Goal: Task Accomplishment & Management: Use online tool/utility

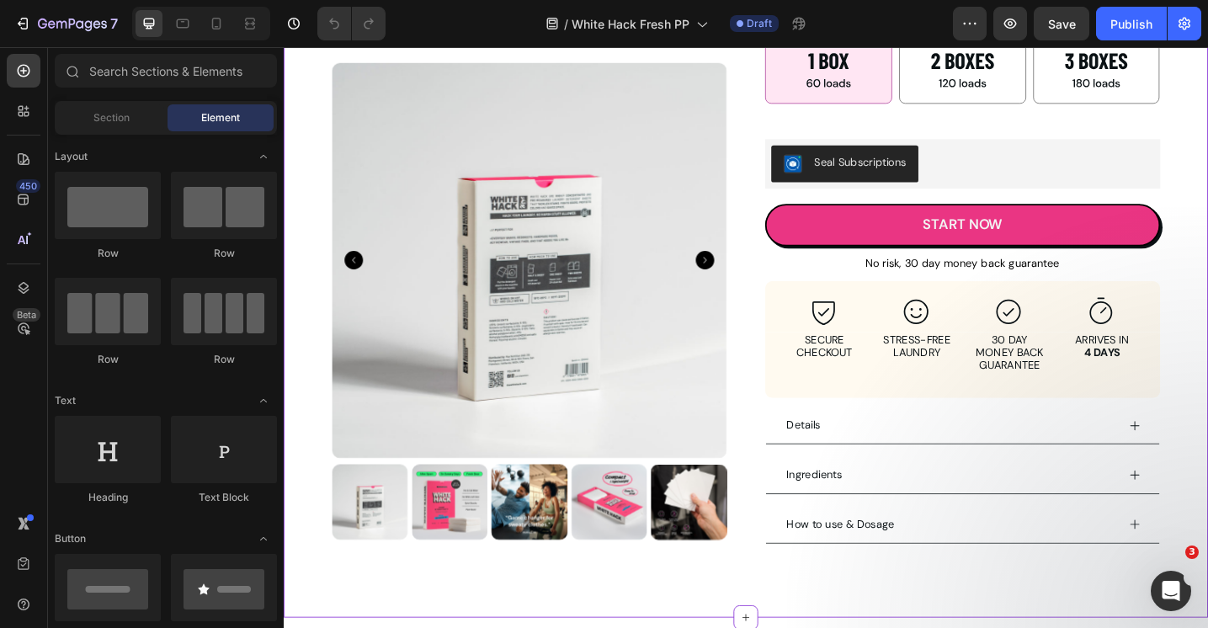
scroll to position [588, 0]
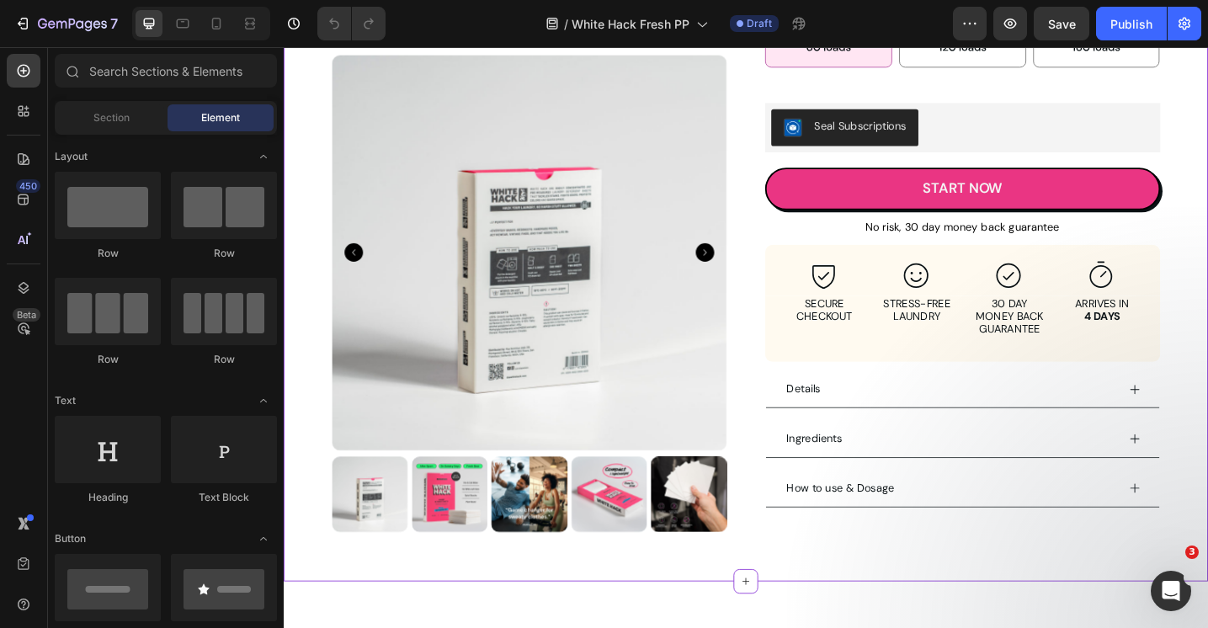
click at [364, 263] on icon "Carousel Back Arrow" at bounding box center [360, 272] width 20 height 20
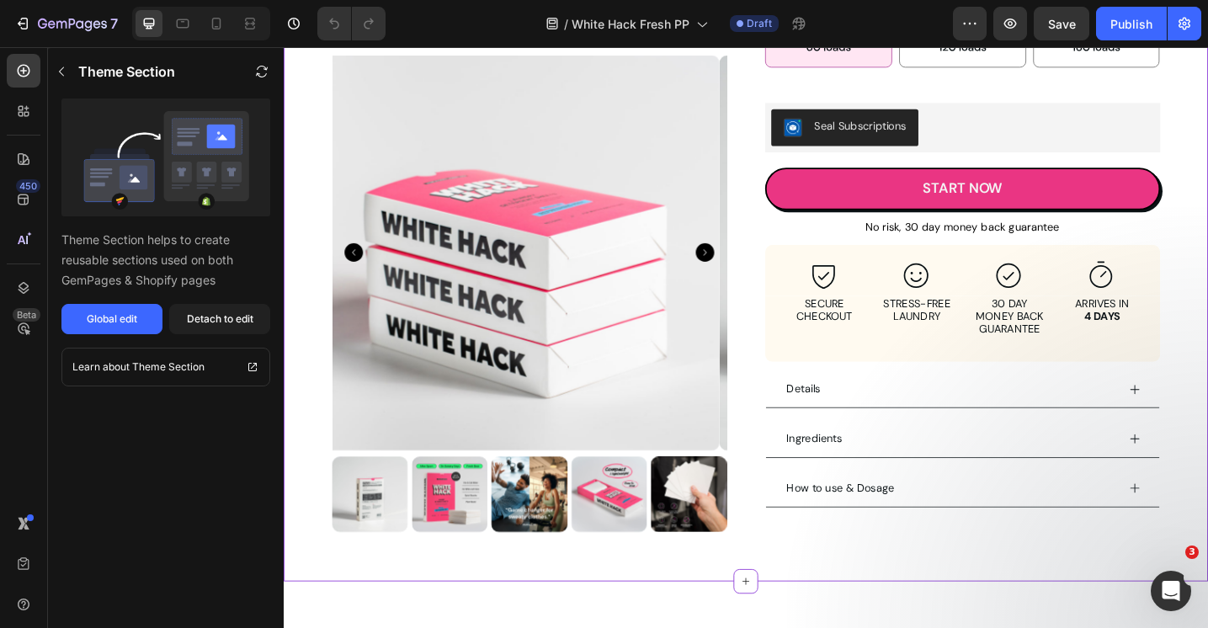
click at [364, 263] on icon "Carousel Back Arrow" at bounding box center [360, 272] width 20 height 20
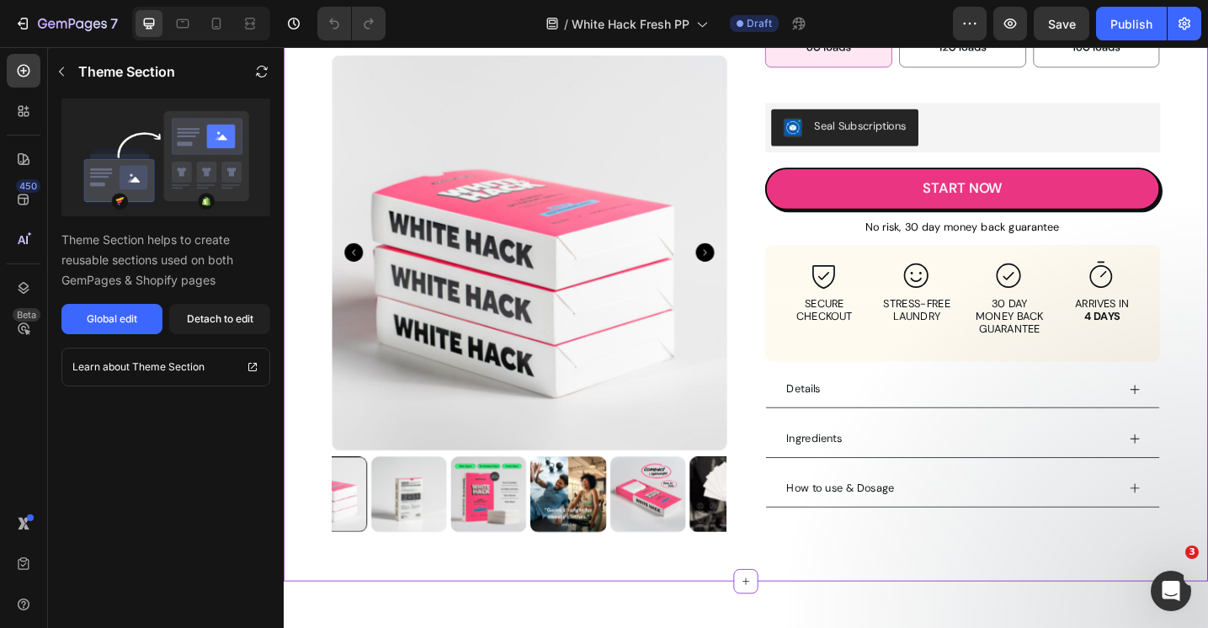
click at [364, 263] on icon "Carousel Back Arrow" at bounding box center [360, 272] width 20 height 20
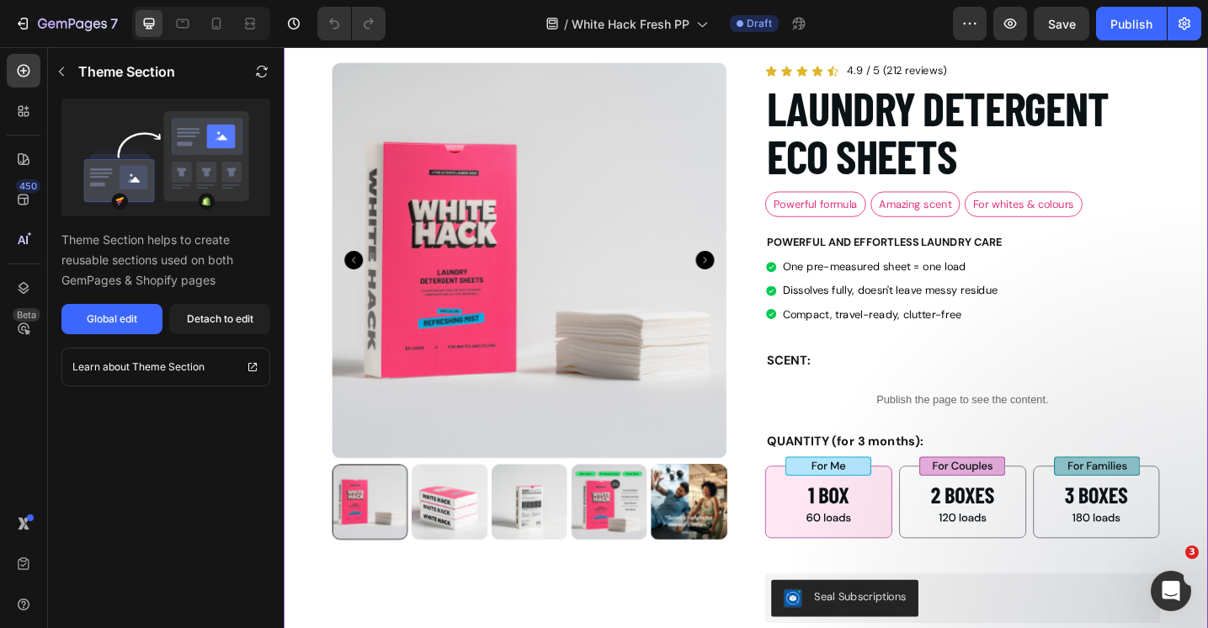
scroll to position [0, 0]
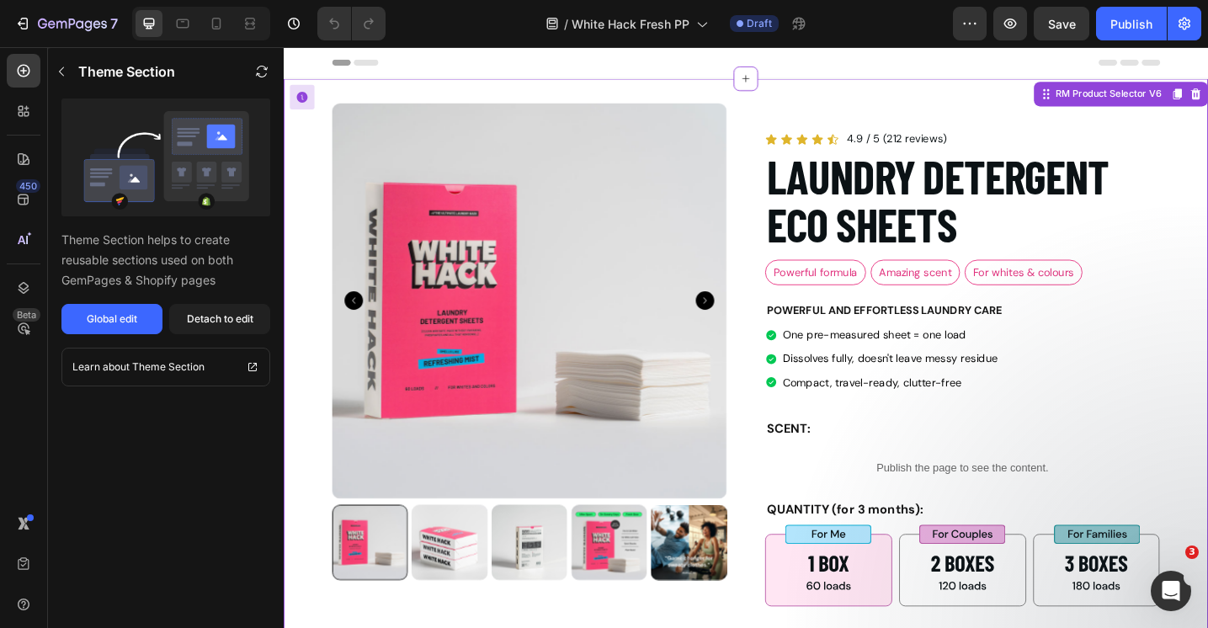
click at [359, 314] on button "Carousel Back Arrow" at bounding box center [360, 324] width 20 height 20
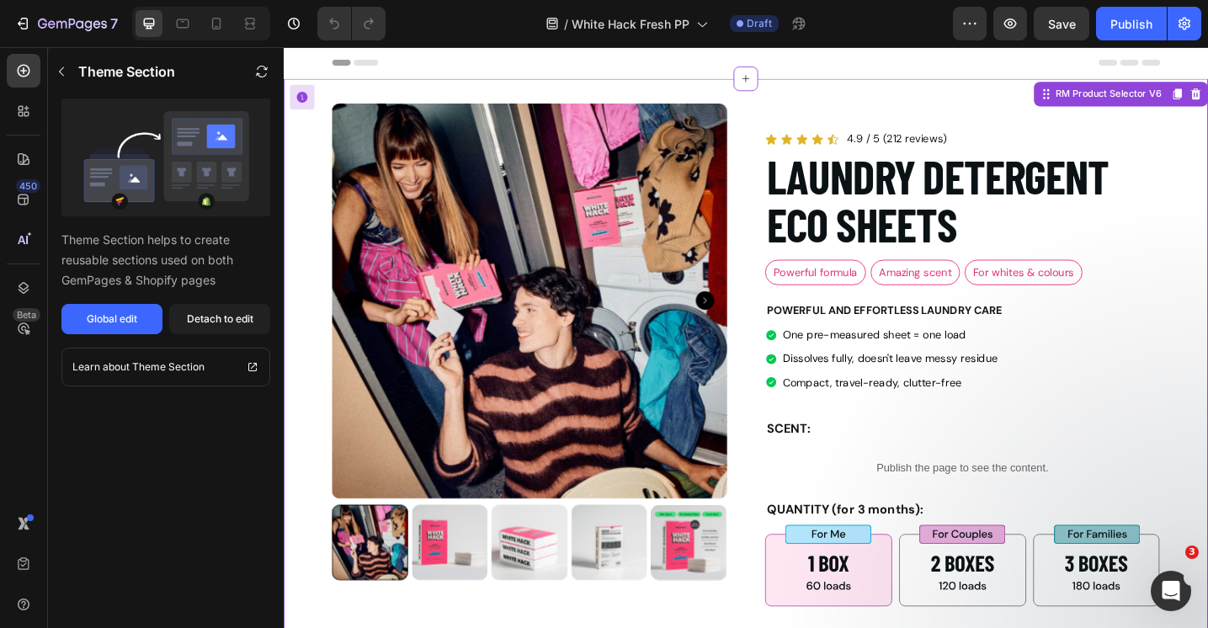
click at [740, 317] on icon "Carousel Next Arrow" at bounding box center [744, 324] width 20 height 20
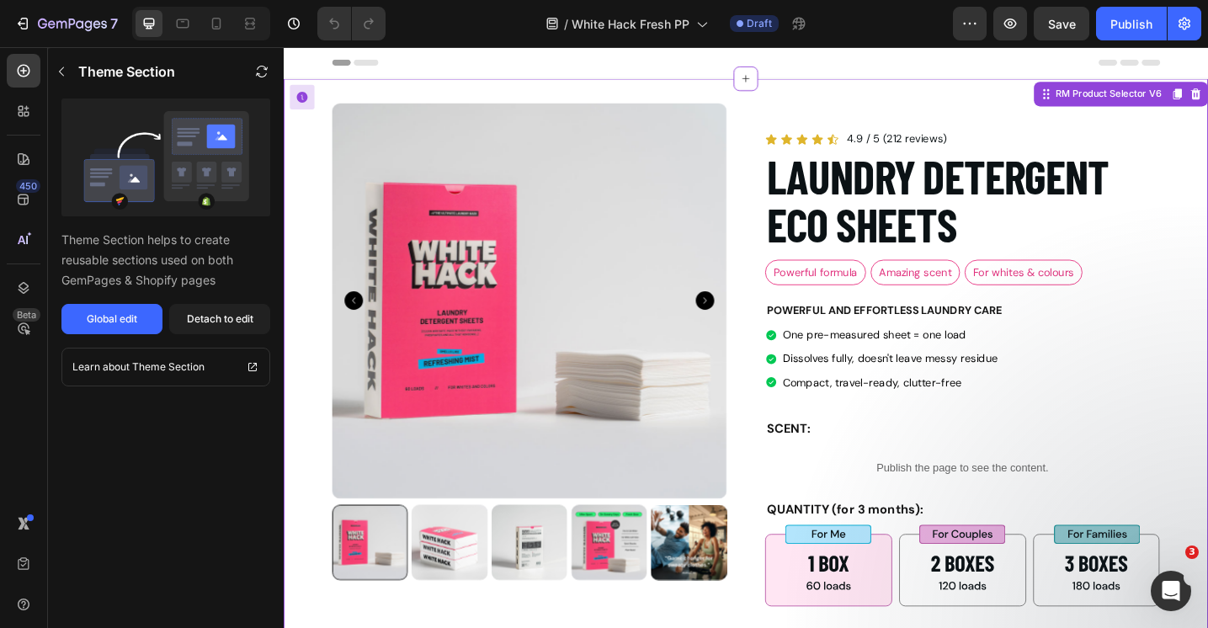
click at [651, 602] on img at bounding box center [639, 588] width 83 height 83
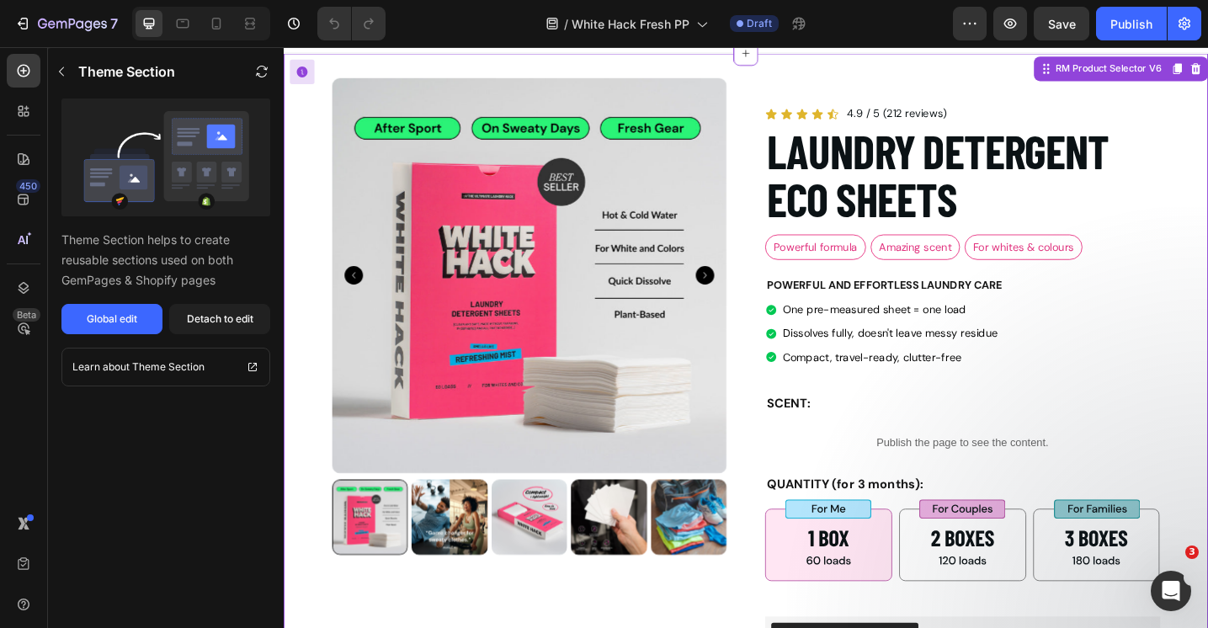
scroll to position [29, 0]
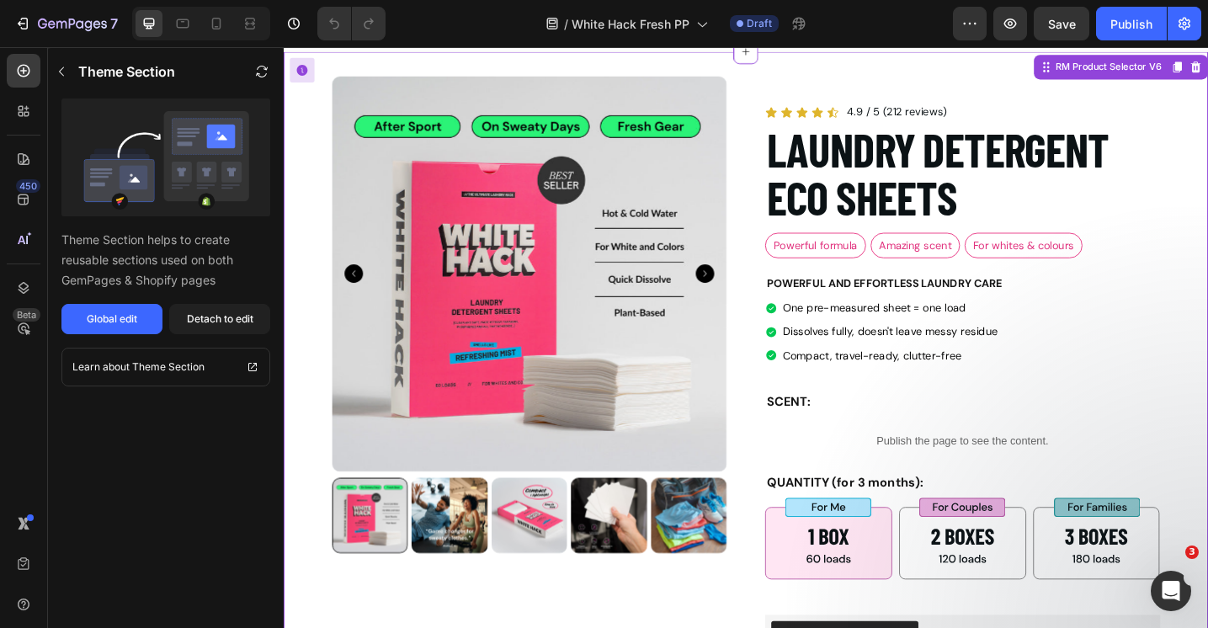
click at [746, 296] on icon "Carousel Next Arrow" at bounding box center [744, 294] width 20 height 20
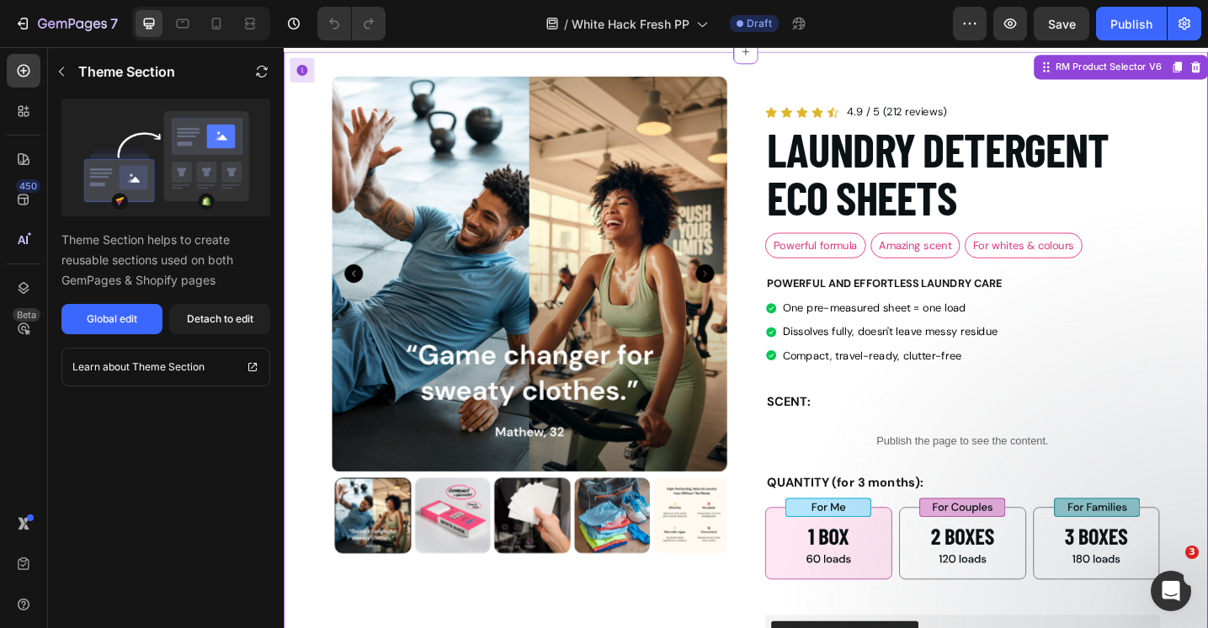
click at [746, 296] on icon "Carousel Next Arrow" at bounding box center [744, 294] width 20 height 20
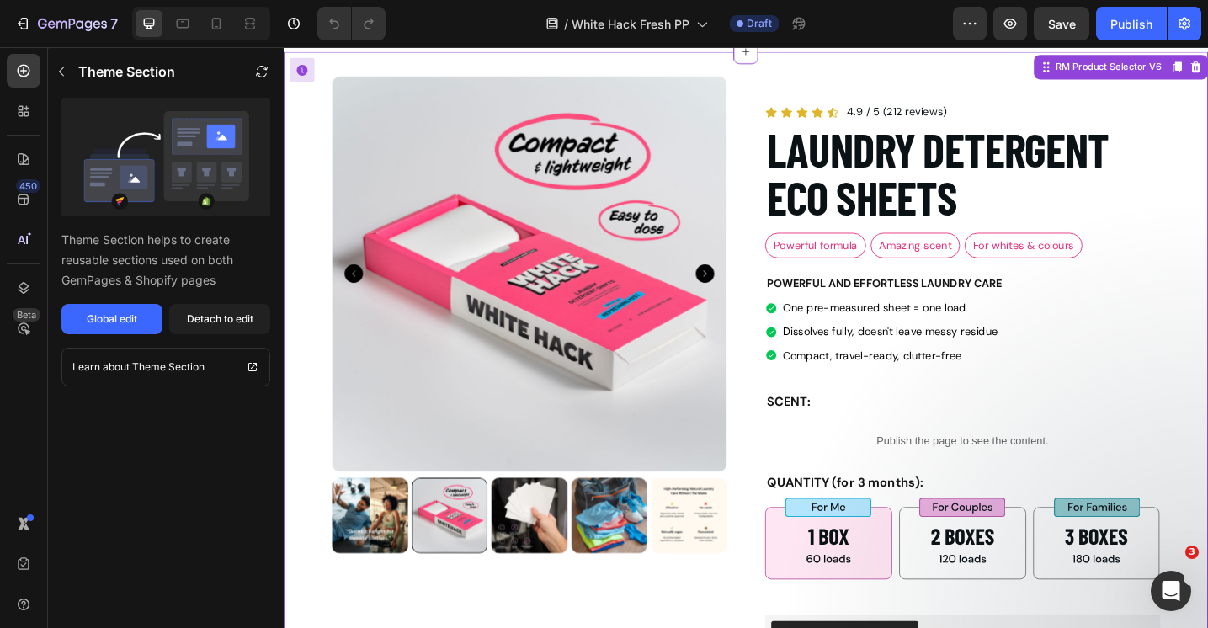
click at [746, 296] on icon "Carousel Next Arrow" at bounding box center [744, 294] width 20 height 20
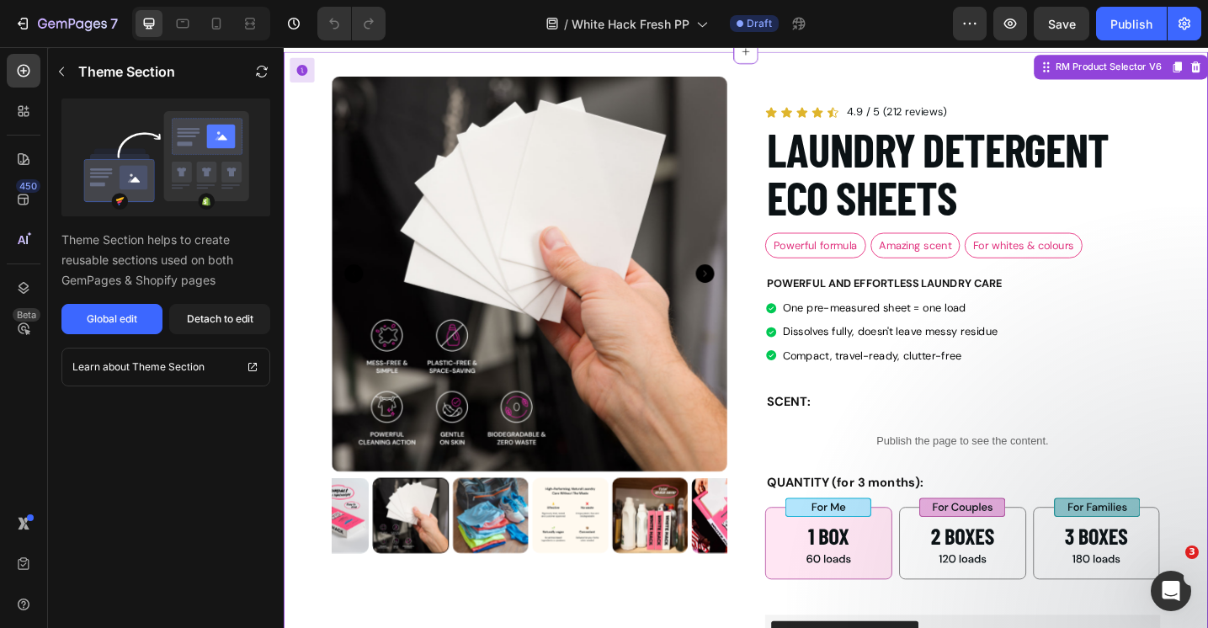
click at [746, 296] on icon "Carousel Next Arrow" at bounding box center [744, 294] width 20 height 20
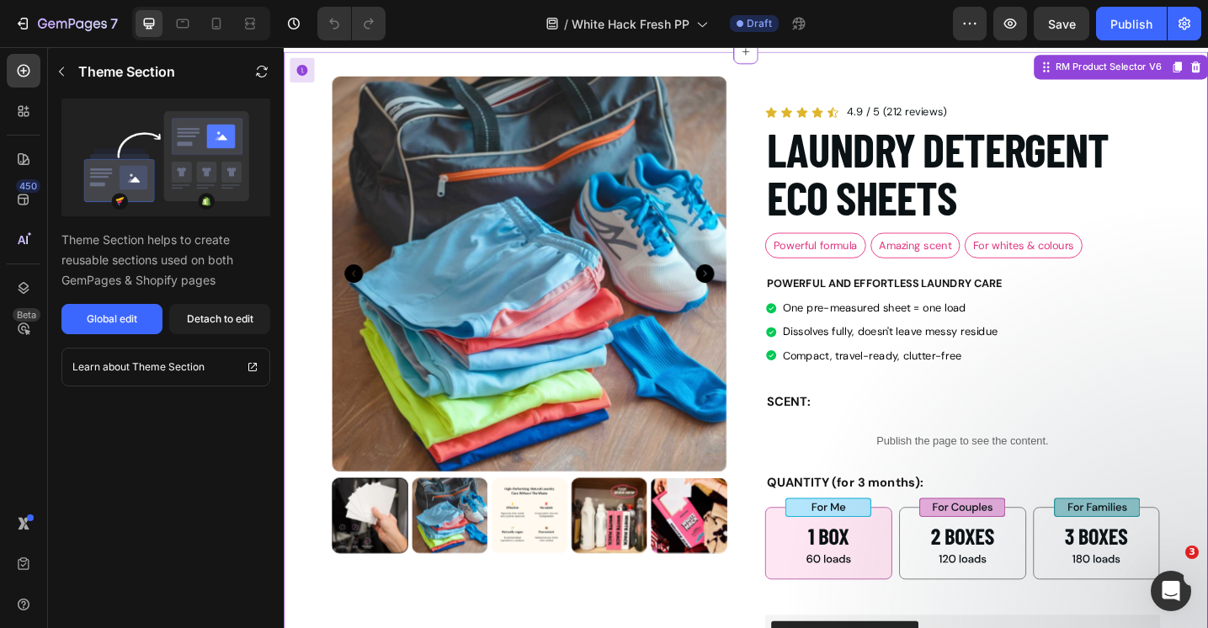
click at [746, 296] on icon "Carousel Next Arrow" at bounding box center [744, 294] width 20 height 20
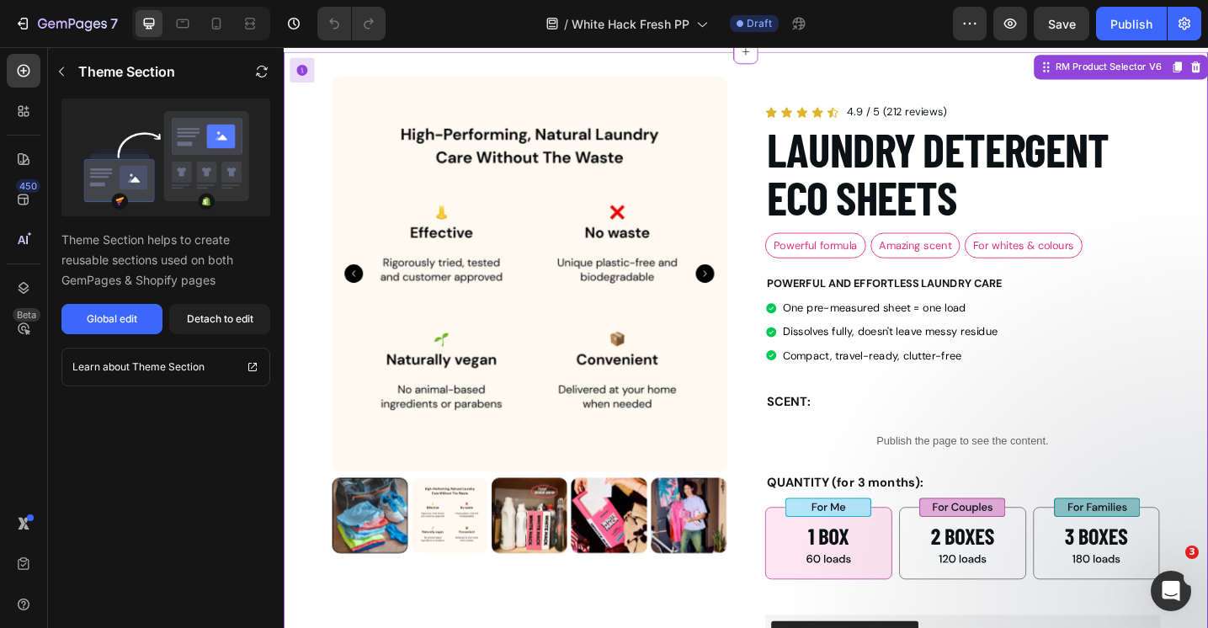
click at [746, 296] on icon "Carousel Next Arrow" at bounding box center [744, 294] width 20 height 20
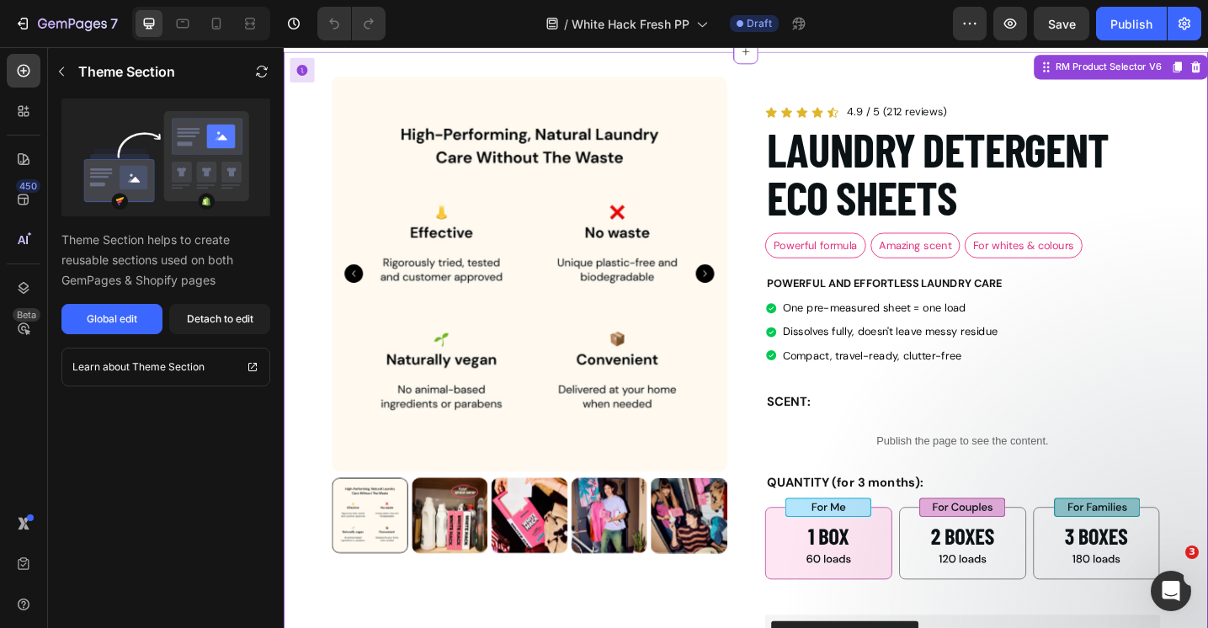
click at [360, 292] on icon "Carousel Back Arrow" at bounding box center [360, 294] width 20 height 20
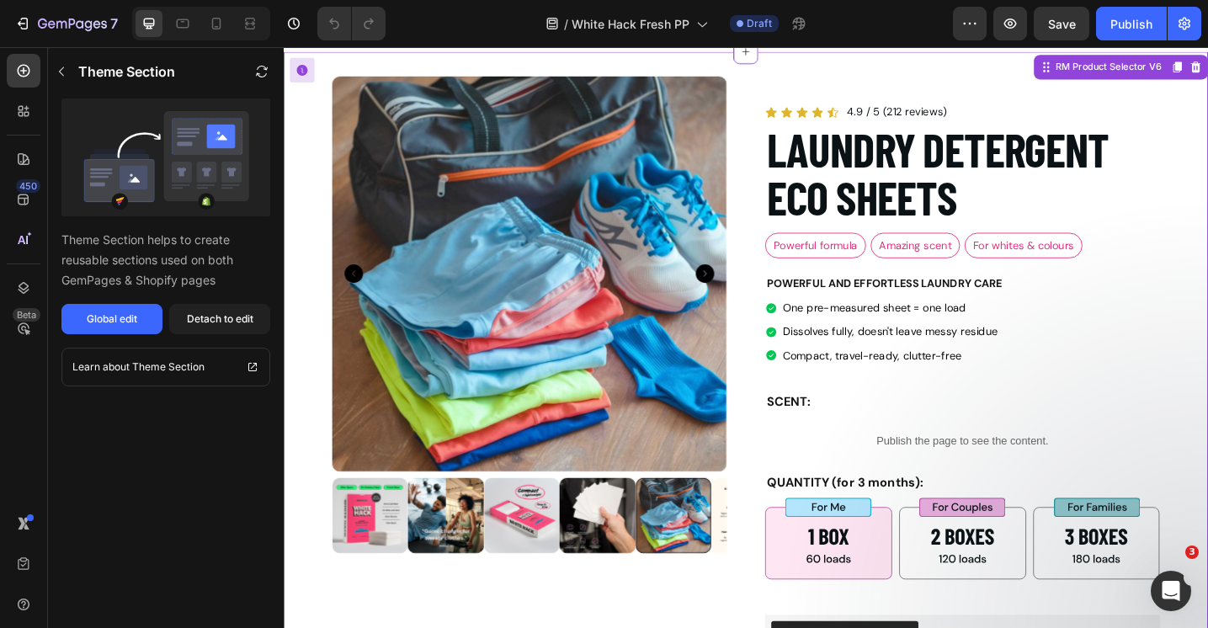
click at [360, 292] on icon "Carousel Back Arrow" at bounding box center [360, 294] width 20 height 20
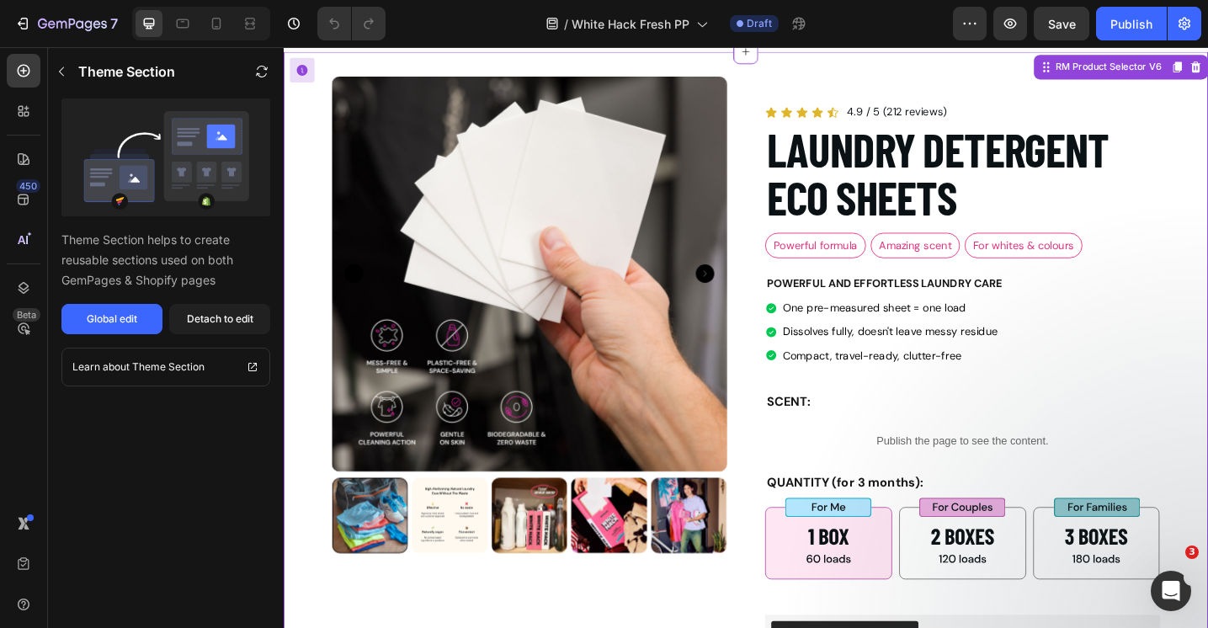
click at [360, 292] on icon "Carousel Back Arrow" at bounding box center [360, 294] width 20 height 20
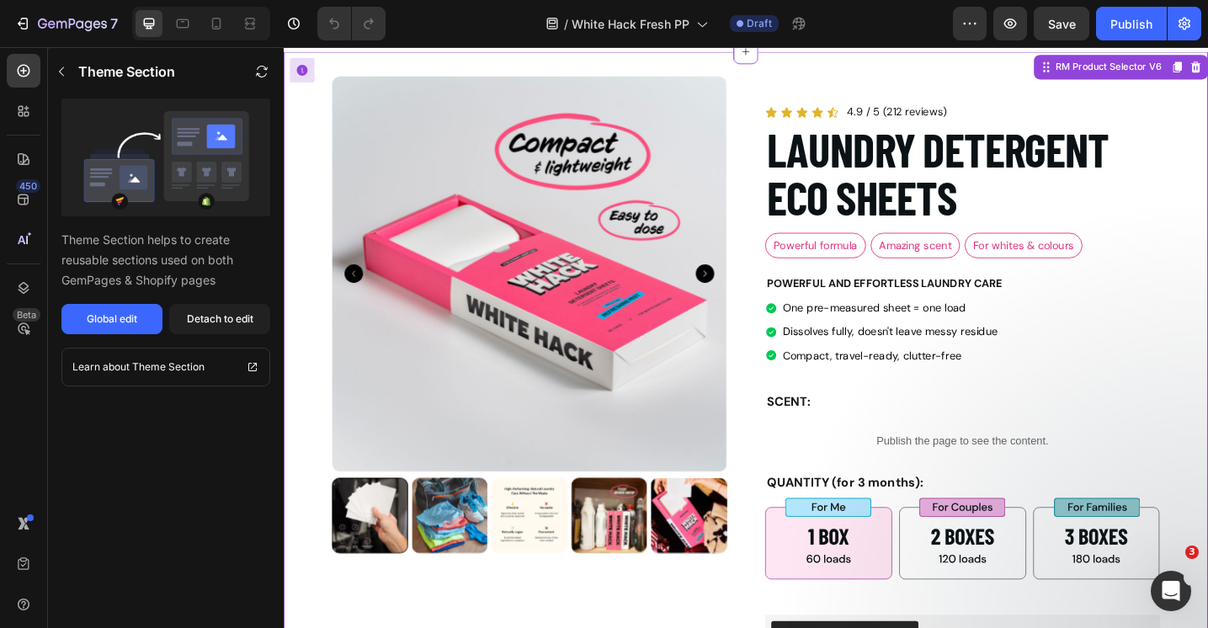
click at [360, 292] on icon "Carousel Back Arrow" at bounding box center [360, 294] width 20 height 20
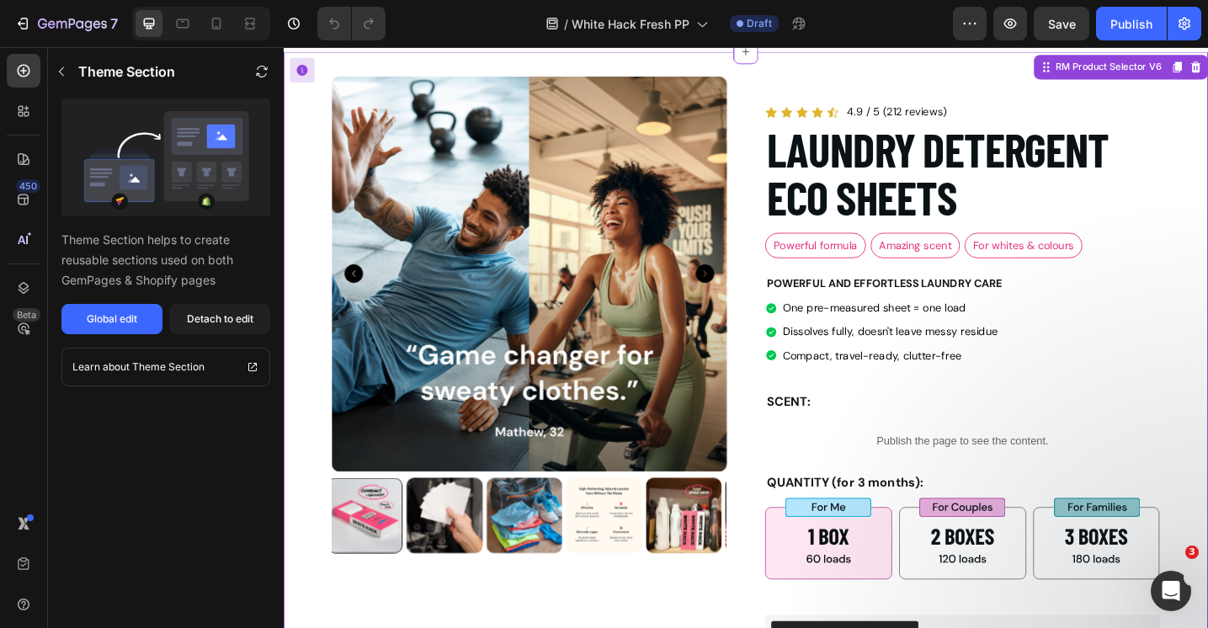
click at [360, 292] on icon "Carousel Back Arrow" at bounding box center [360, 294] width 20 height 20
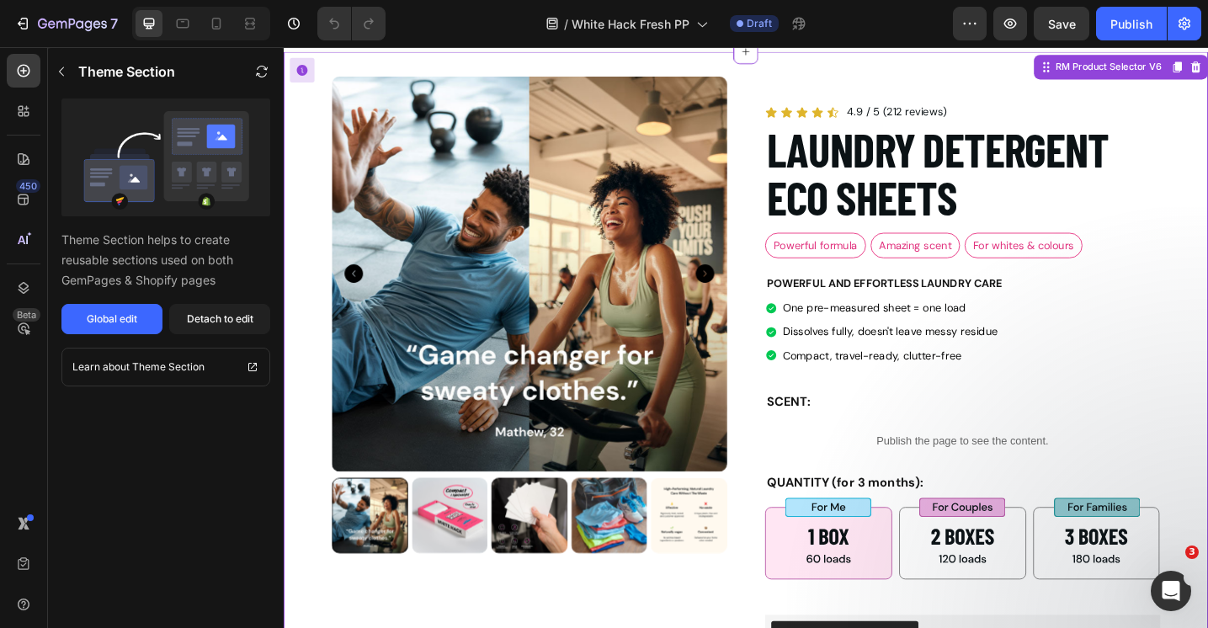
click at [360, 292] on icon "Carousel Back Arrow" at bounding box center [360, 294] width 20 height 20
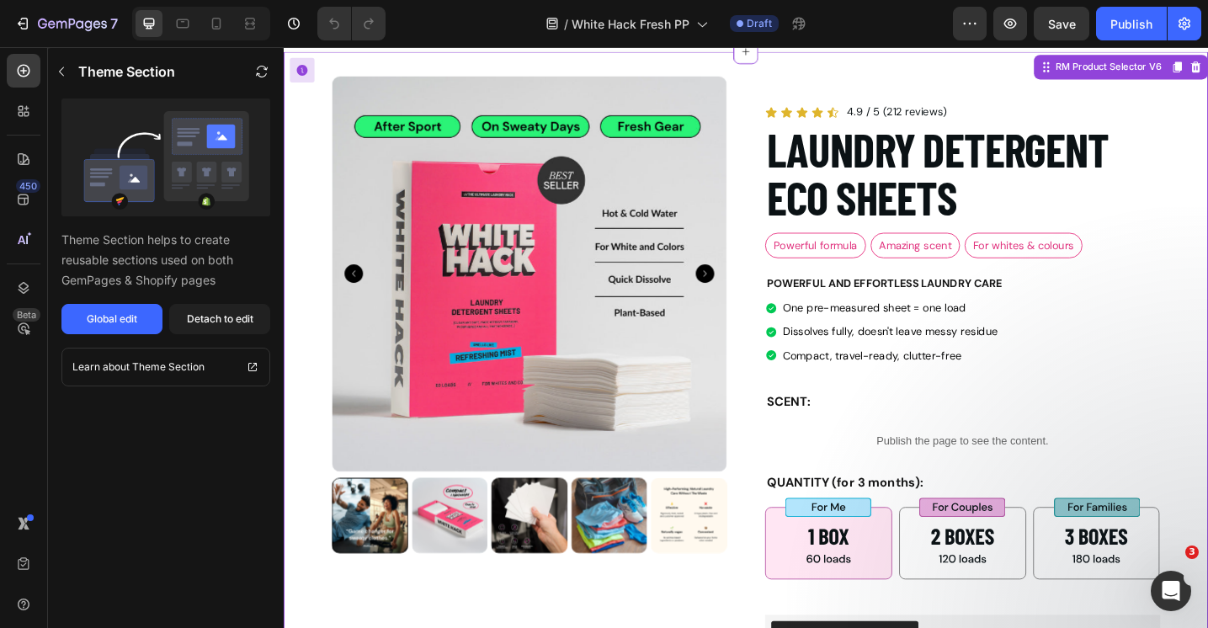
click at [360, 292] on icon "Carousel Back Arrow" at bounding box center [360, 294] width 20 height 20
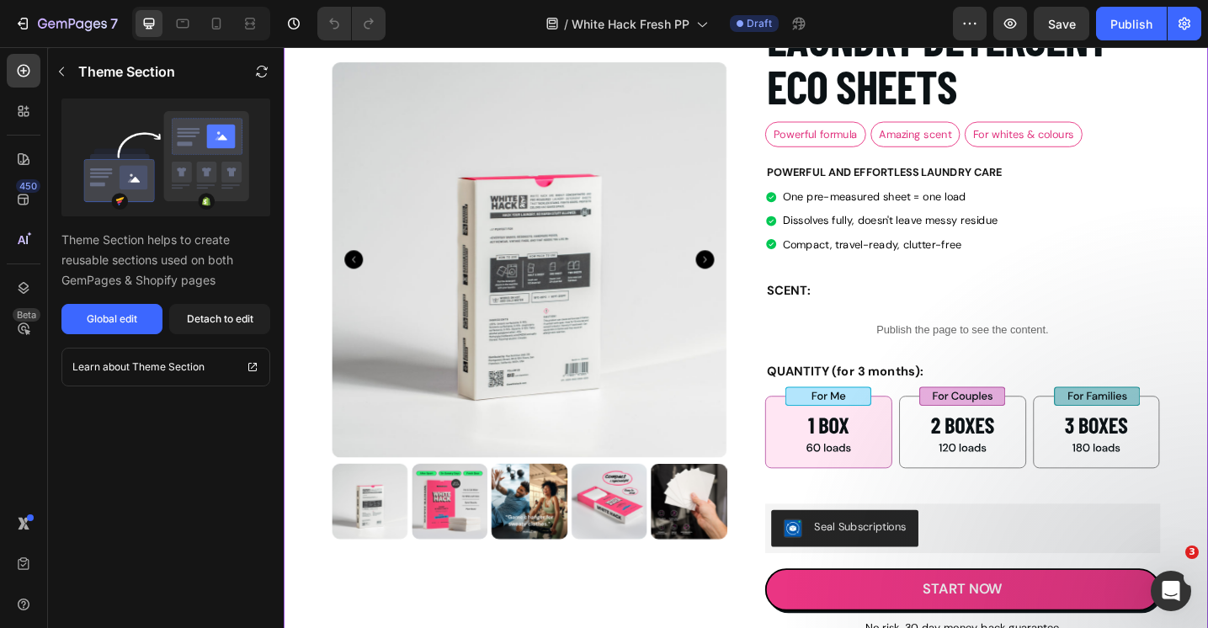
scroll to position [0, 0]
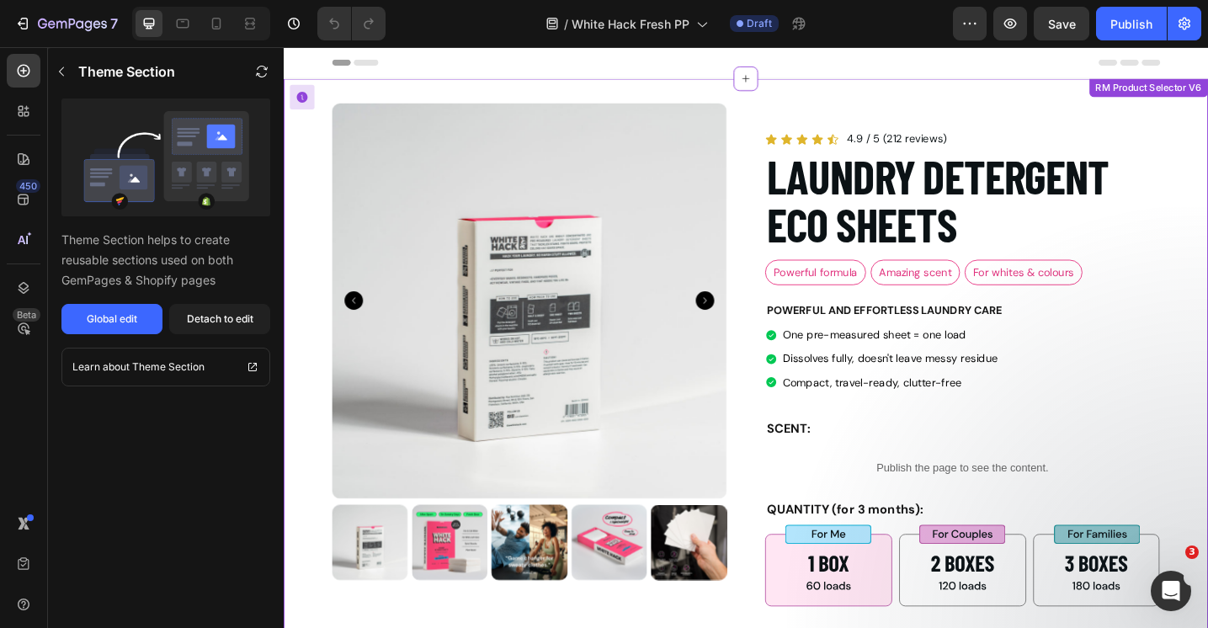
click at [480, 614] on img at bounding box center [464, 588] width 83 height 83
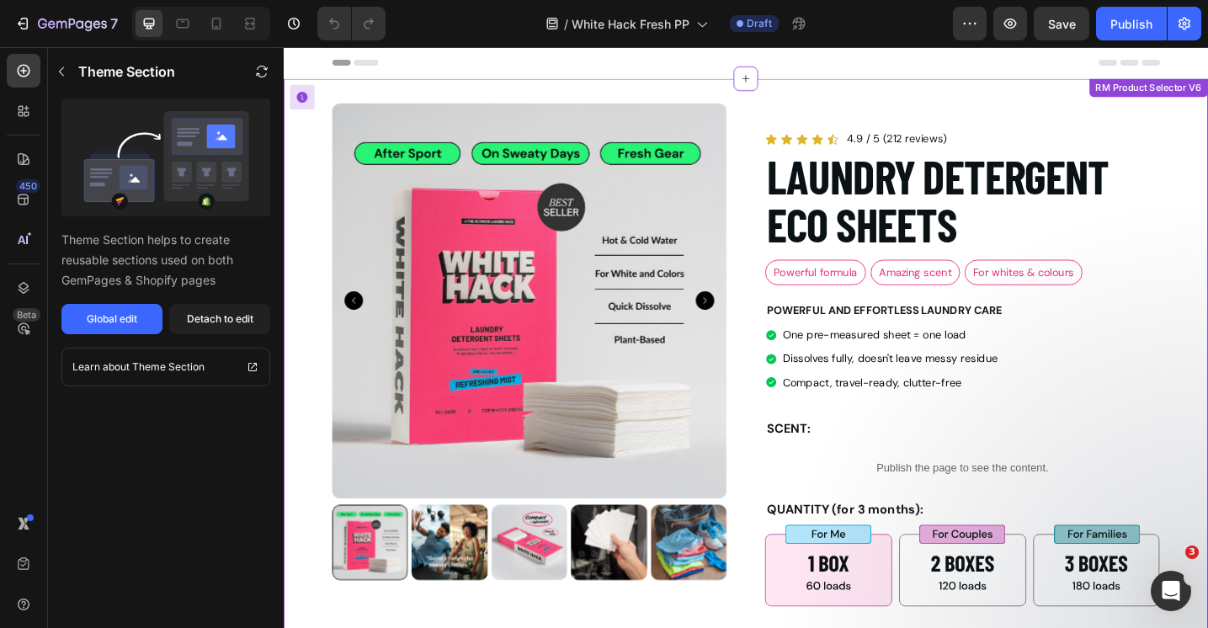
click at [470, 595] on img at bounding box center [464, 588] width 83 height 83
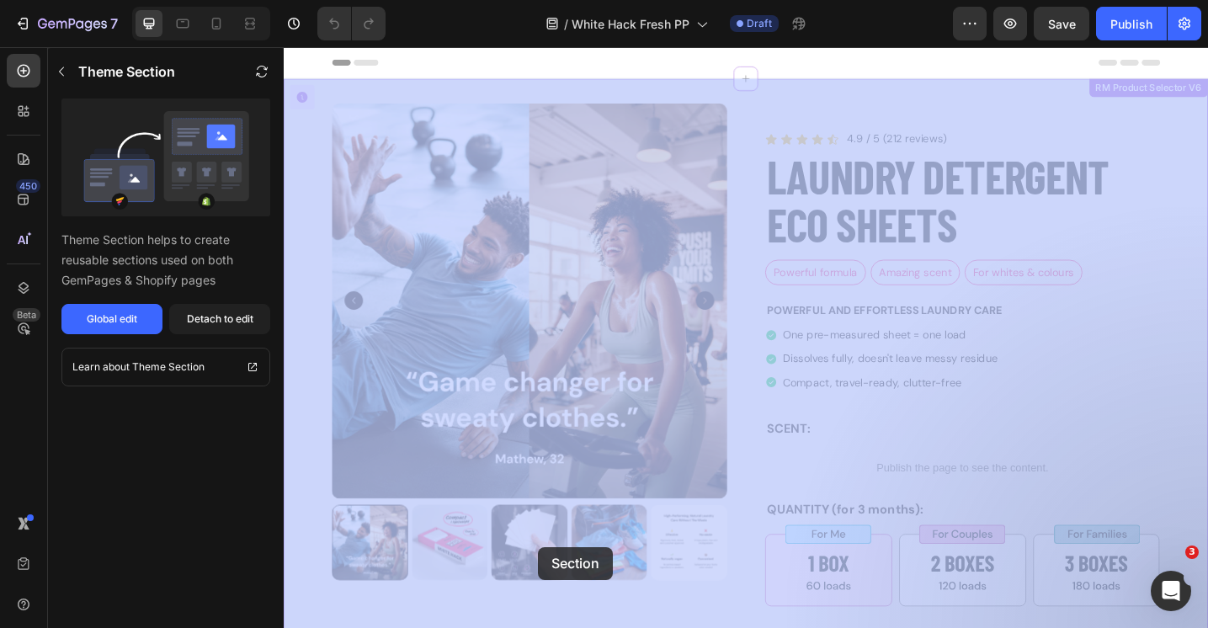
drag, startPoint x: 388, startPoint y: 593, endPoint x: 563, endPoint y: 593, distance: 175.1
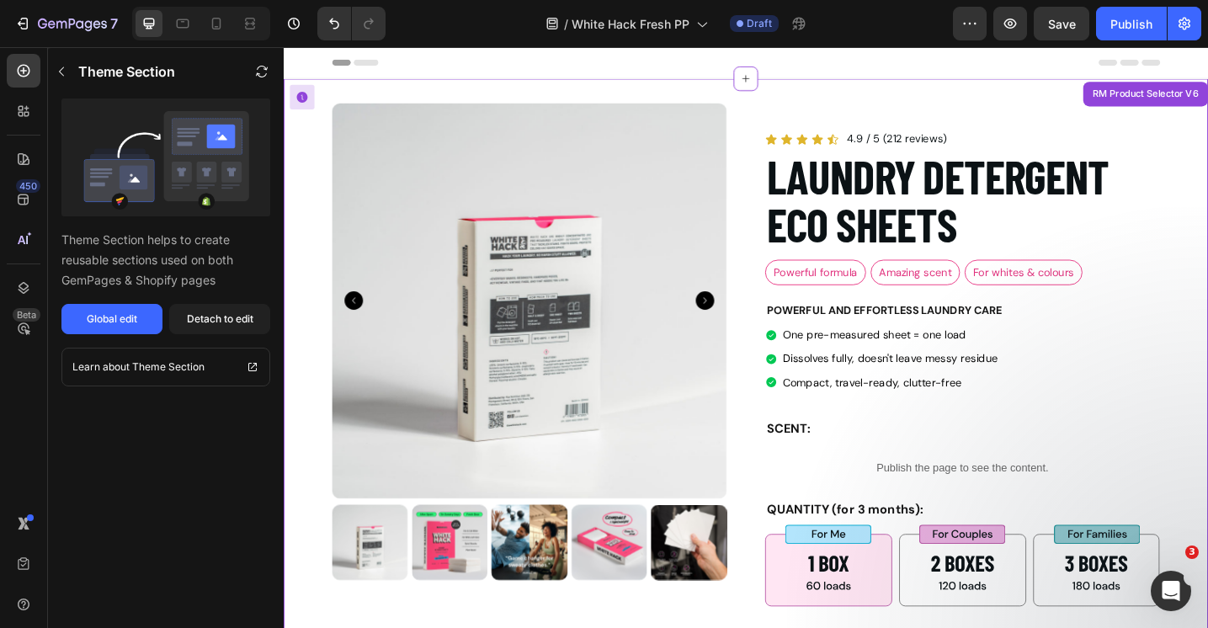
click at [447, 578] on img at bounding box center [464, 588] width 83 height 83
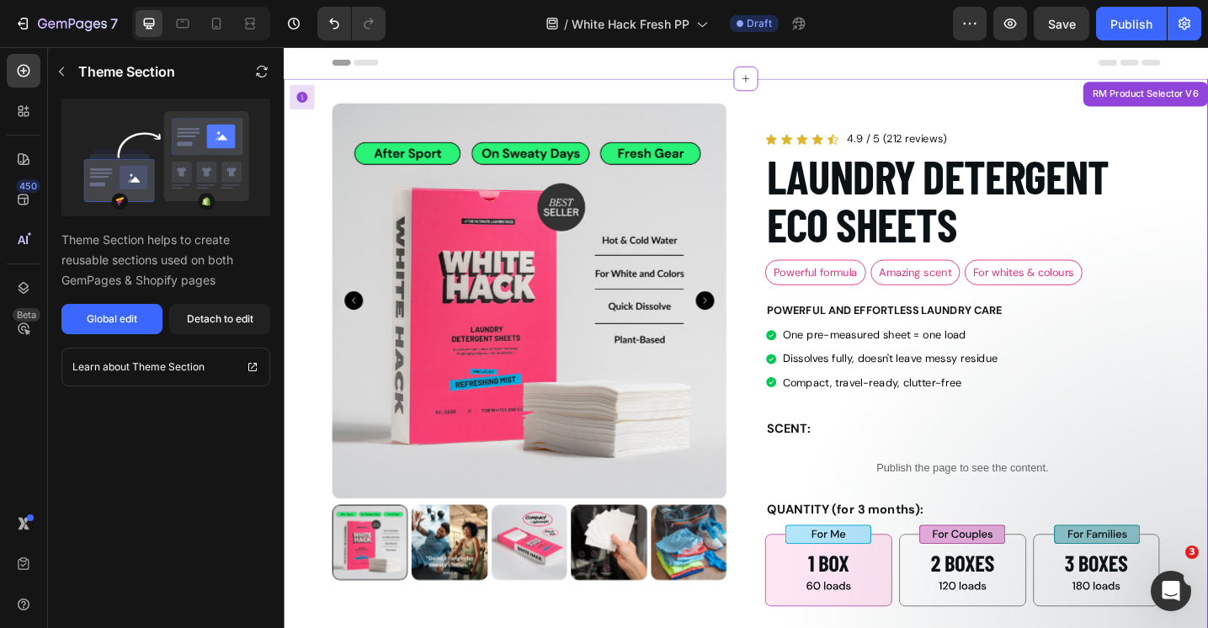
click at [461, 582] on img at bounding box center [464, 588] width 83 height 83
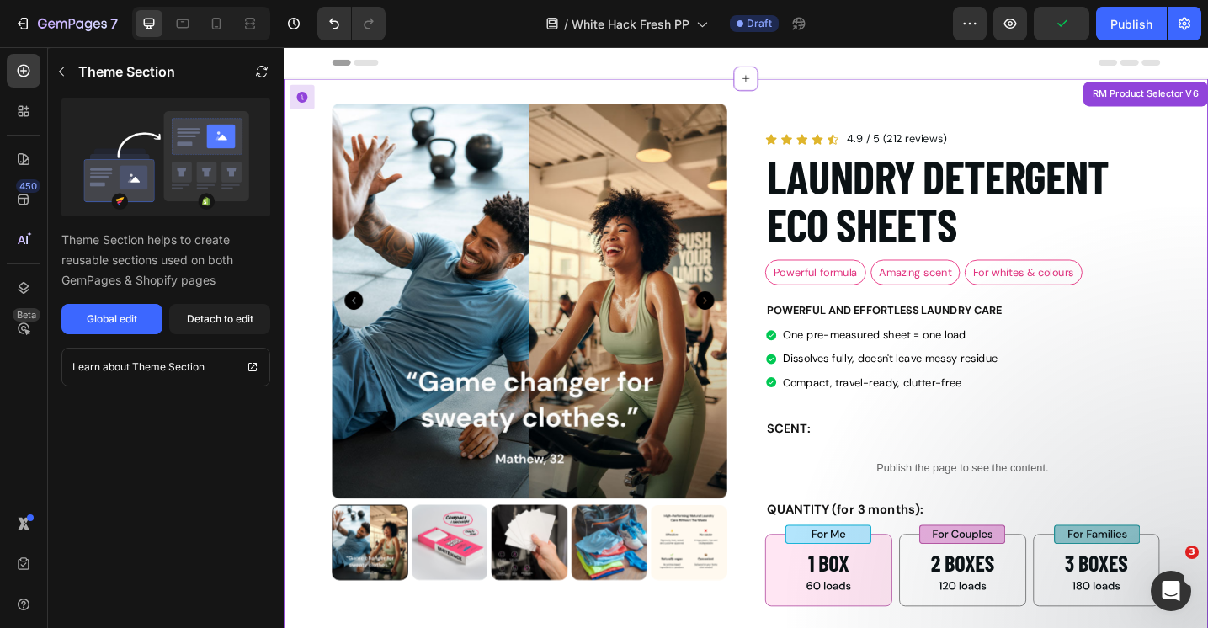
click at [363, 327] on icon "Carousel Back Arrow" at bounding box center [360, 324] width 20 height 20
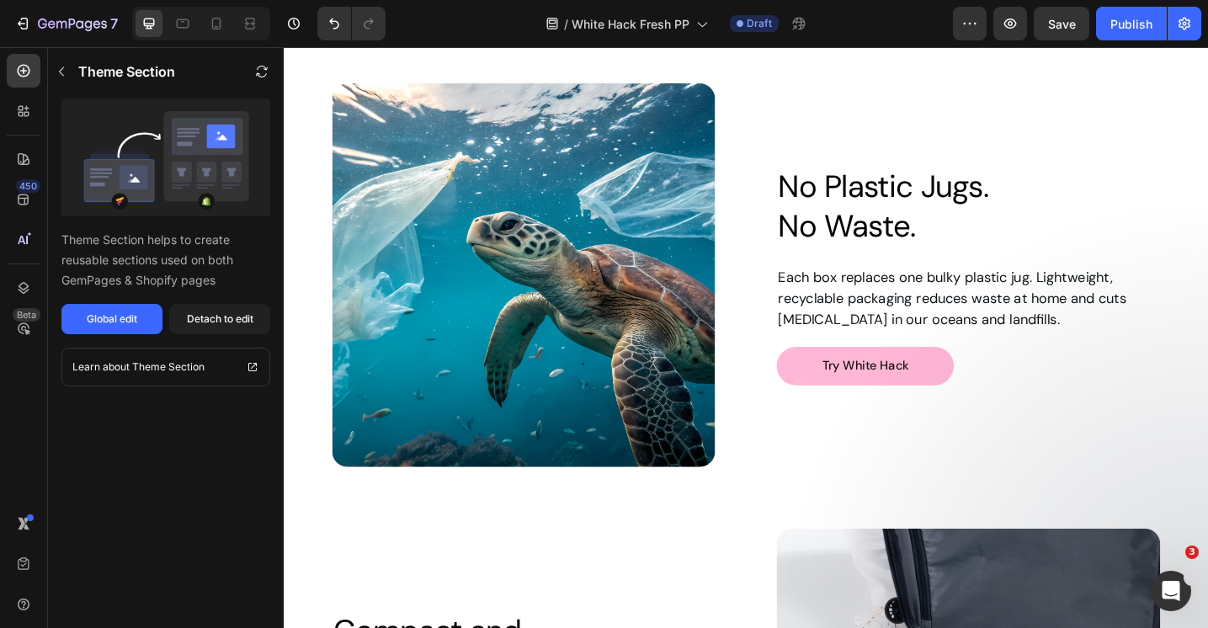
scroll to position [3160, 0]
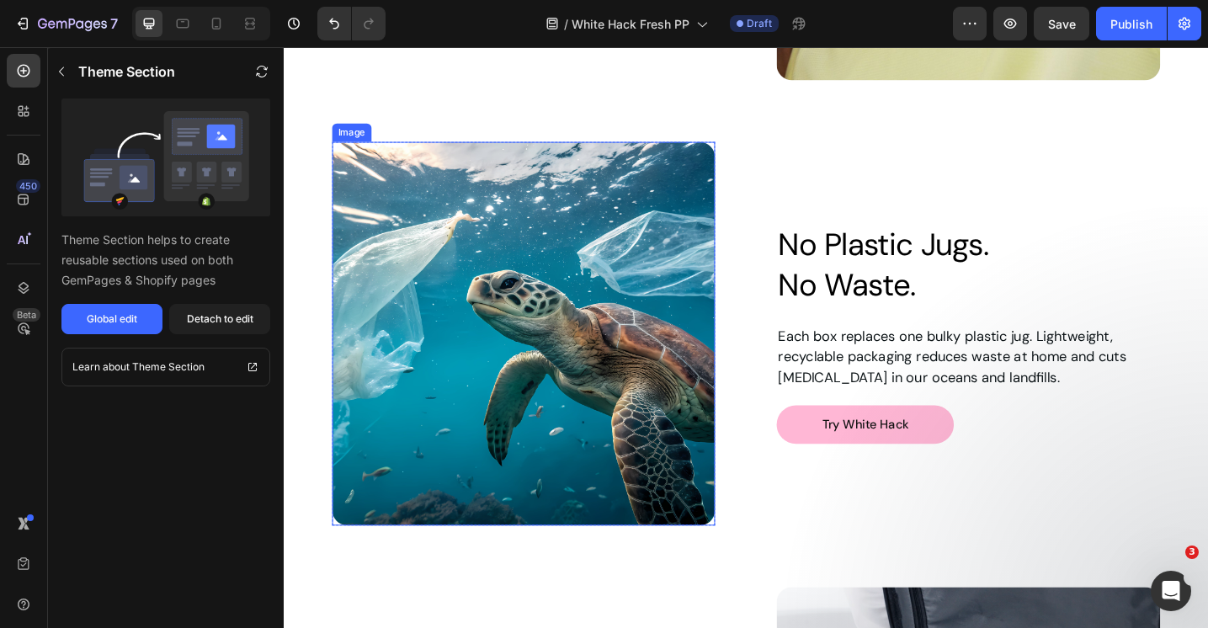
click at [609, 355] on img at bounding box center [546, 360] width 419 height 419
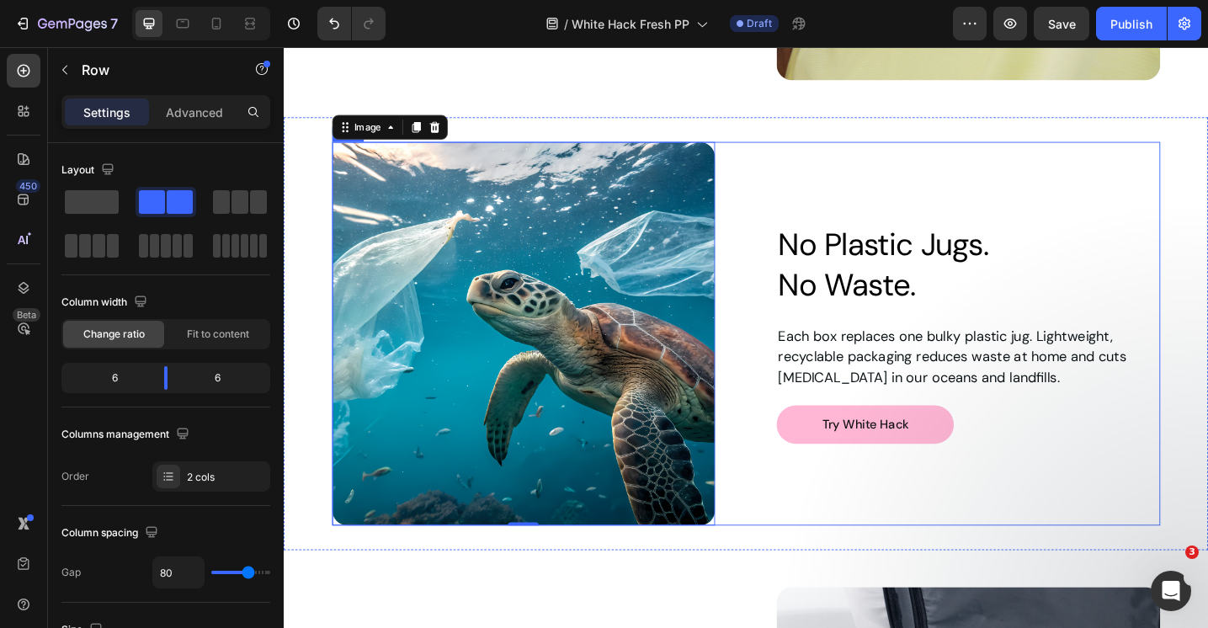
click at [840, 183] on div "No Plastic Jugs. No Waste. Heading Each box replaces one bulky plastic jug. Lig…" at bounding box center [1031, 360] width 419 height 419
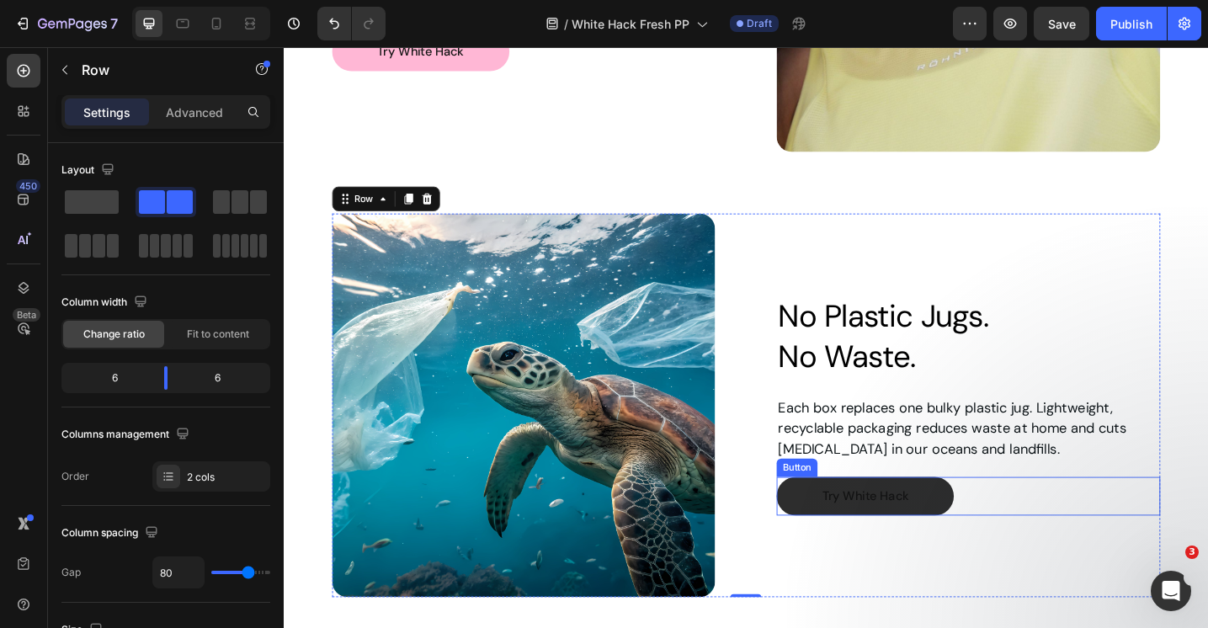
scroll to position [3079, 0]
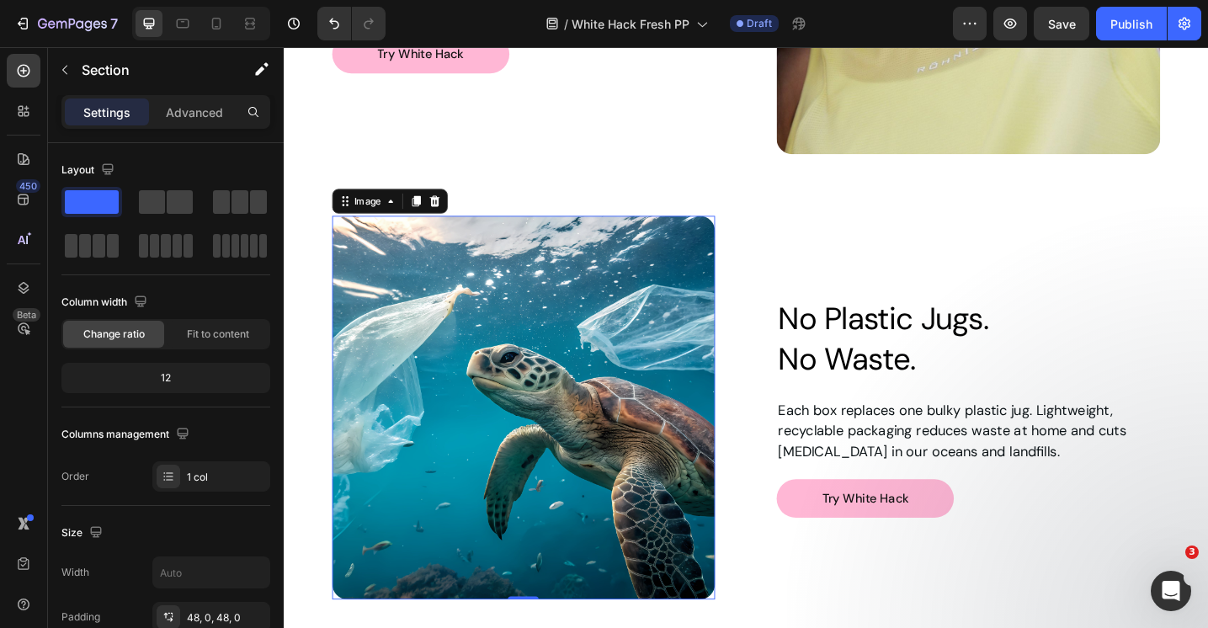
click at [691, 372] on img at bounding box center [546, 440] width 419 height 419
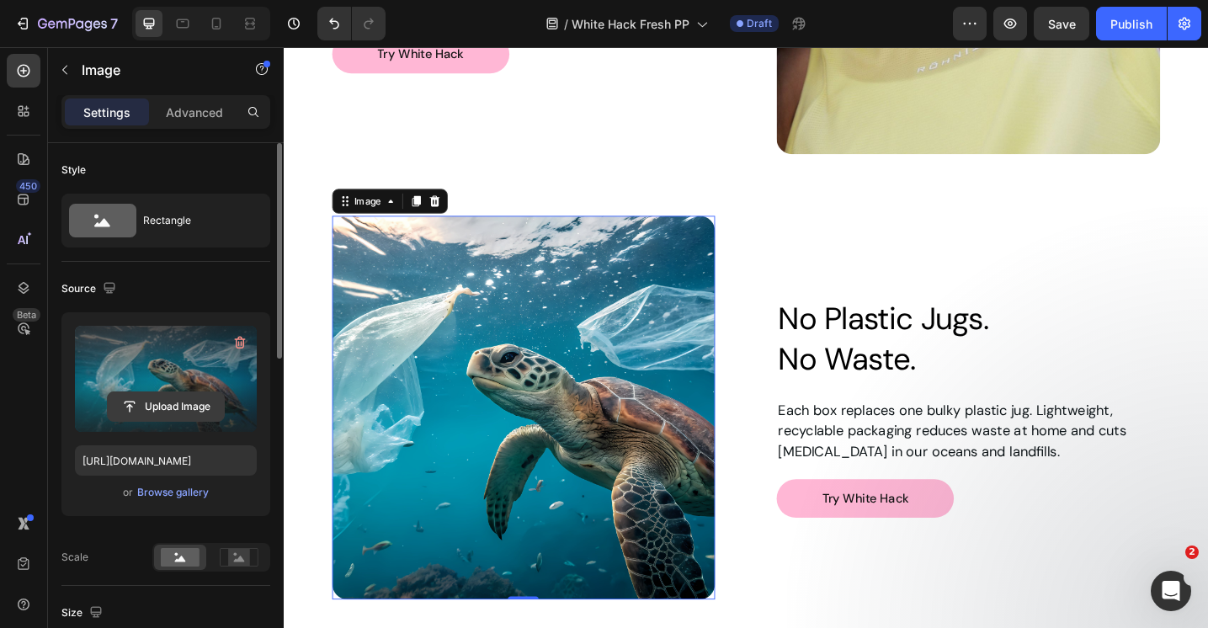
click at [161, 405] on input "file" at bounding box center [166, 406] width 116 height 29
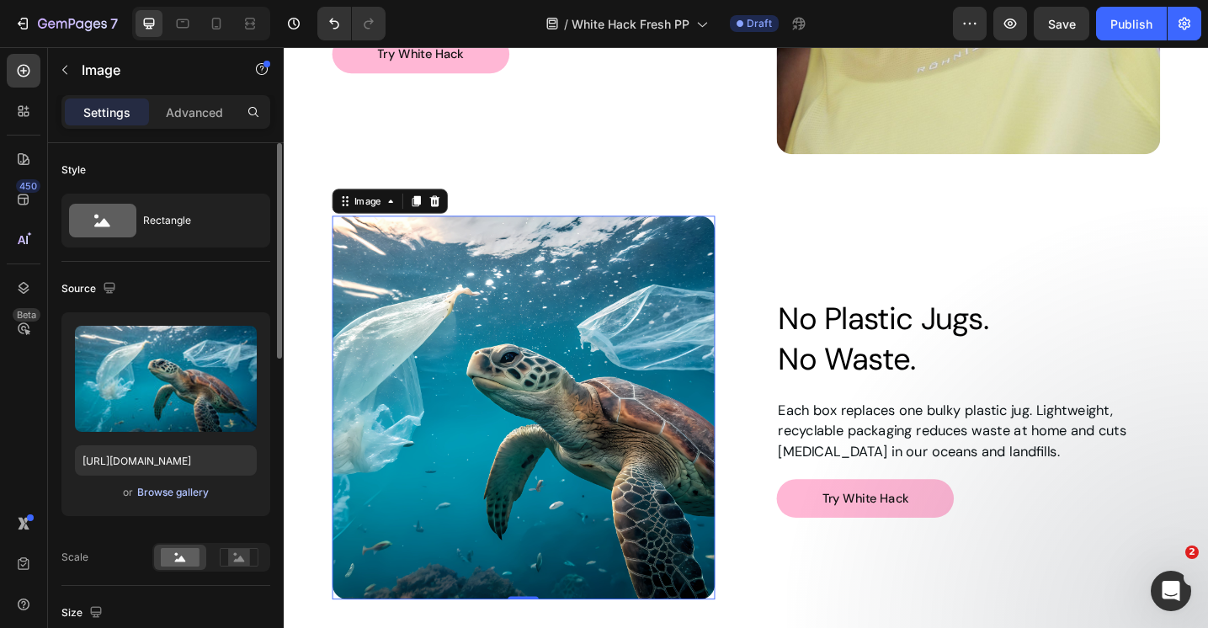
click at [166, 494] on div "Browse gallery" at bounding box center [173, 492] width 72 height 15
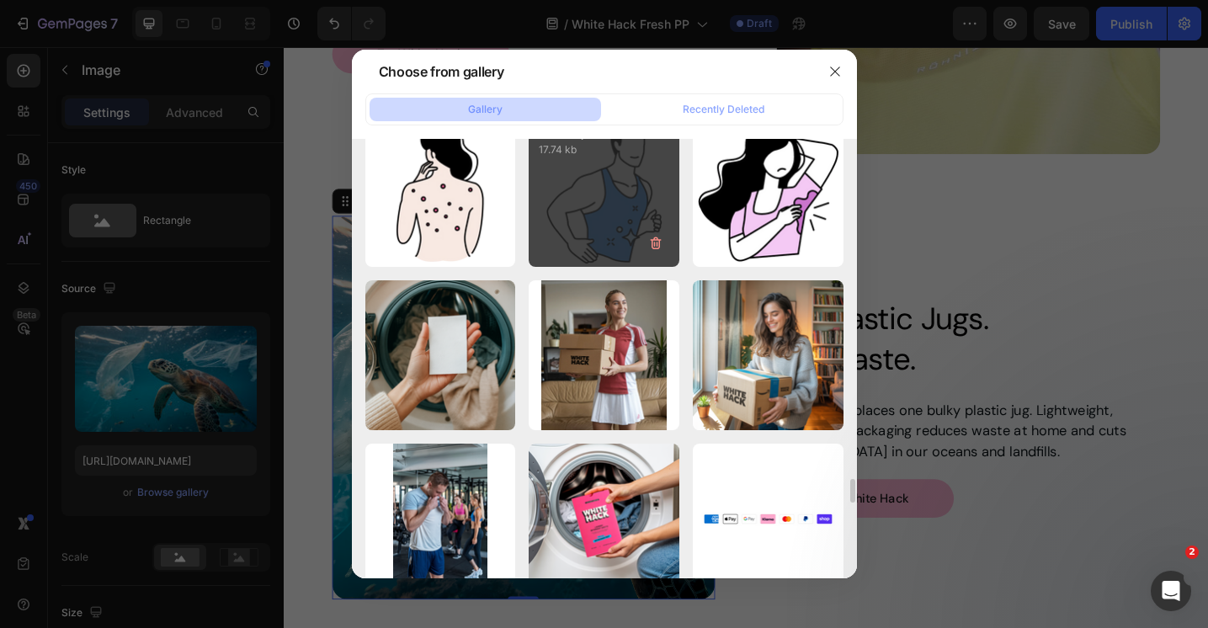
scroll to position [7025, 0]
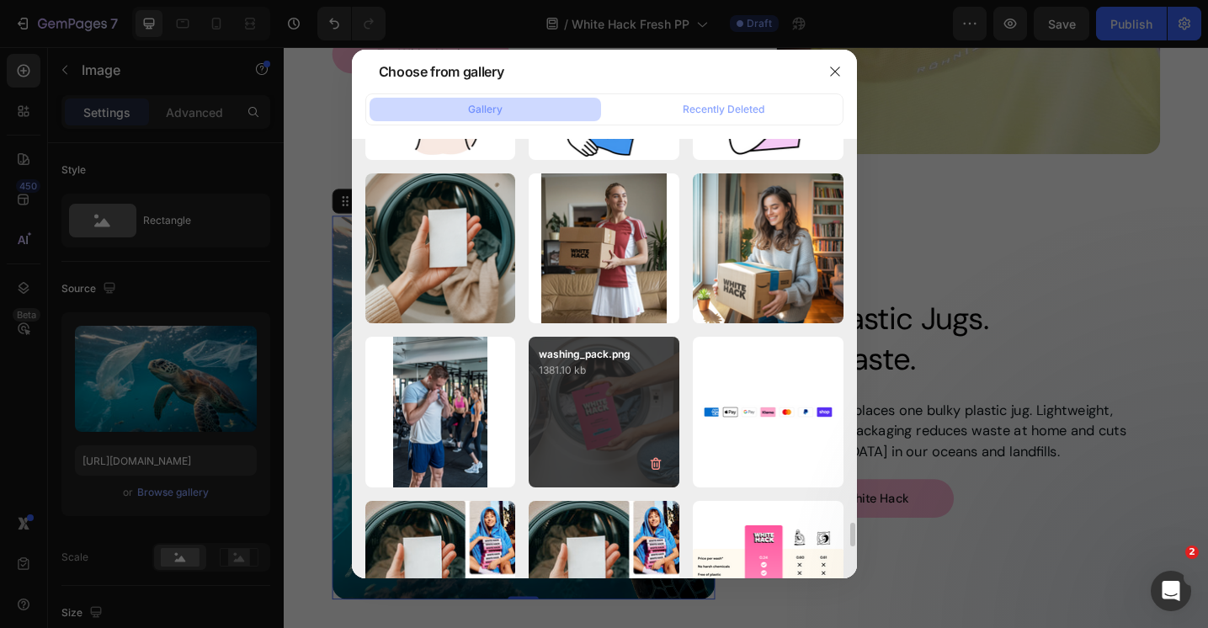
click at [604, 401] on div "washing_pack.png 1381.10 kb" at bounding box center [604, 412] width 151 height 151
type input "[URL][DOMAIN_NAME]"
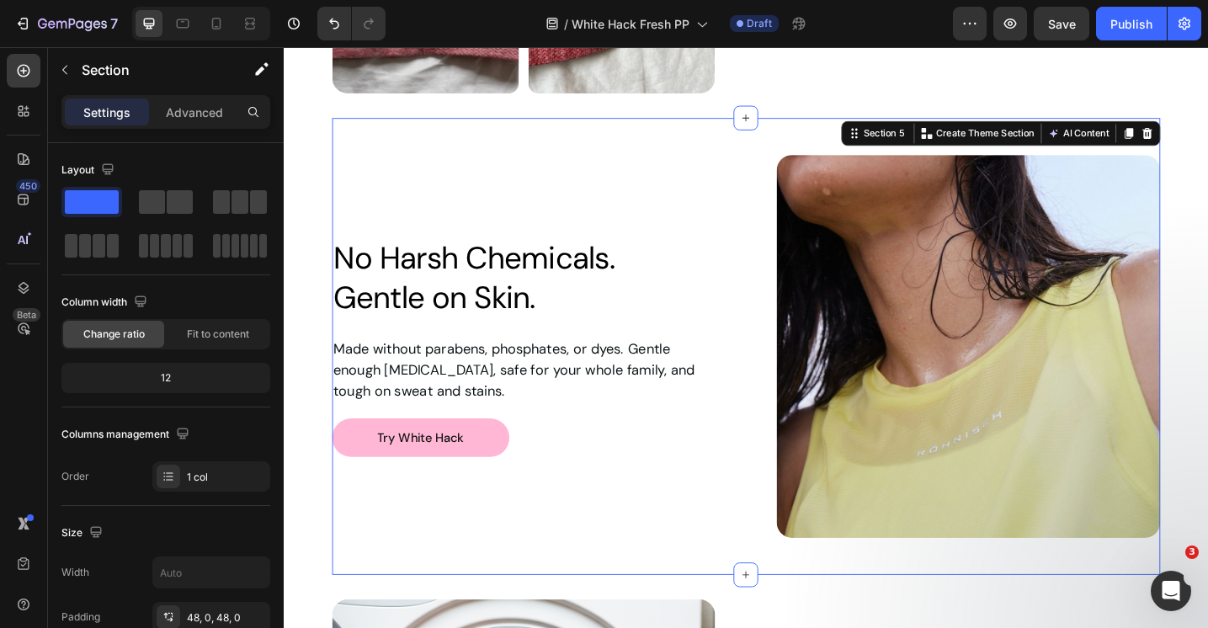
scroll to position [2673, 0]
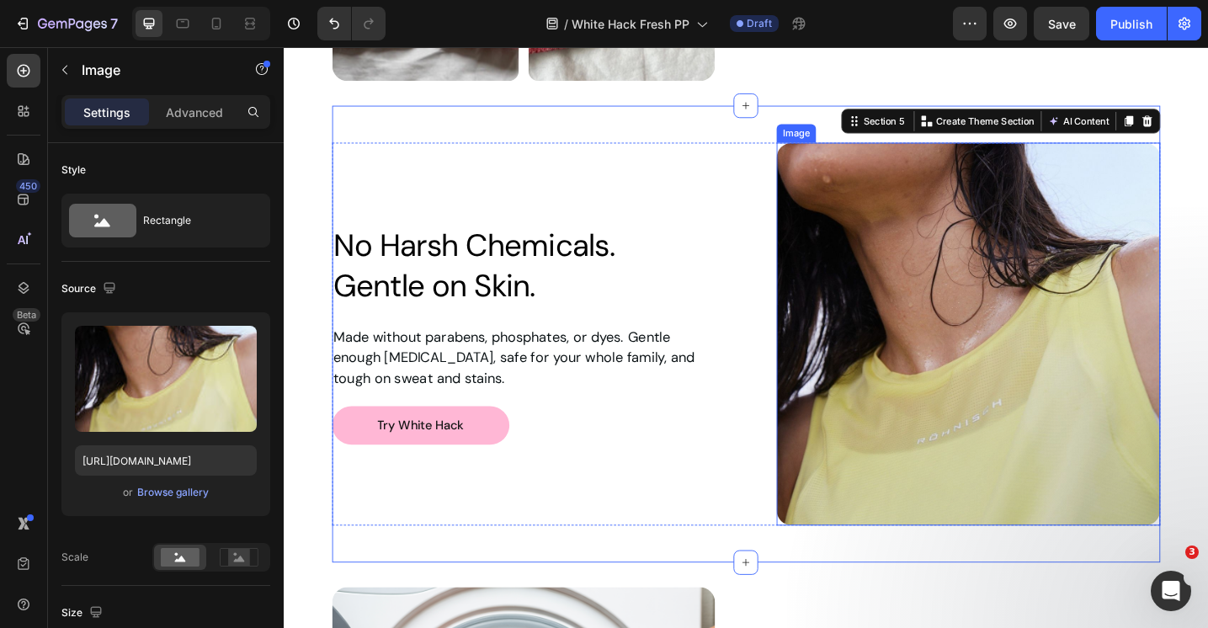
click at [1061, 361] on img at bounding box center [1031, 361] width 419 height 419
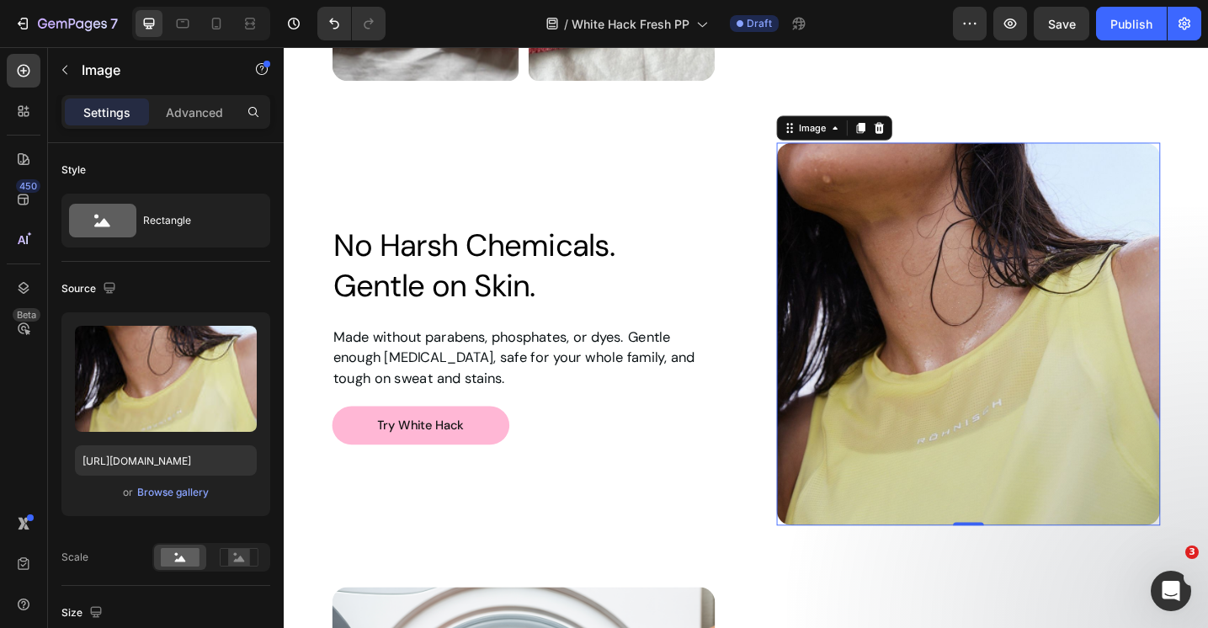
click at [995, 307] on img at bounding box center [1031, 361] width 419 height 419
click at [928, 271] on img at bounding box center [1031, 361] width 419 height 419
click at [979, 336] on img at bounding box center [1031, 361] width 419 height 419
click at [178, 495] on div "Browse gallery" at bounding box center [173, 492] width 72 height 15
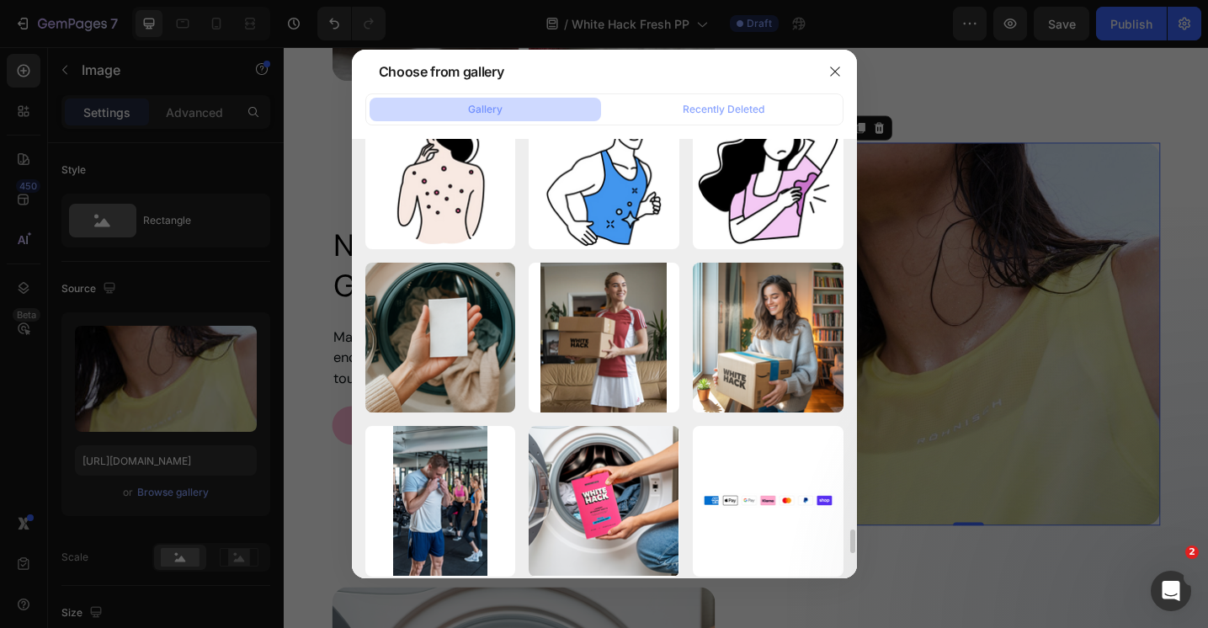
scroll to position [6946, 0]
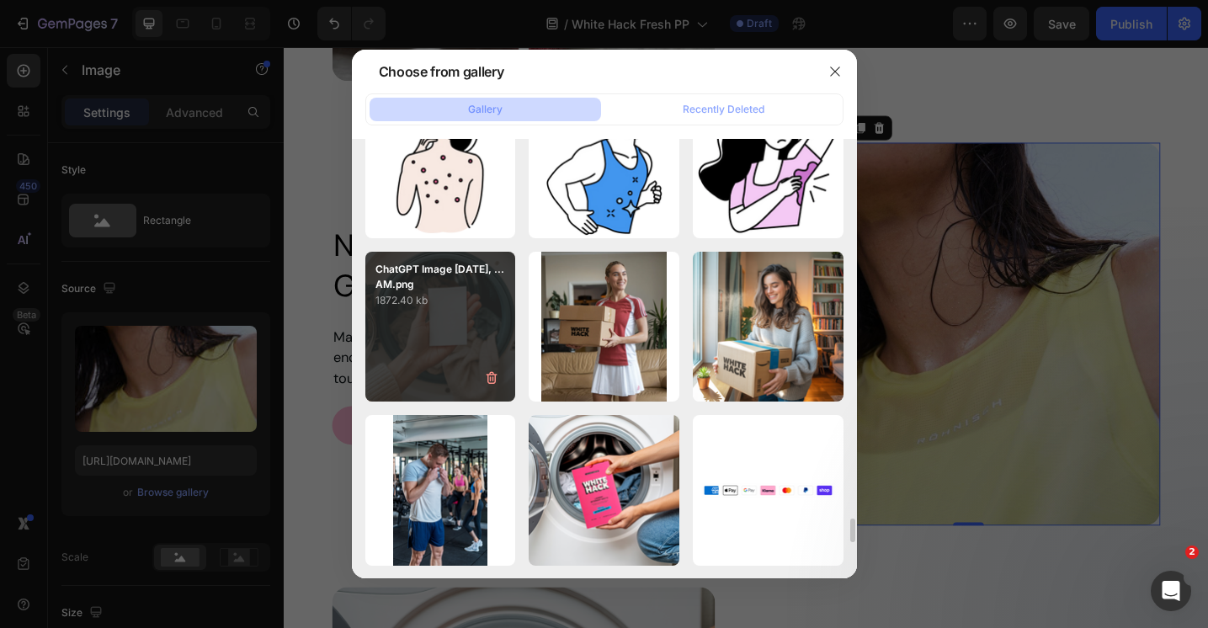
click at [453, 309] on div "ChatGPT Image [DATE], ...AM.png 1872.40 kb" at bounding box center [440, 327] width 151 height 151
type input "[URL][DOMAIN_NAME]"
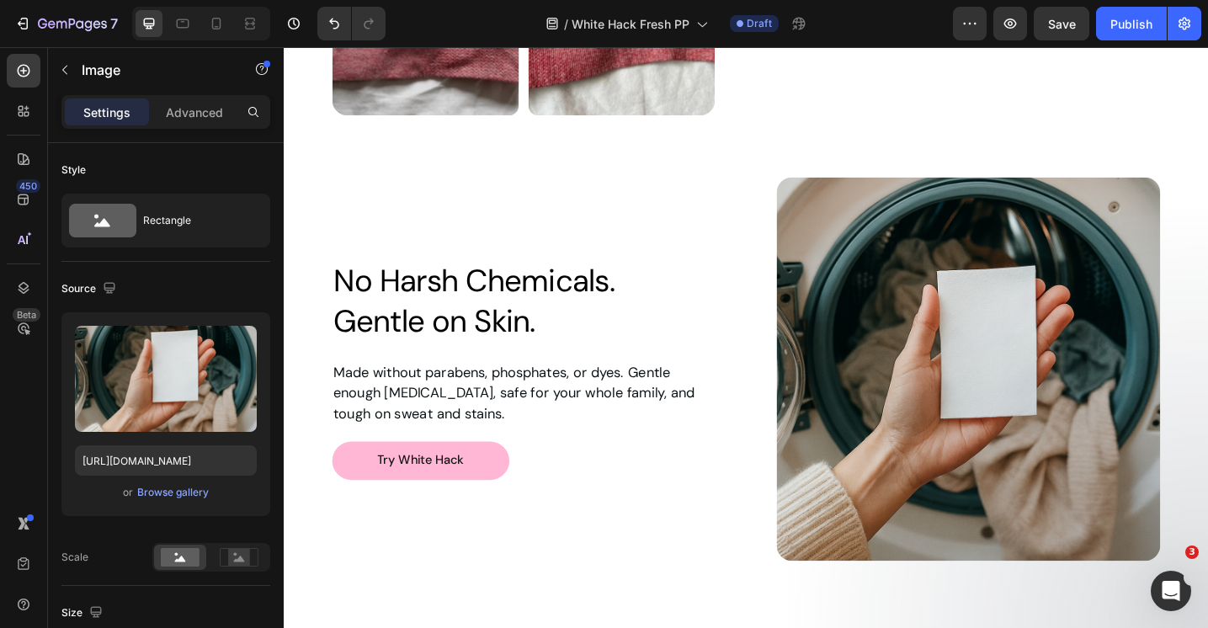
scroll to position [2188, 0]
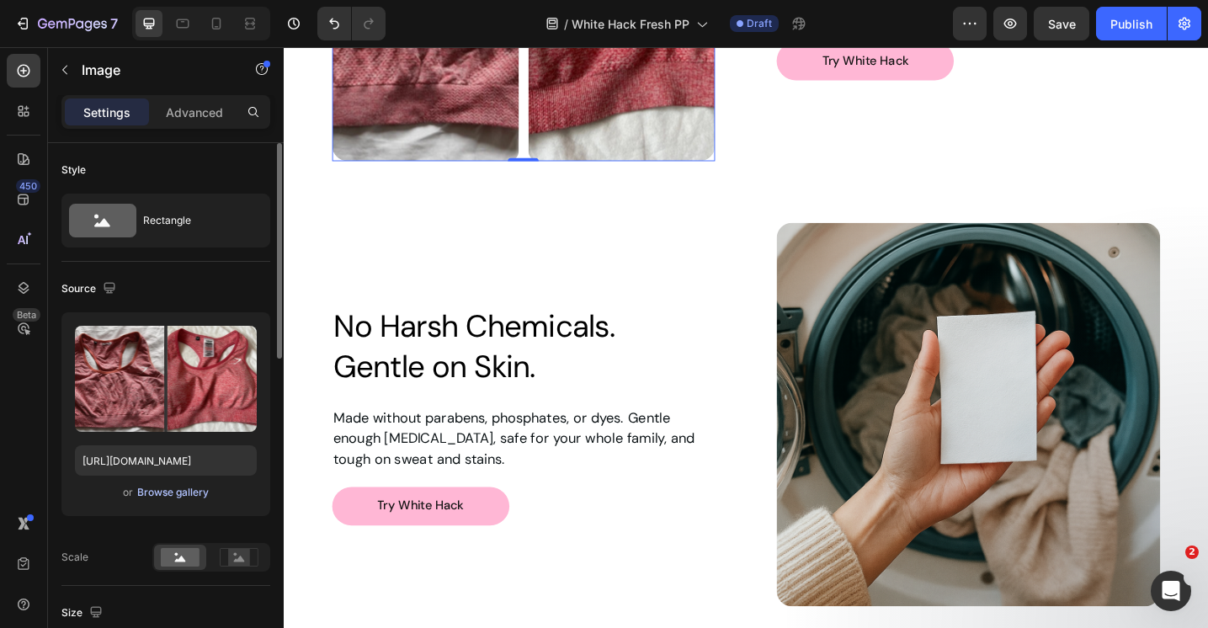
click at [178, 496] on div "Browse gallery" at bounding box center [173, 492] width 72 height 15
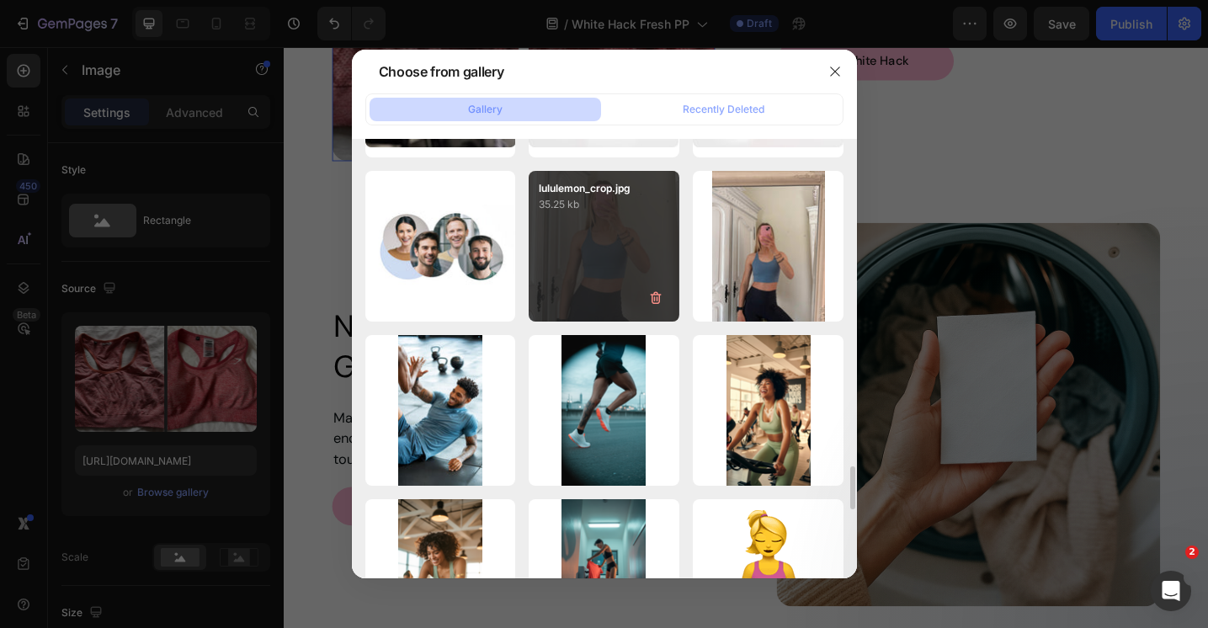
scroll to position [3257, 0]
click at [602, 232] on div "lululemon_crop.jpg 35.25 kb" at bounding box center [604, 247] width 151 height 151
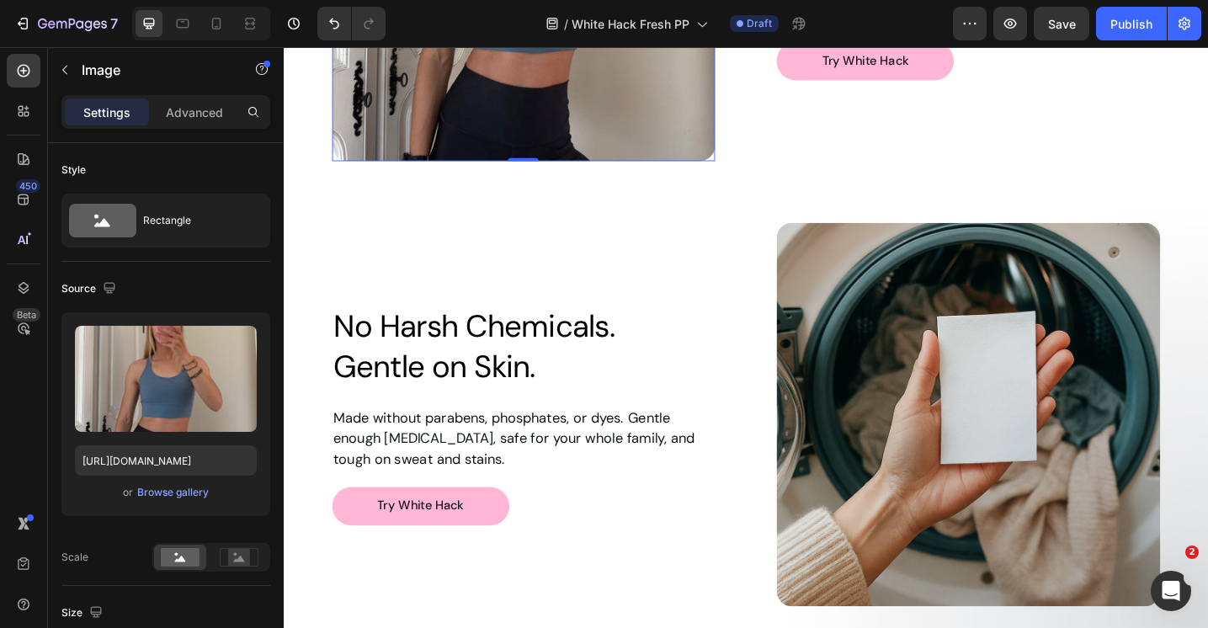
click at [187, 489] on div "Browse gallery" at bounding box center [173, 492] width 72 height 15
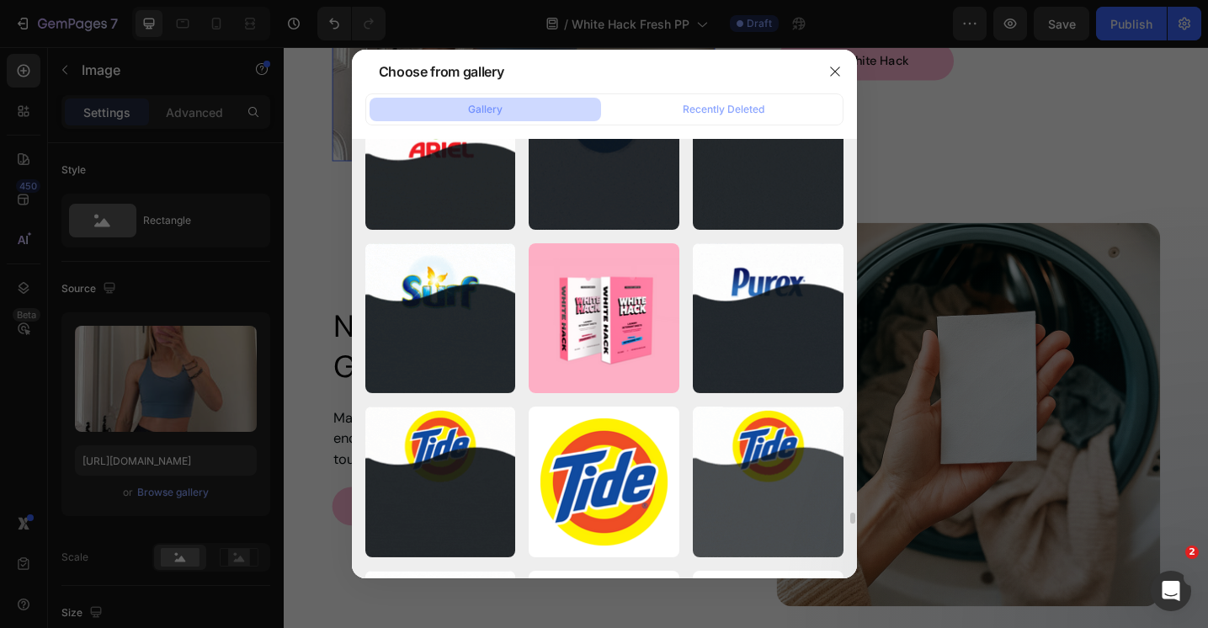
scroll to position [17106, 0]
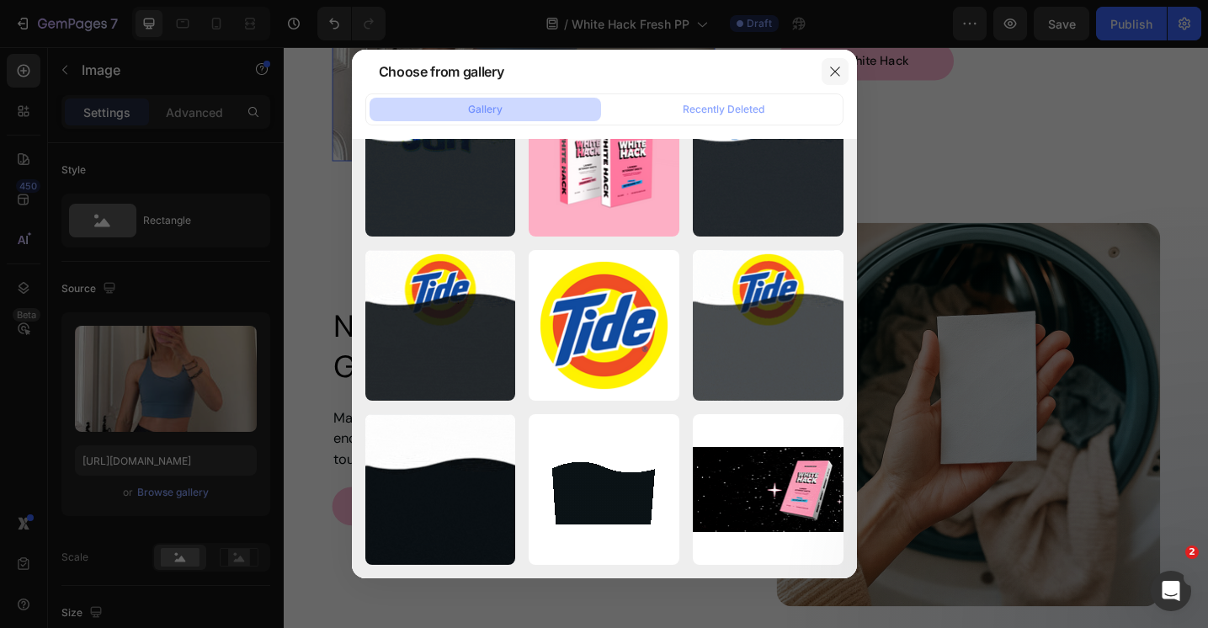
click at [835, 77] on button "button" at bounding box center [834, 71] width 27 height 27
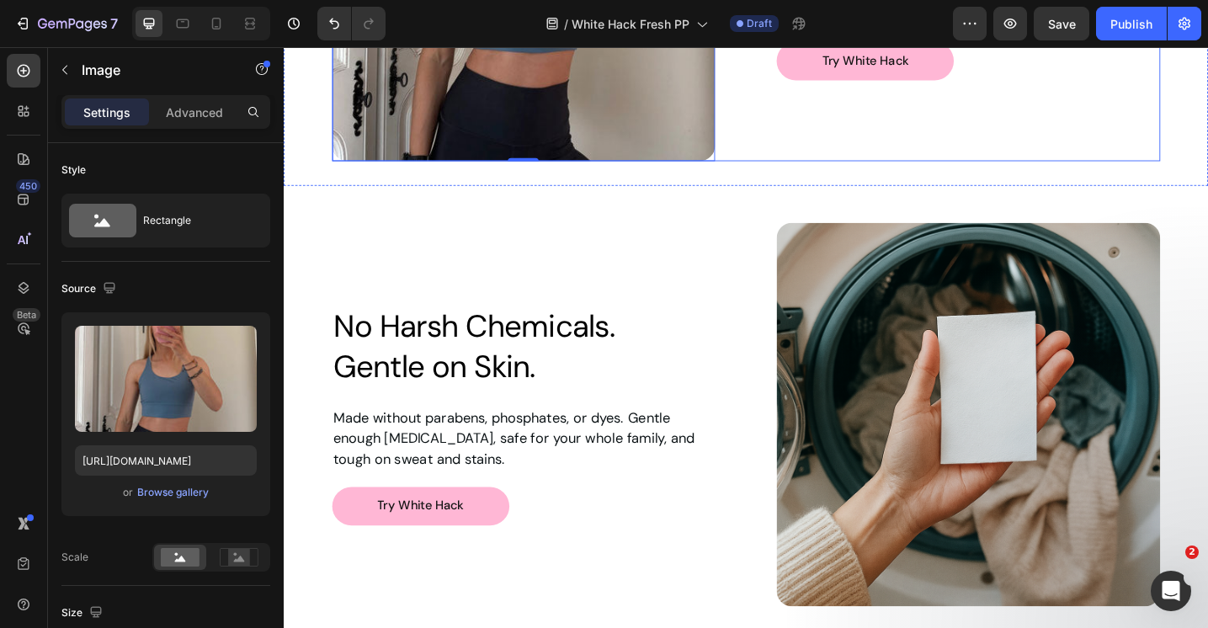
type input "[URL][DOMAIN_NAME]"
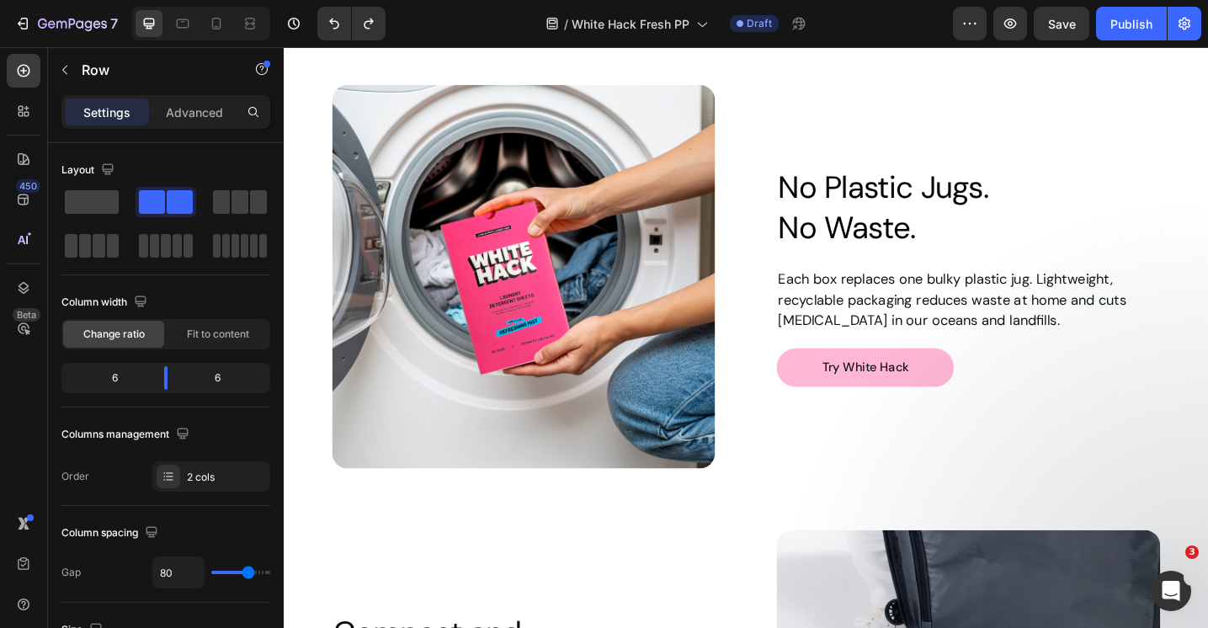
scroll to position [3272, 0]
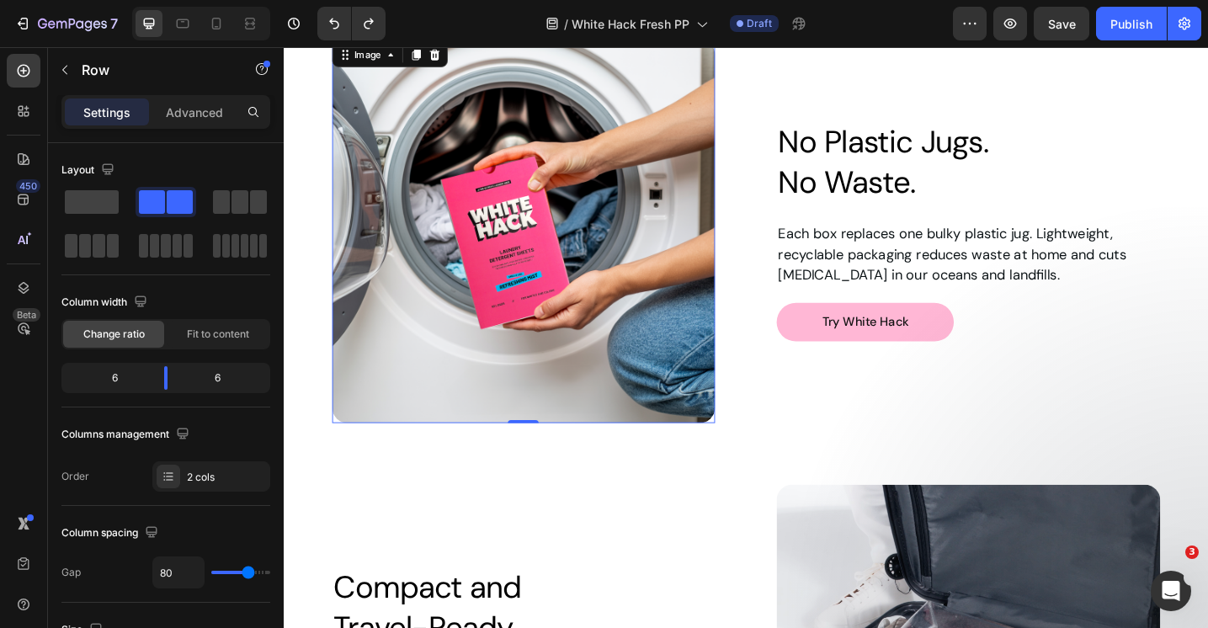
click at [633, 268] on img at bounding box center [546, 248] width 419 height 419
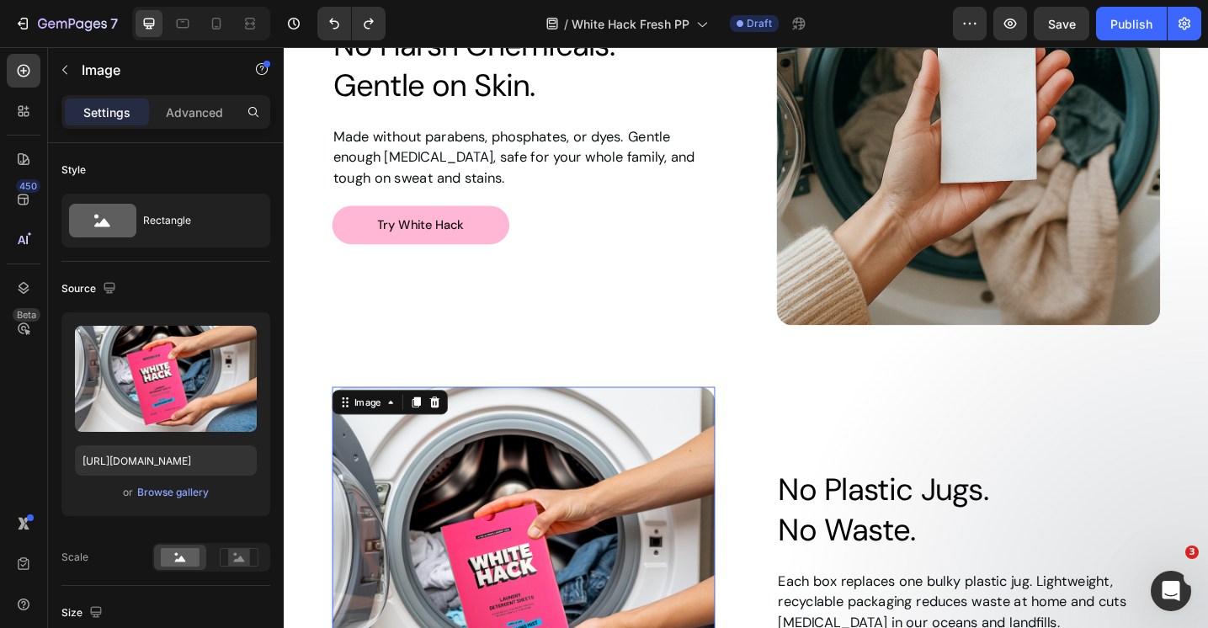
scroll to position [2735, 0]
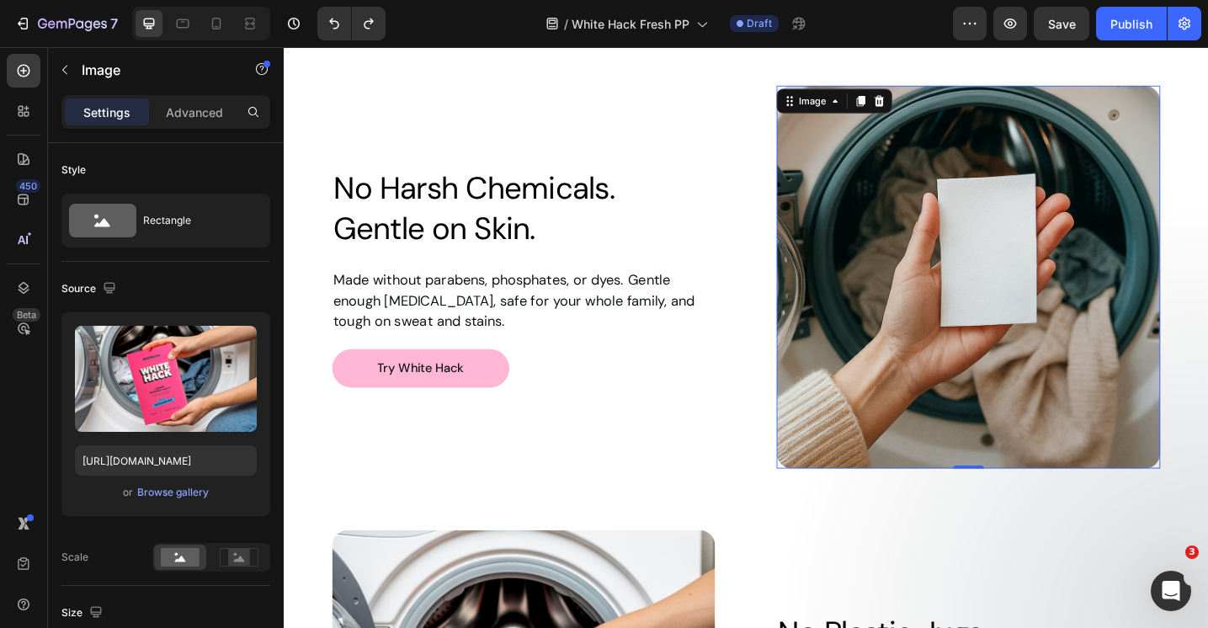
click at [910, 272] on img at bounding box center [1031, 298] width 419 height 419
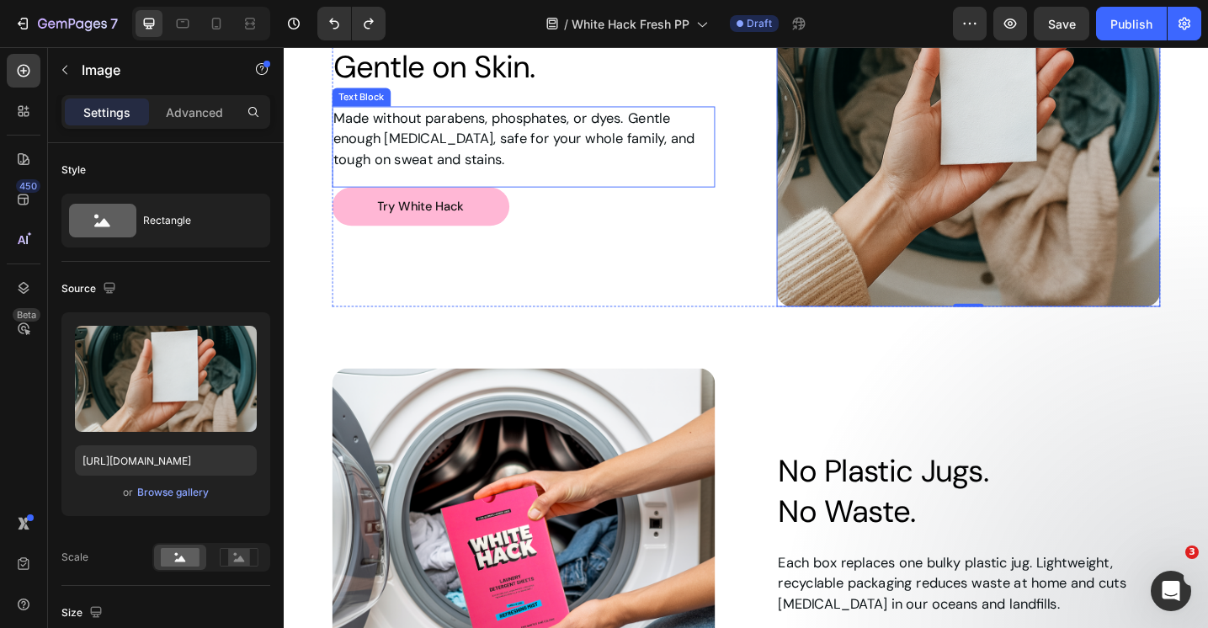
scroll to position [3071, 0]
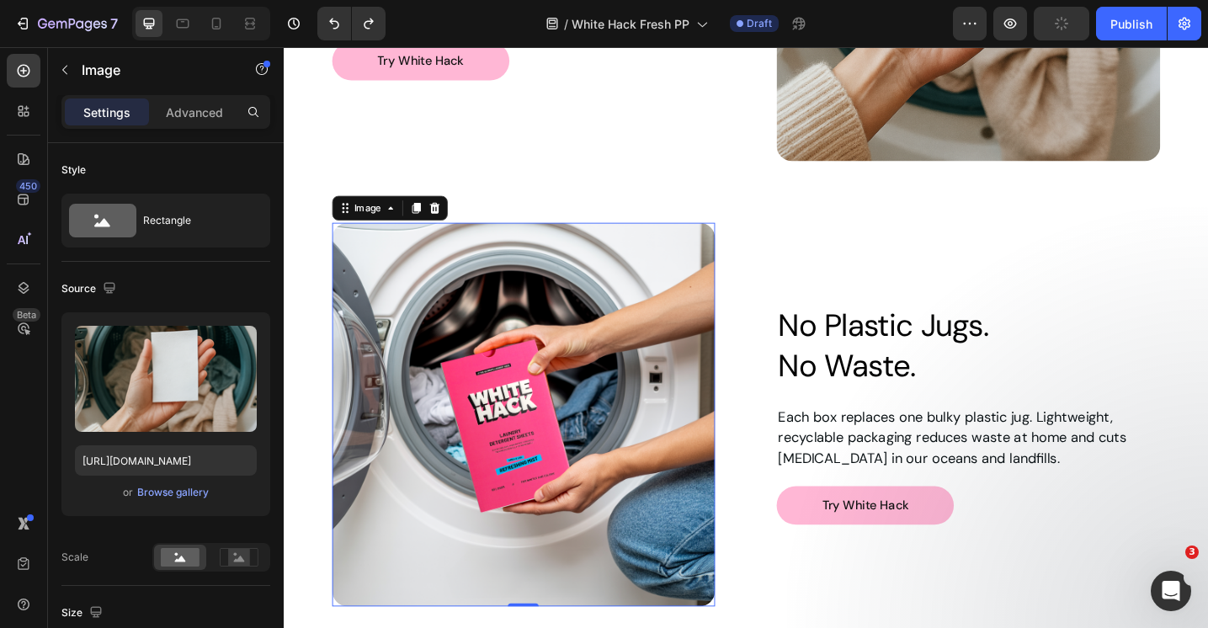
click at [662, 360] on img at bounding box center [546, 448] width 419 height 419
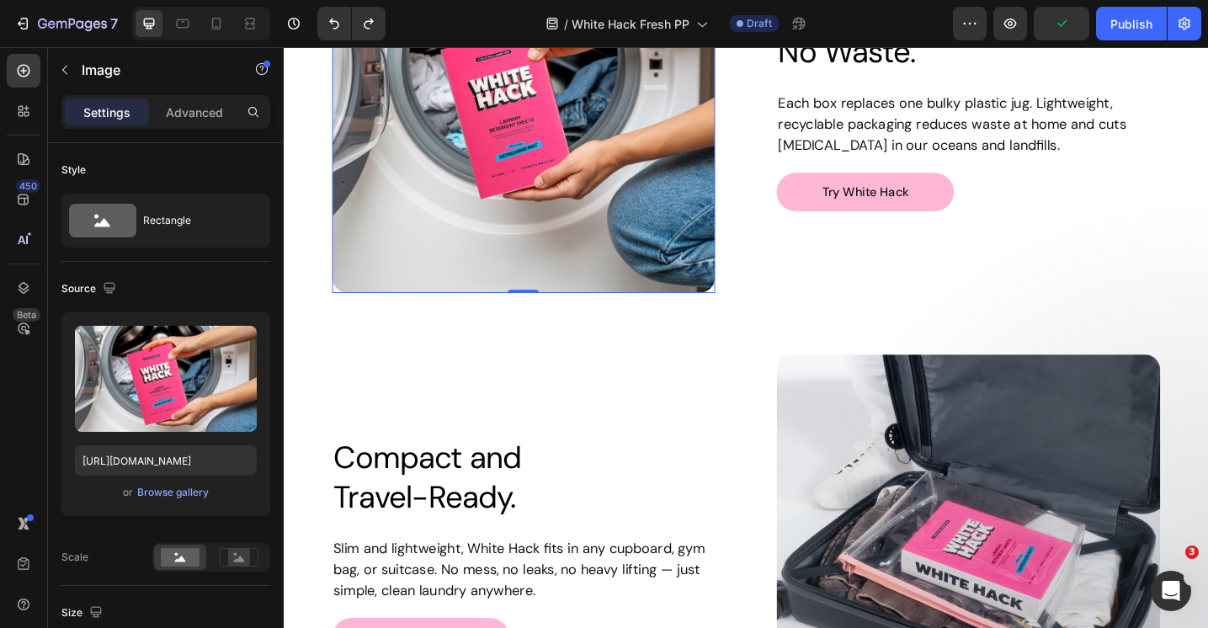
scroll to position [3488, 0]
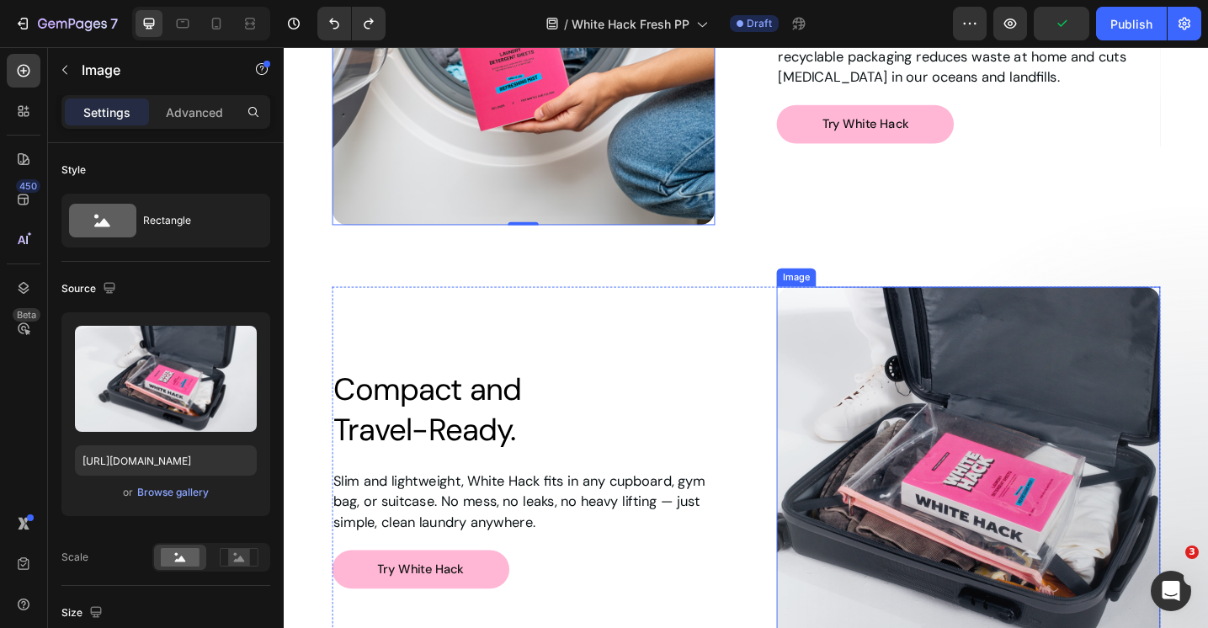
click at [991, 444] on img at bounding box center [1031, 518] width 419 height 419
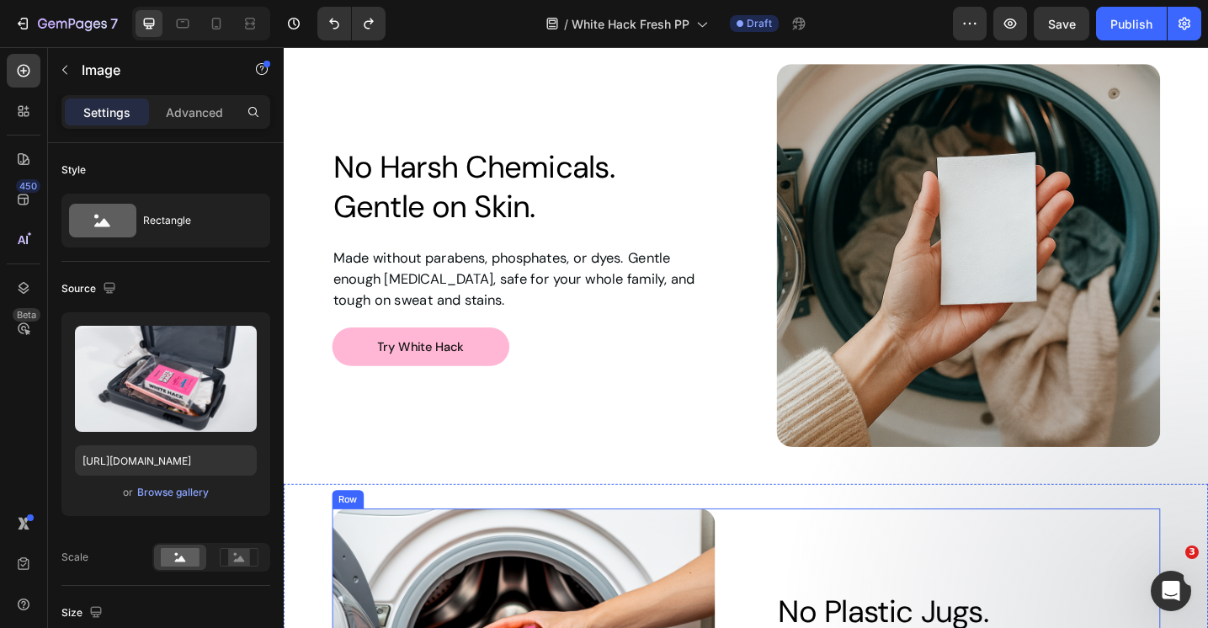
scroll to position [2674, 0]
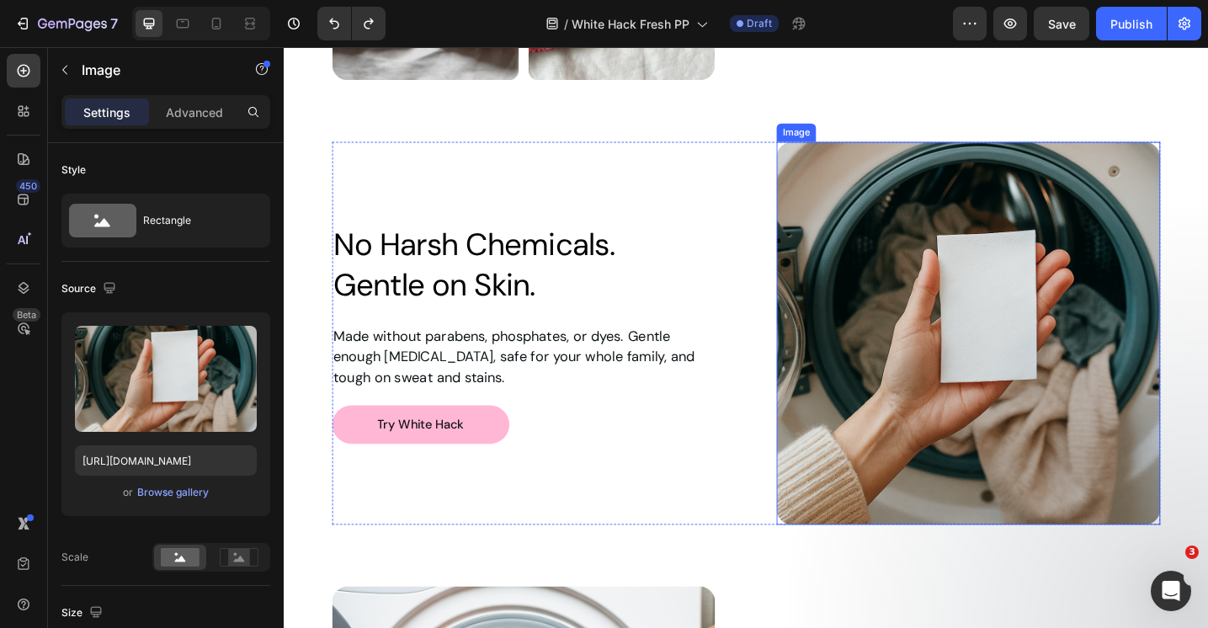
click at [976, 316] on img at bounding box center [1031, 360] width 419 height 419
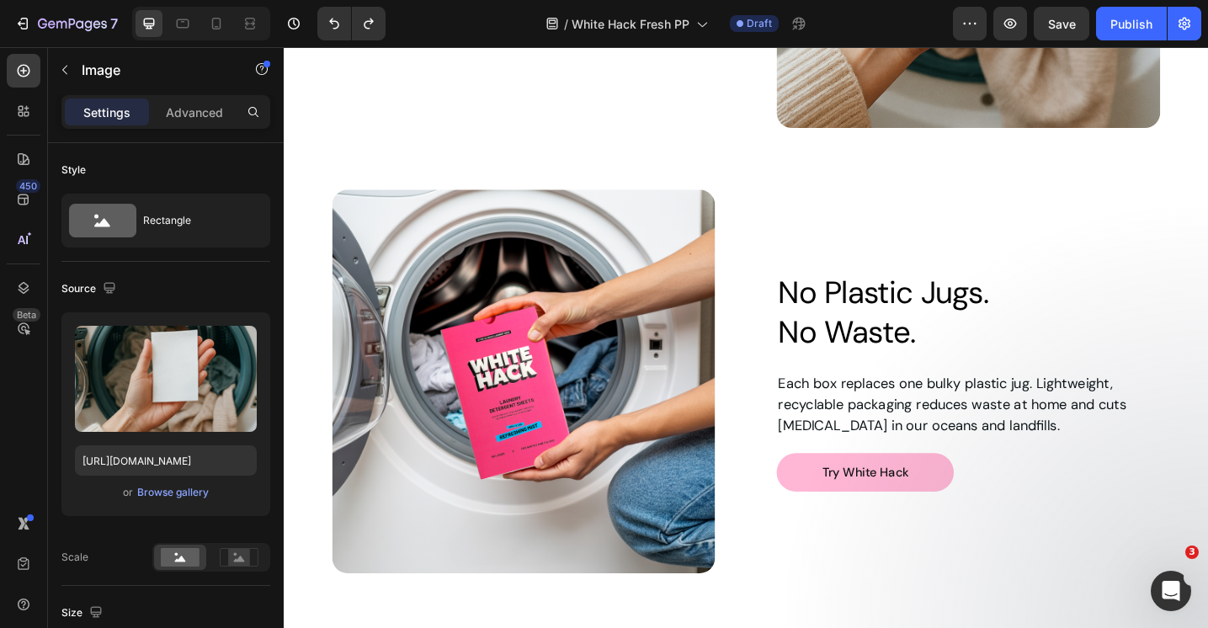
scroll to position [3161, 0]
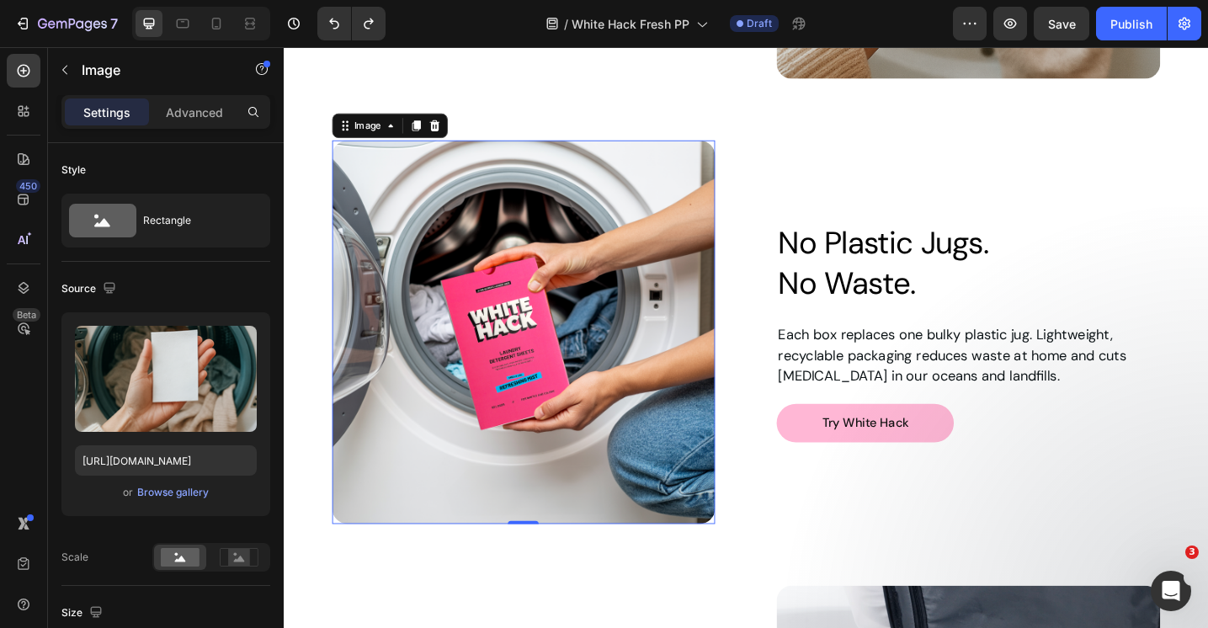
click at [601, 341] on img at bounding box center [546, 358] width 419 height 419
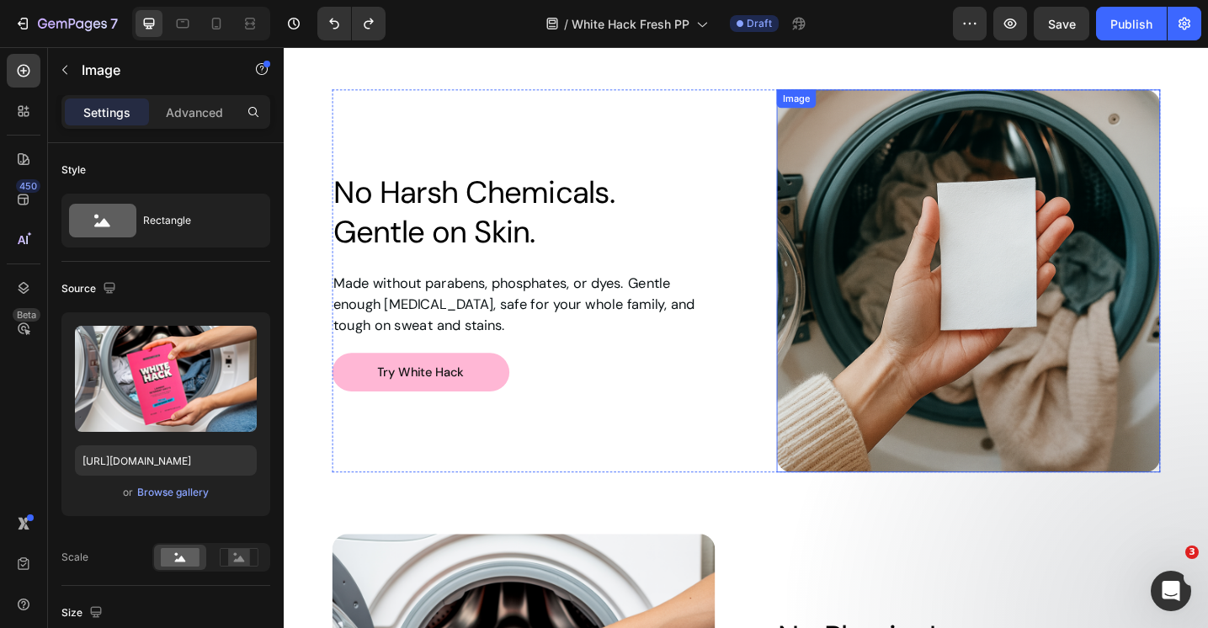
scroll to position [2744, 0]
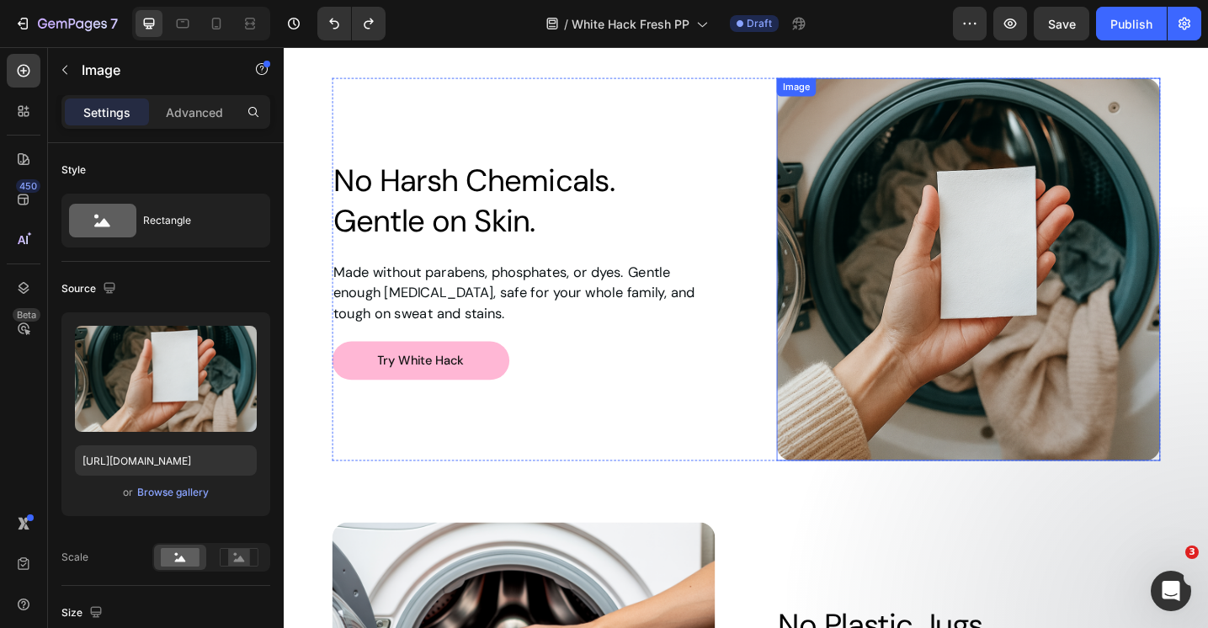
click at [980, 237] on img at bounding box center [1031, 290] width 419 height 419
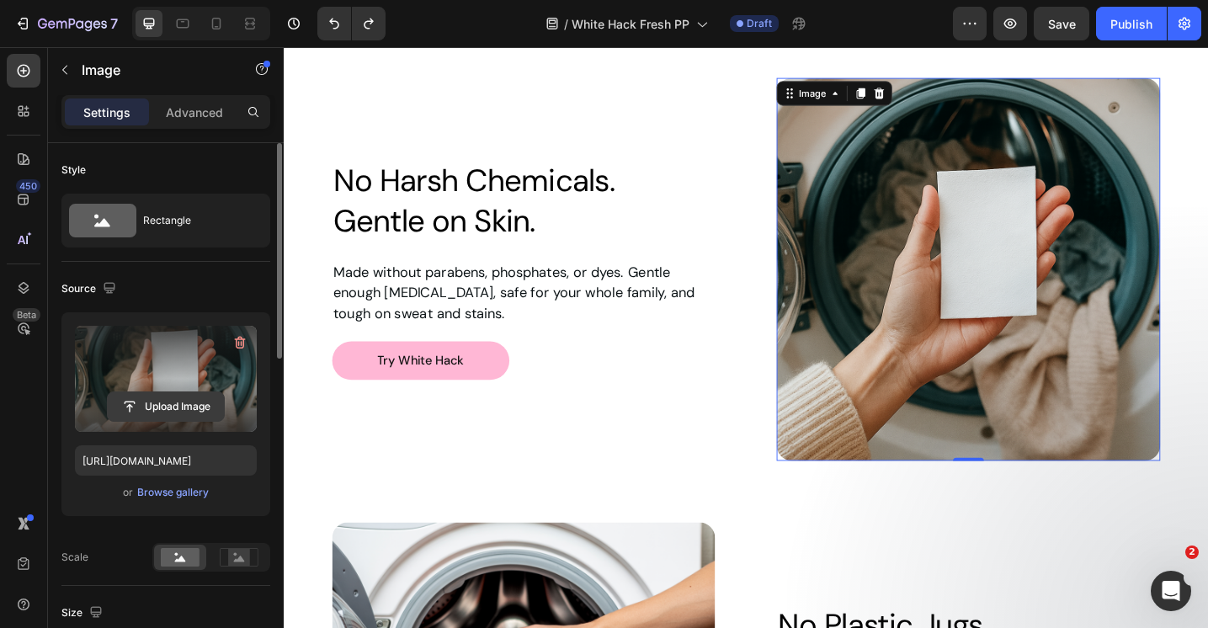
click at [161, 407] on input "file" at bounding box center [166, 406] width 116 height 29
type input "C:\fakepath\IMG_5149.HEIC"
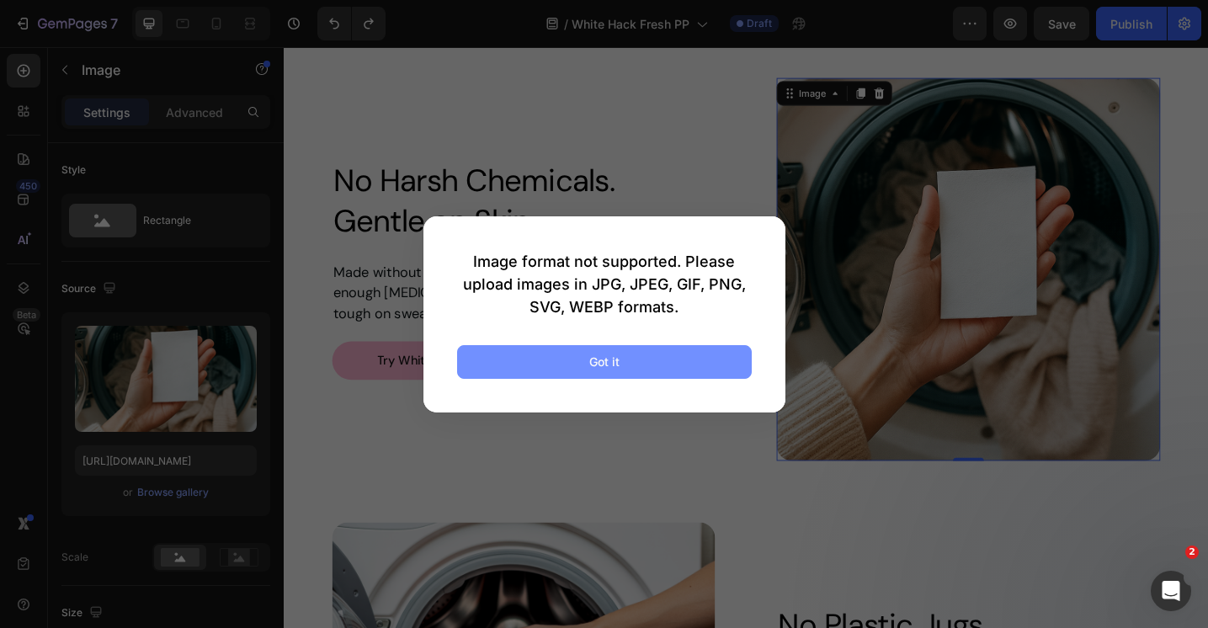
click at [627, 359] on button "Got it" at bounding box center [604, 362] width 295 height 34
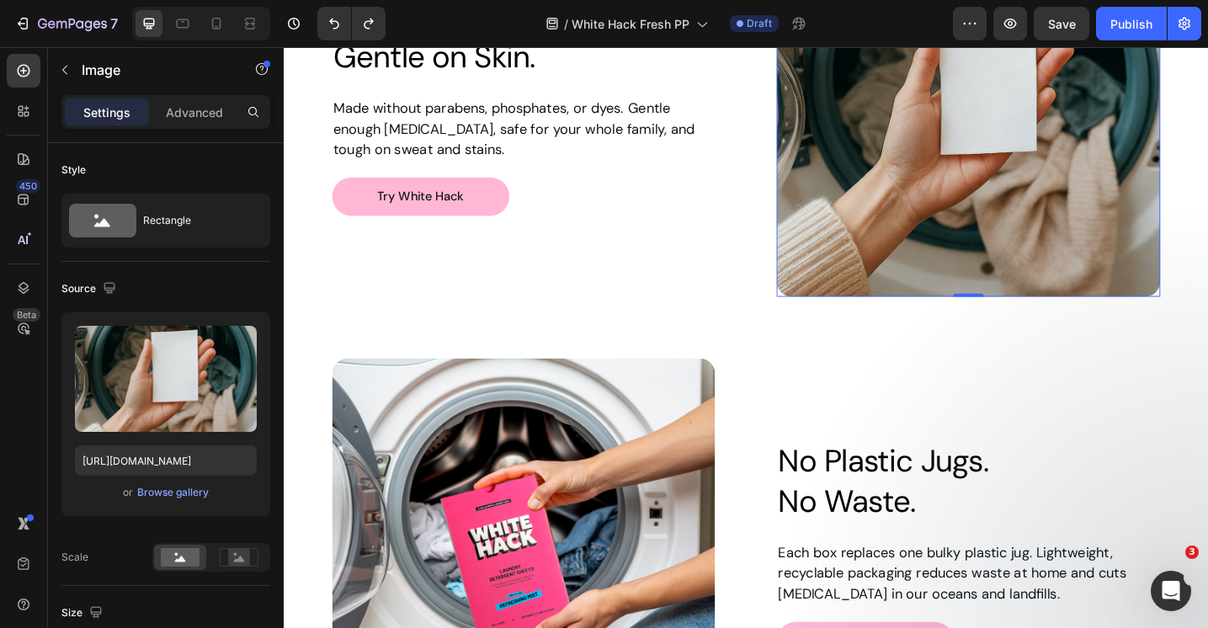
scroll to position [2955, 0]
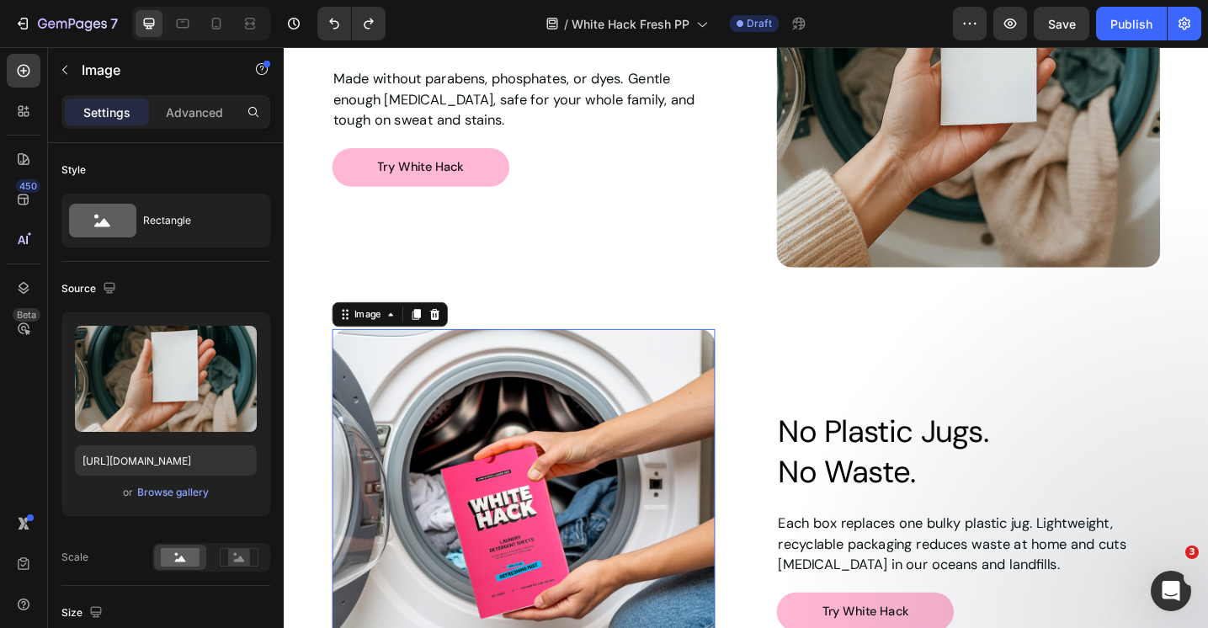
click at [564, 503] on img at bounding box center [546, 564] width 419 height 419
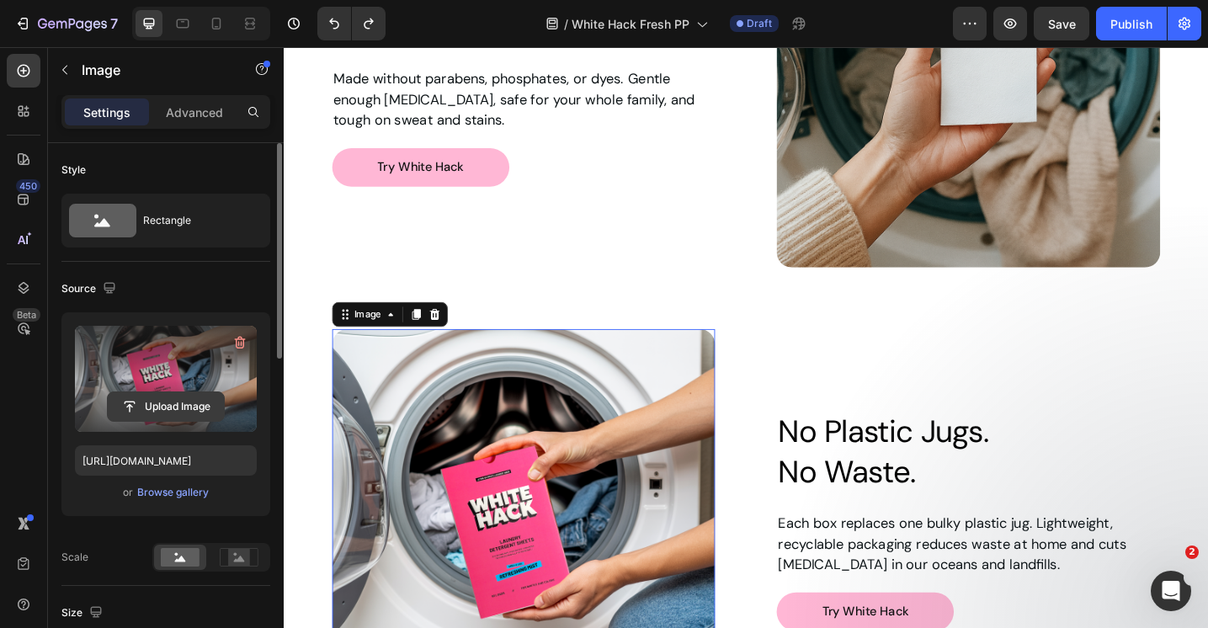
click at [173, 409] on input "file" at bounding box center [166, 406] width 116 height 29
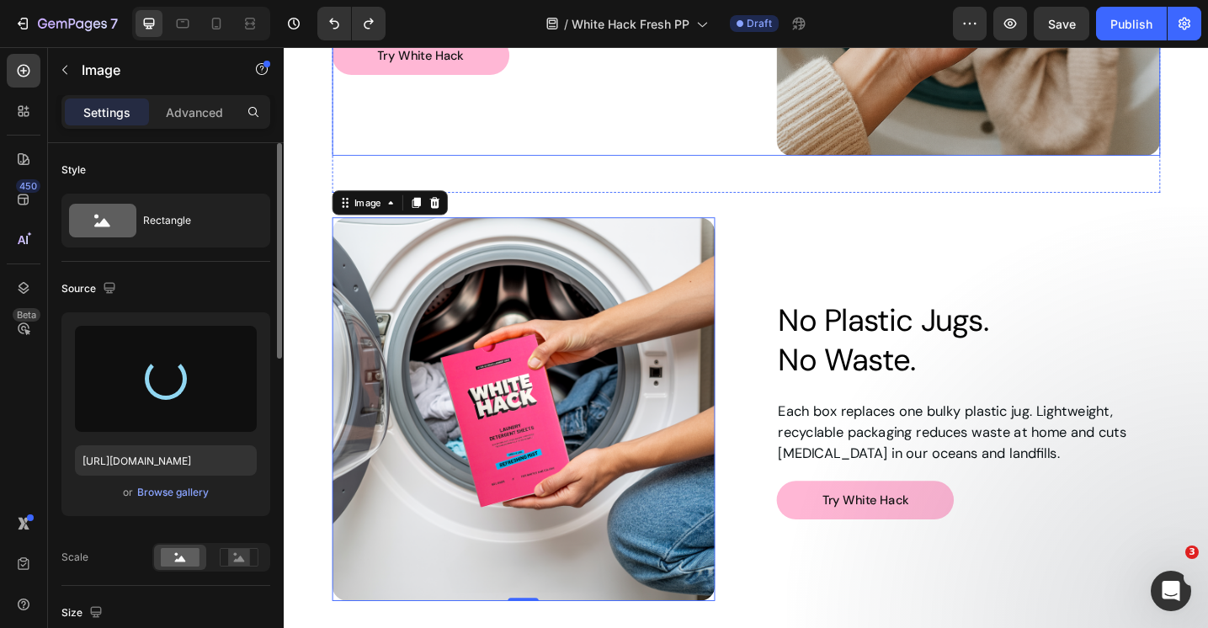
scroll to position [3079, 0]
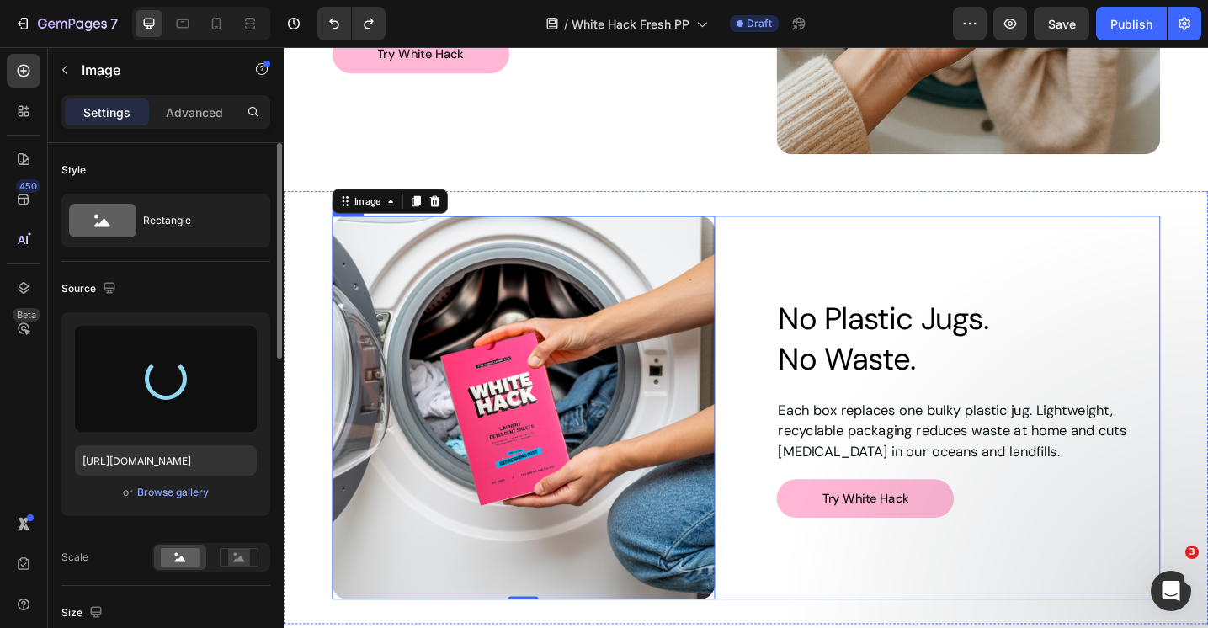
type input "[URL][DOMAIN_NAME]"
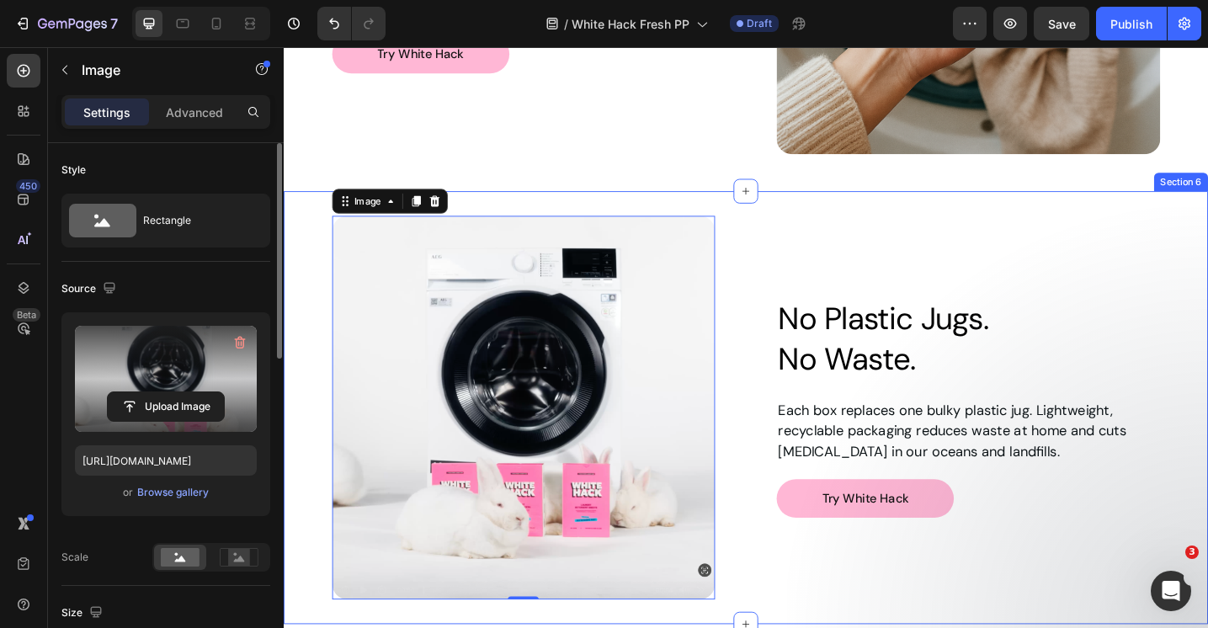
click at [773, 227] on div "Image 0 Row No Plastic Jugs. No Waste. Heading Each box replaces one bulky plas…" at bounding box center [789, 441] width 1010 height 473
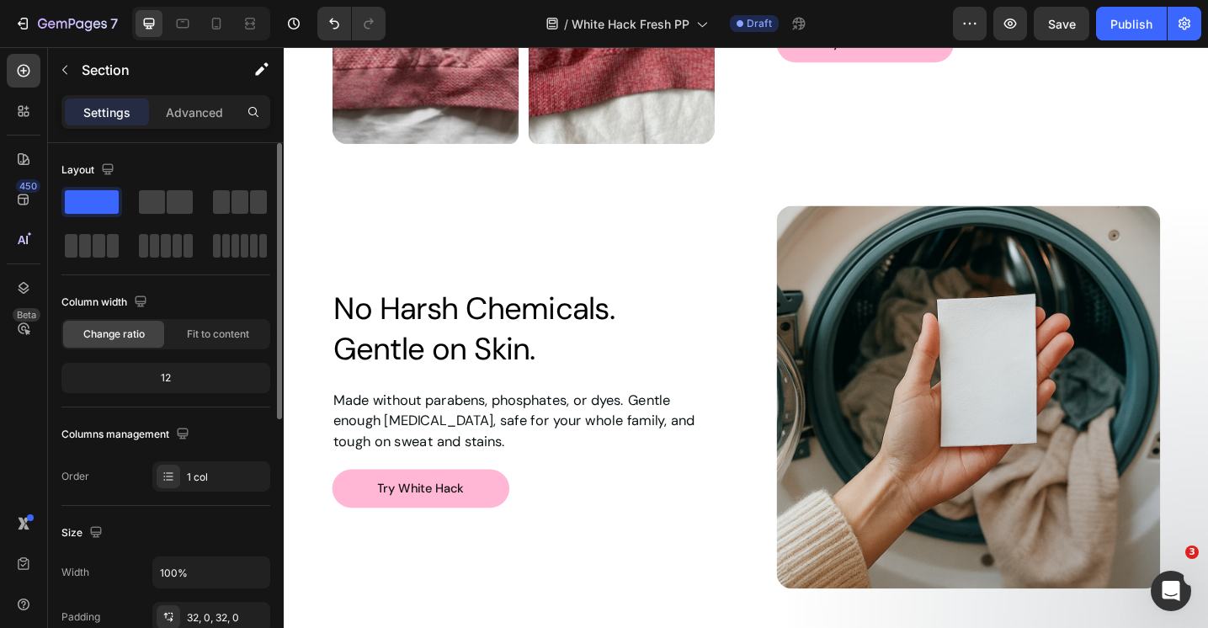
scroll to position [2613, 0]
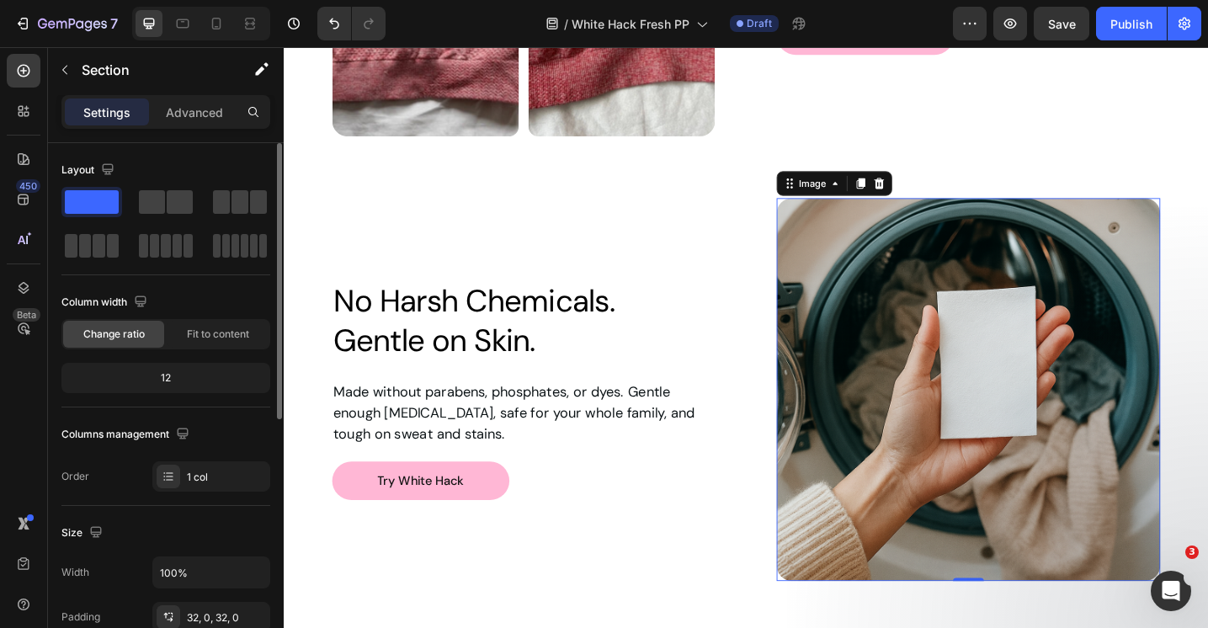
click at [1045, 332] on img at bounding box center [1031, 421] width 419 height 419
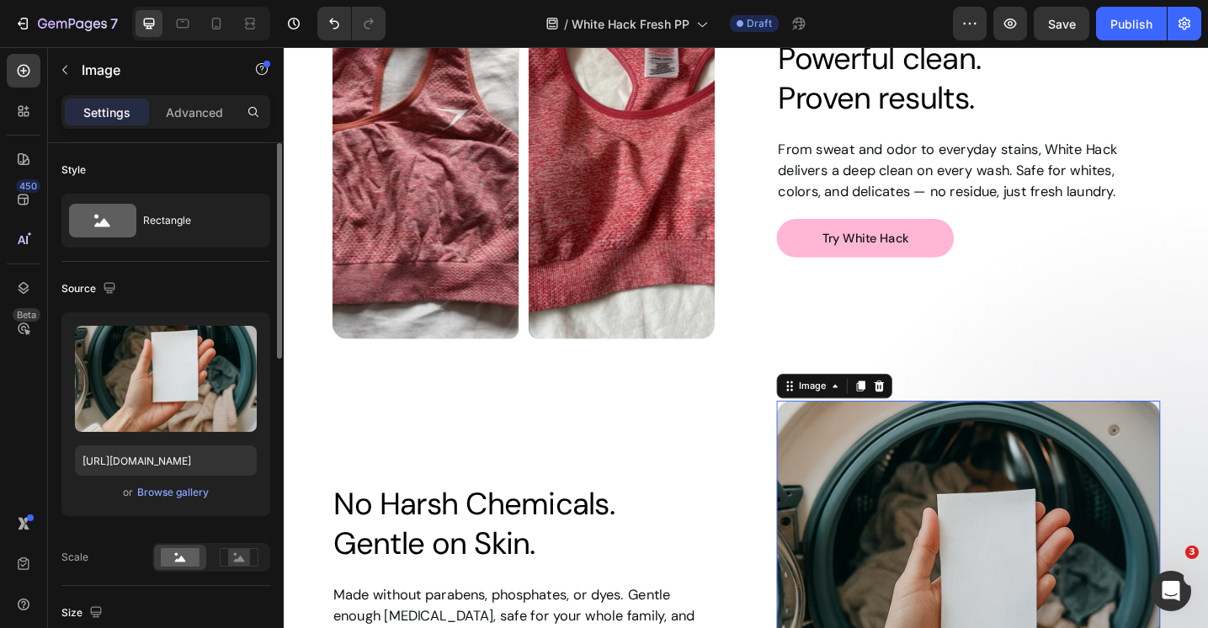
scroll to position [2274, 0]
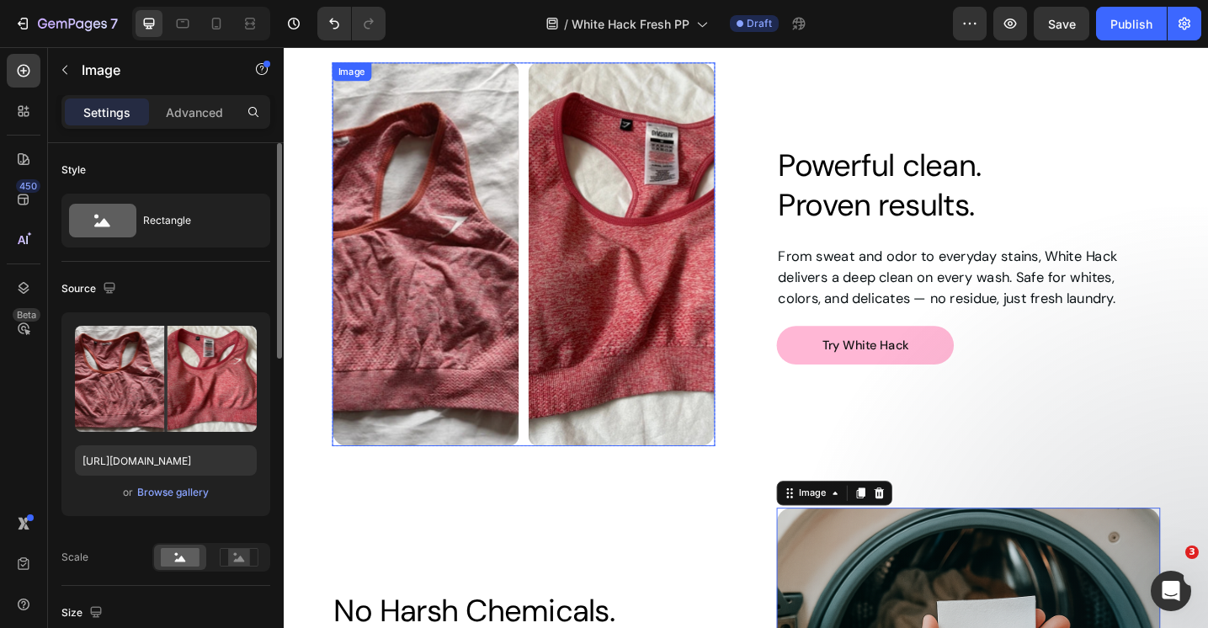
click at [683, 258] on img at bounding box center [546, 273] width 419 height 419
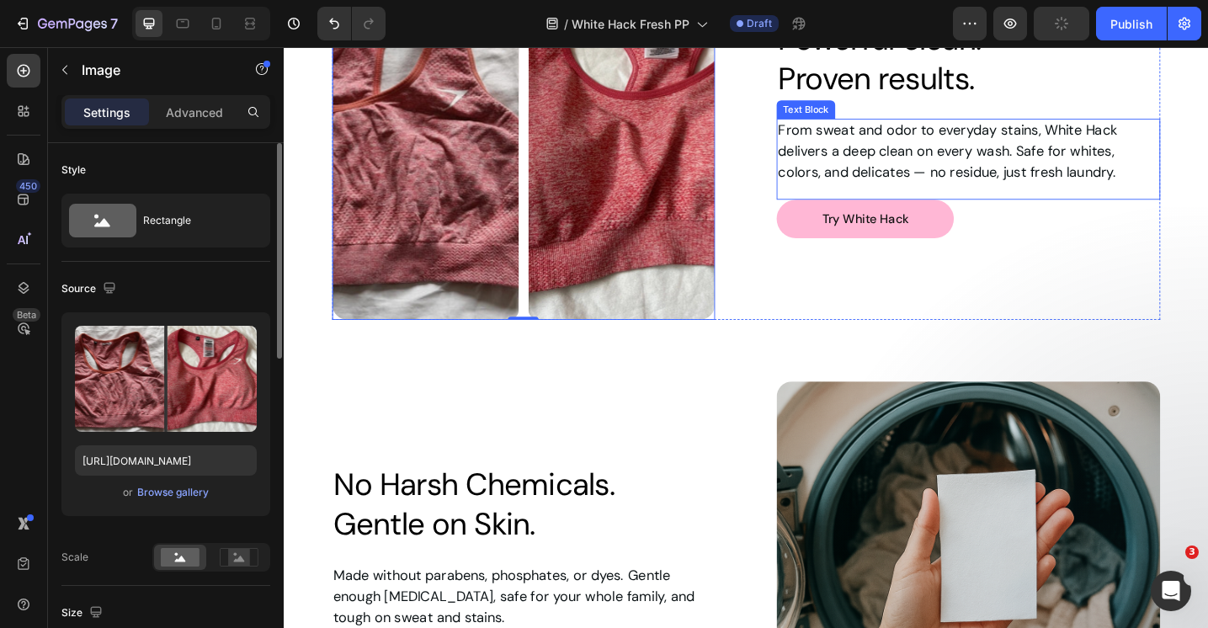
scroll to position [2596, 0]
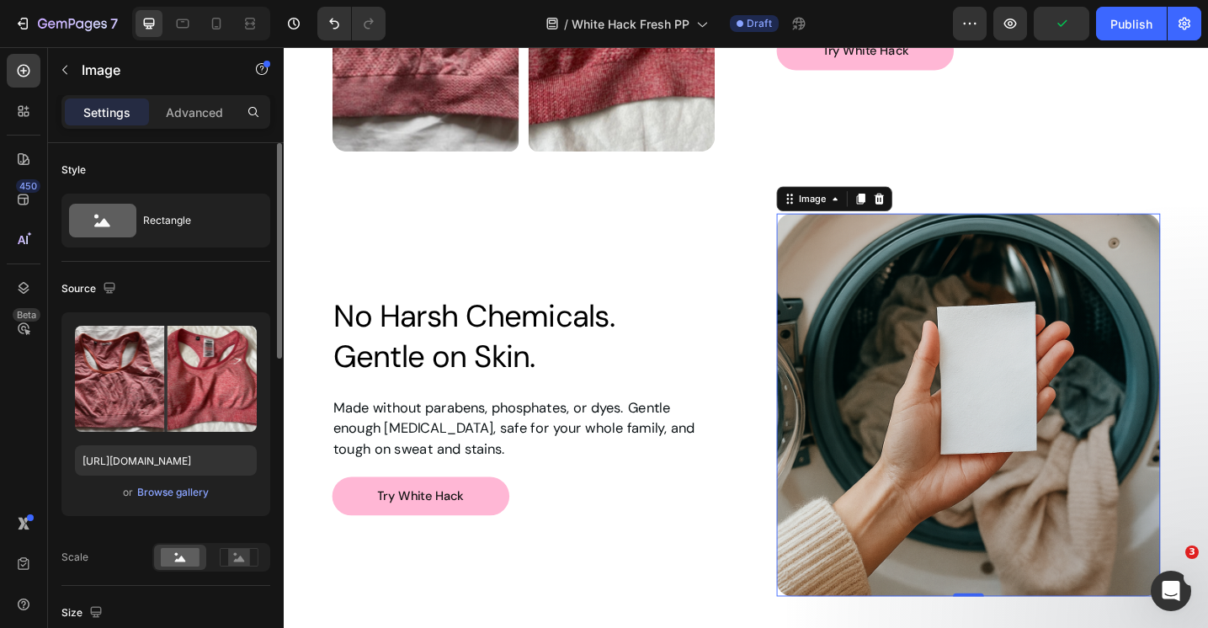
click at [950, 339] on img at bounding box center [1031, 438] width 419 height 419
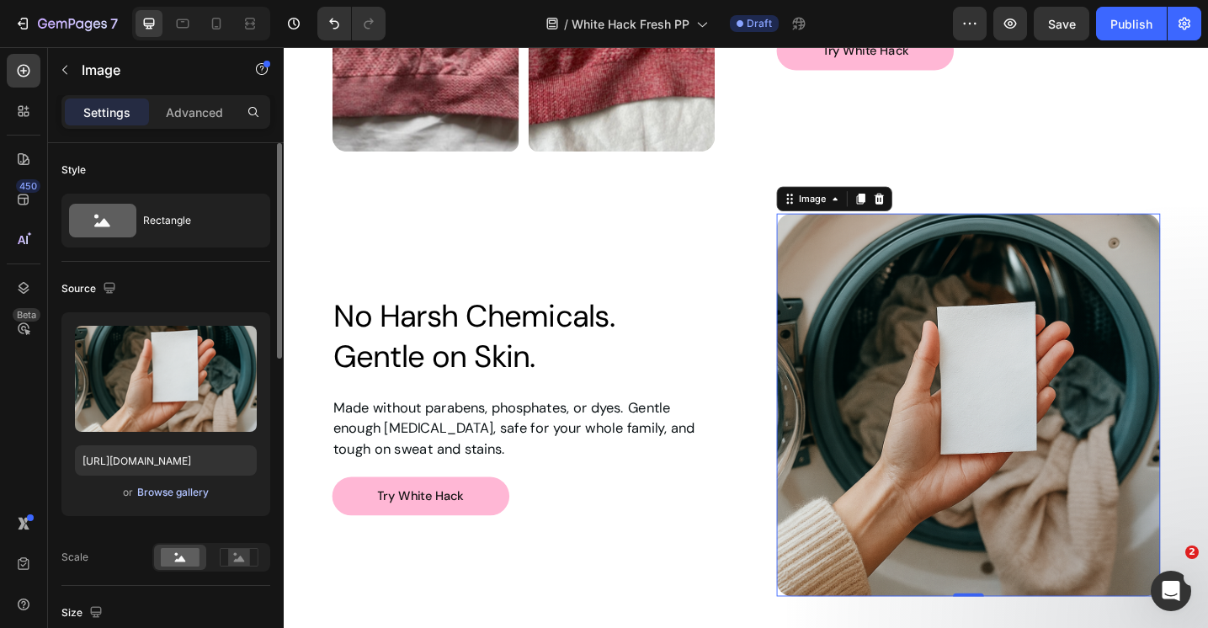
click at [177, 491] on div "Browse gallery" at bounding box center [173, 492] width 72 height 15
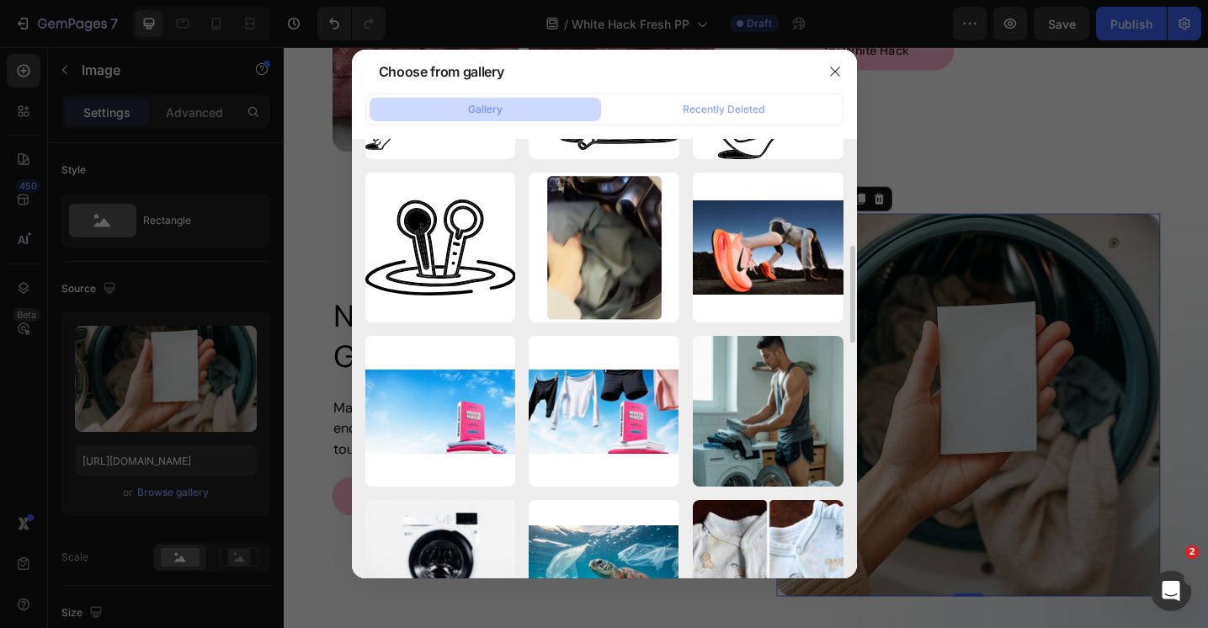
scroll to position [771, 0]
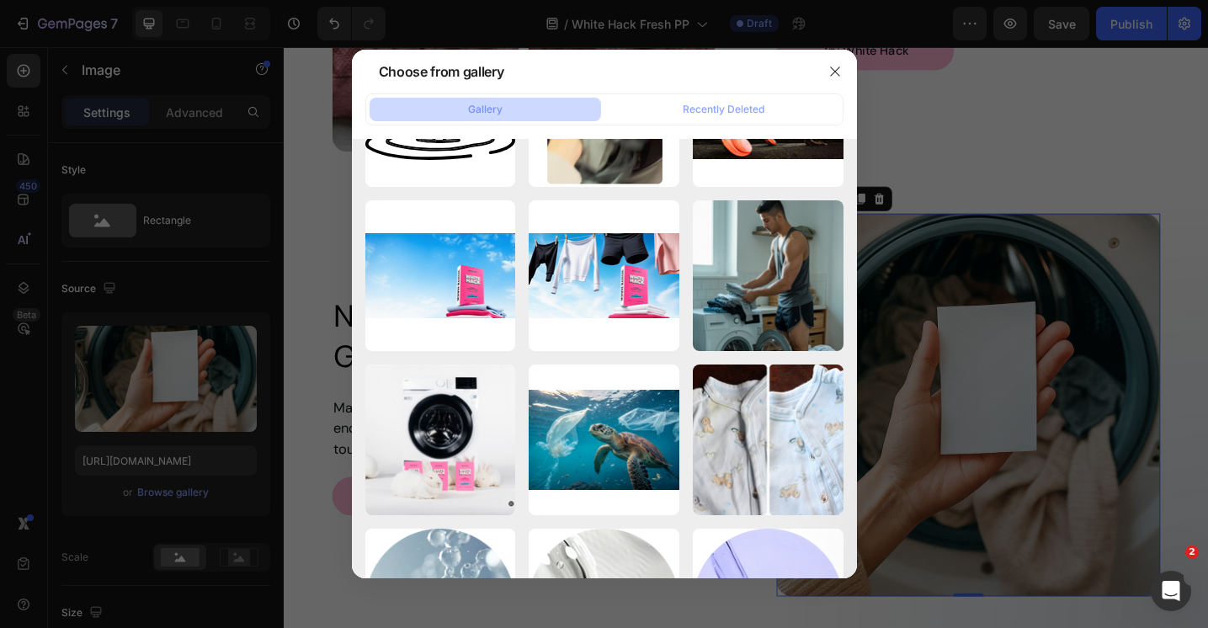
click at [948, 143] on div at bounding box center [604, 314] width 1208 height 628
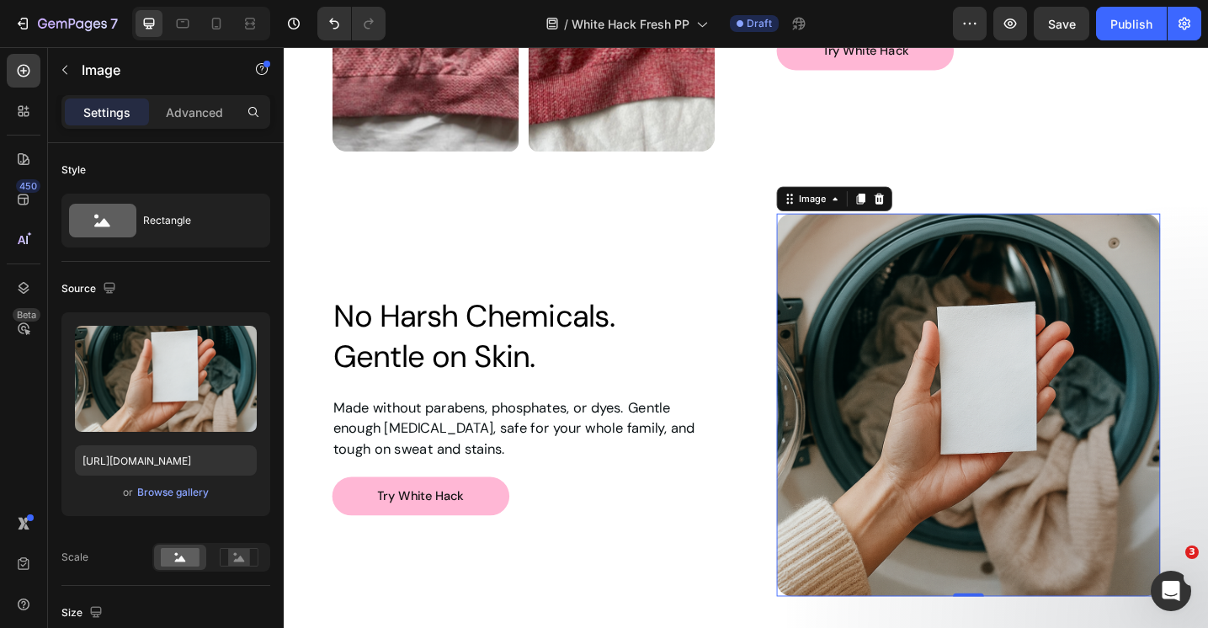
click at [1055, 478] on img at bounding box center [1031, 438] width 419 height 419
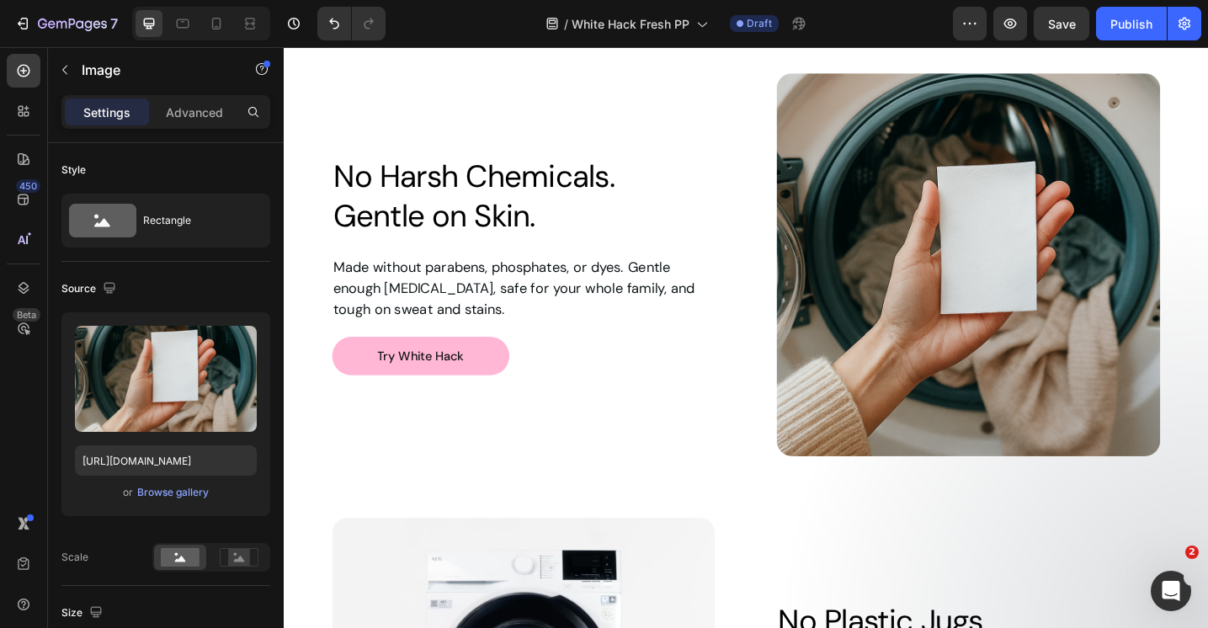
scroll to position [2738, 0]
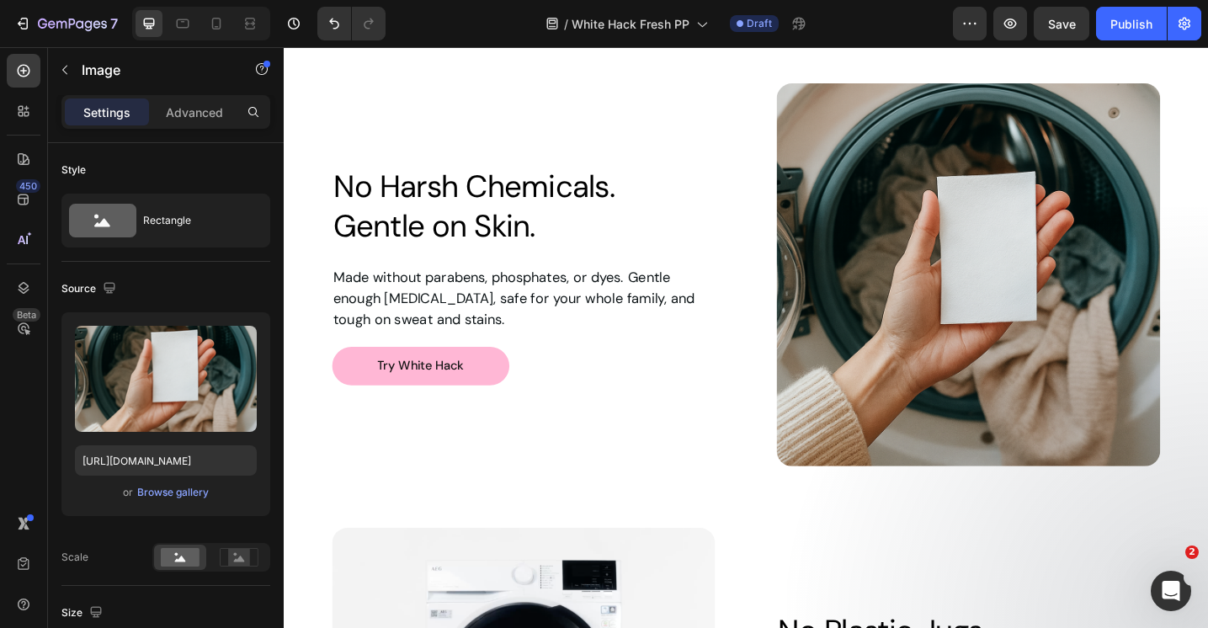
click at [922, 198] on img at bounding box center [1031, 296] width 419 height 419
click at [930, 262] on img at bounding box center [1031, 296] width 419 height 419
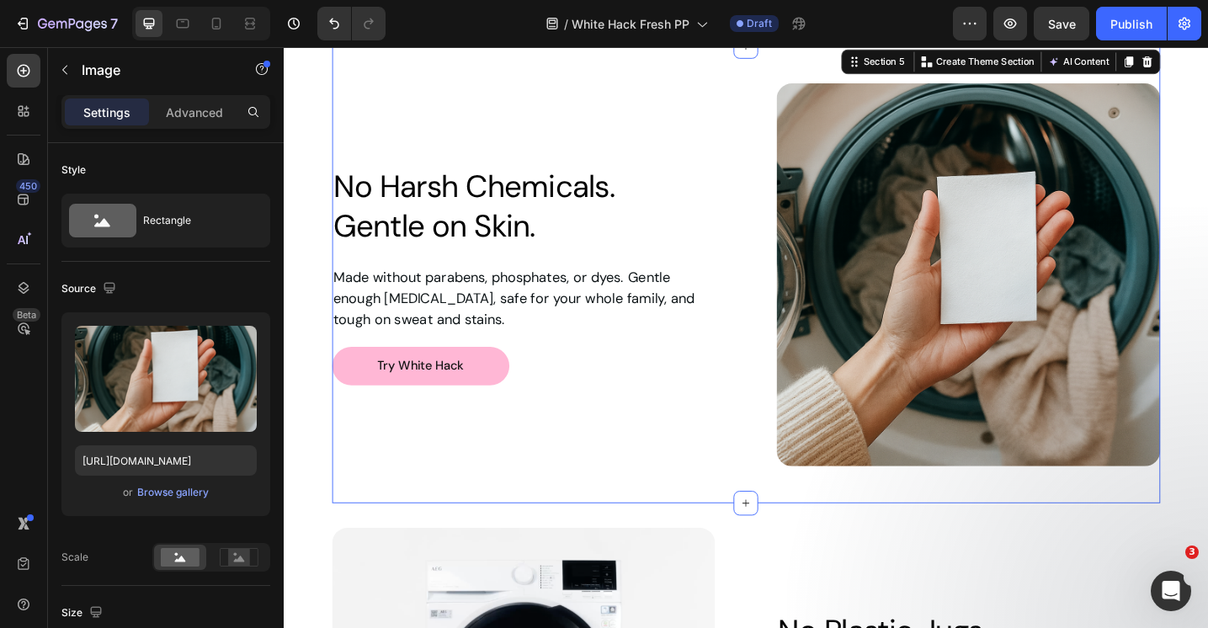
click at [509, 537] on div "Image No Harsh Chemicals. Gentle on Skin. Heading Row Made without parabens, ph…" at bounding box center [789, 296] width 905 height 500
click at [912, 317] on img at bounding box center [1031, 296] width 419 height 419
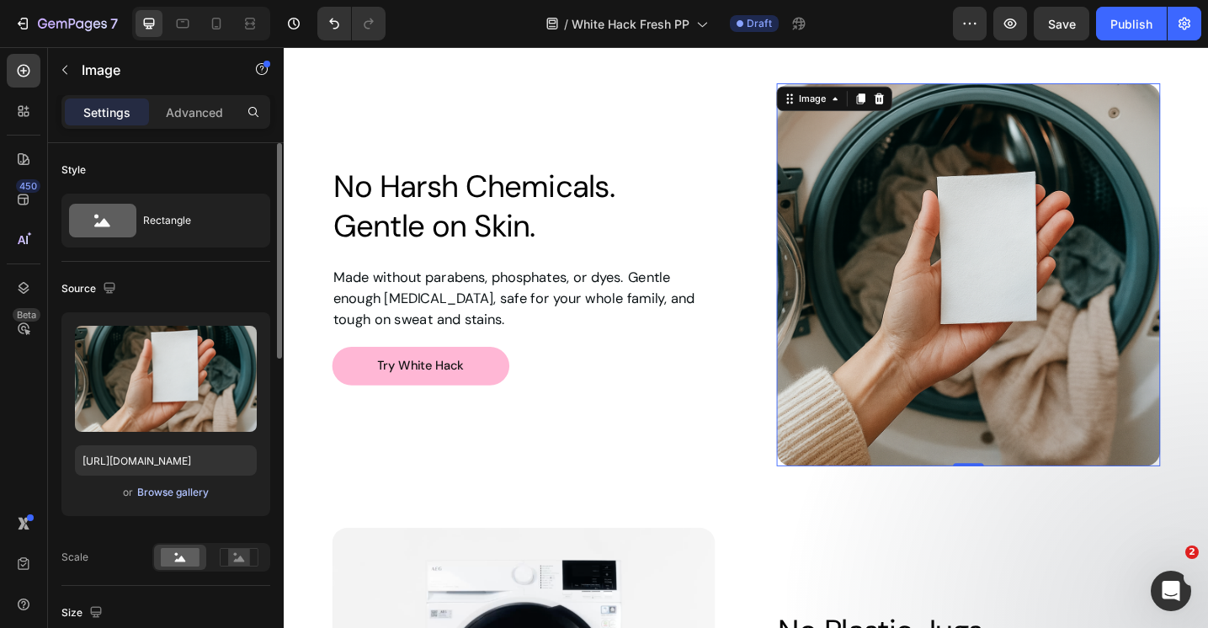
click at [171, 494] on div "Browse gallery" at bounding box center [173, 492] width 72 height 15
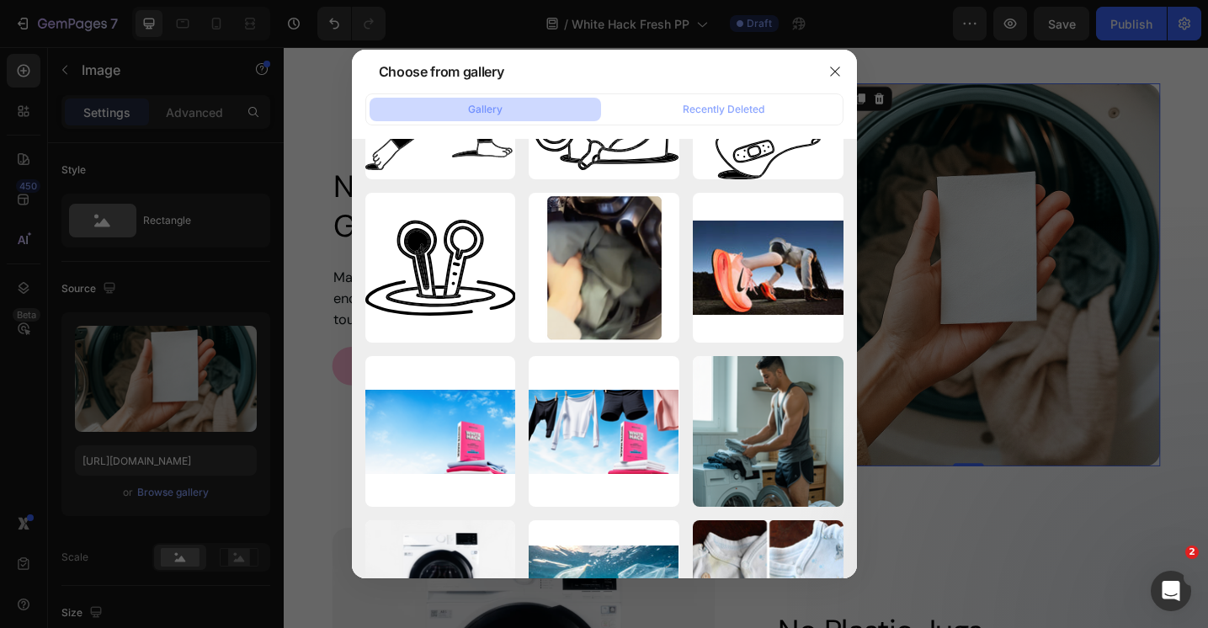
scroll to position [5, 0]
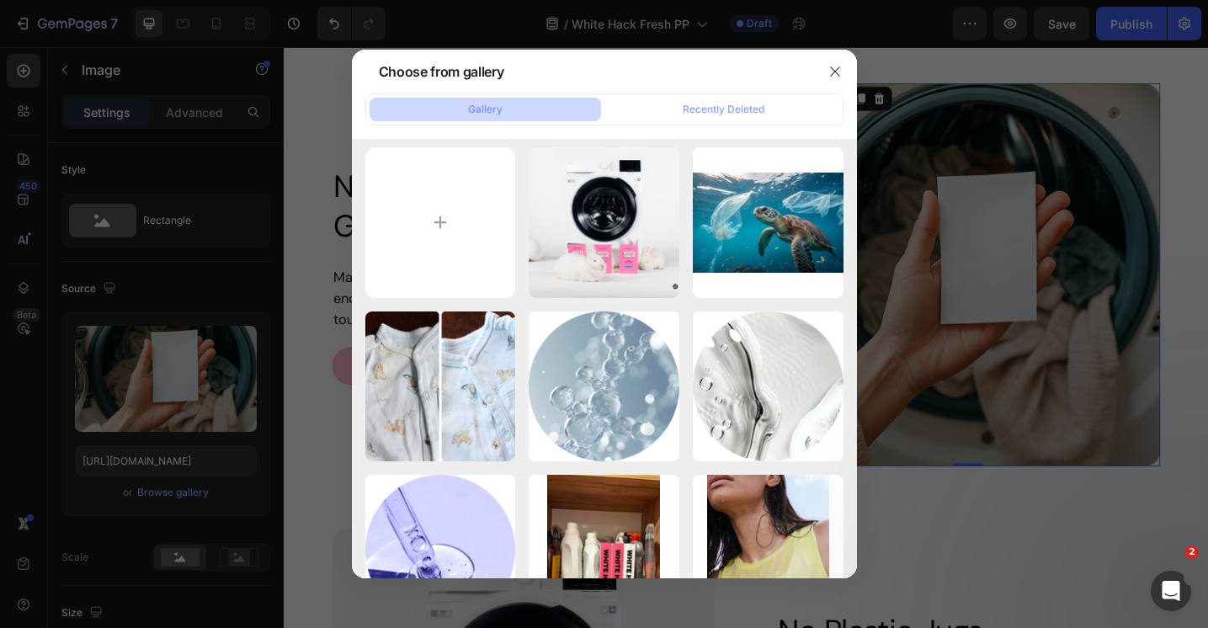
click at [938, 85] on div at bounding box center [604, 314] width 1208 height 628
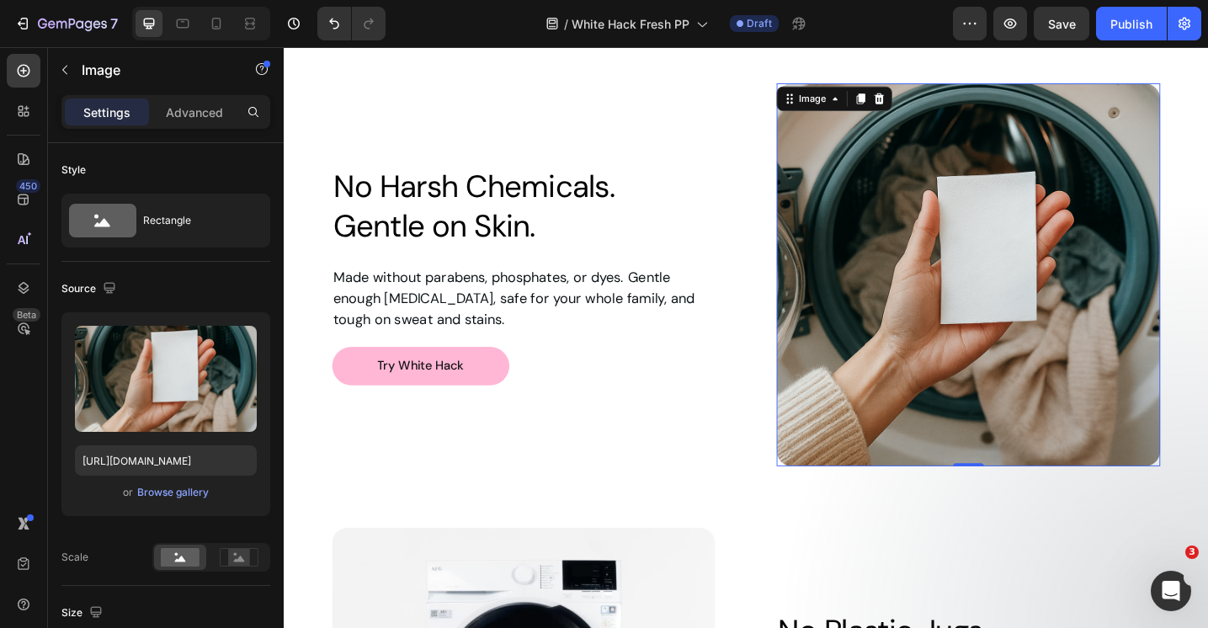
click at [975, 349] on img at bounding box center [1031, 296] width 419 height 419
click at [173, 497] on div "Browse gallery" at bounding box center [173, 492] width 72 height 15
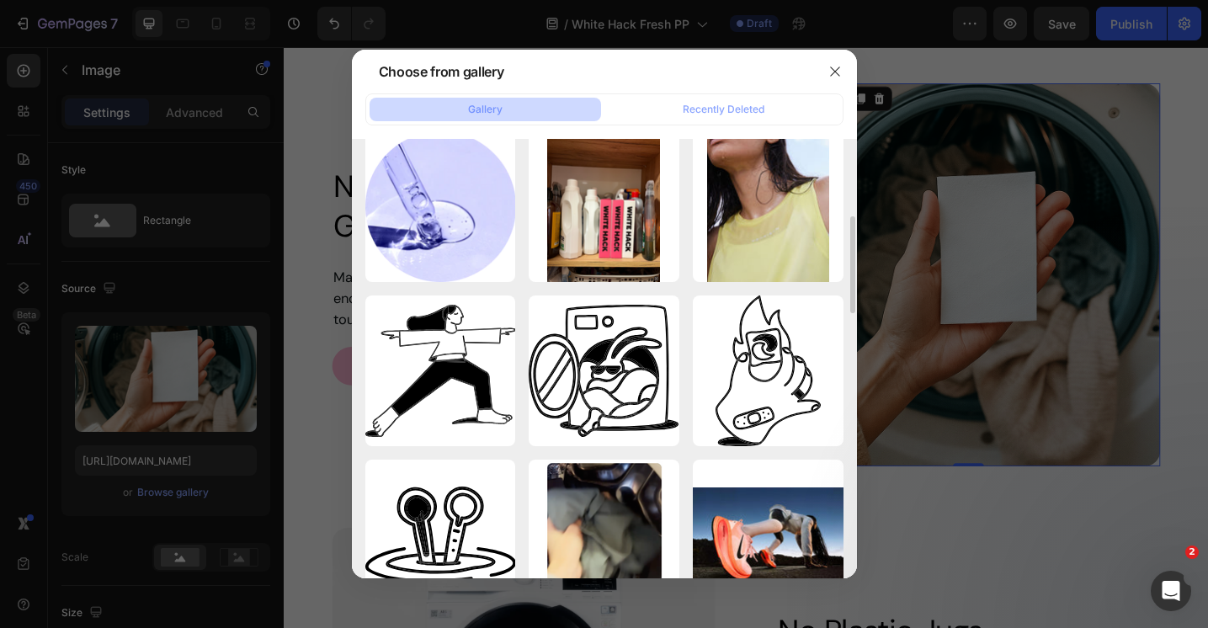
scroll to position [338, 0]
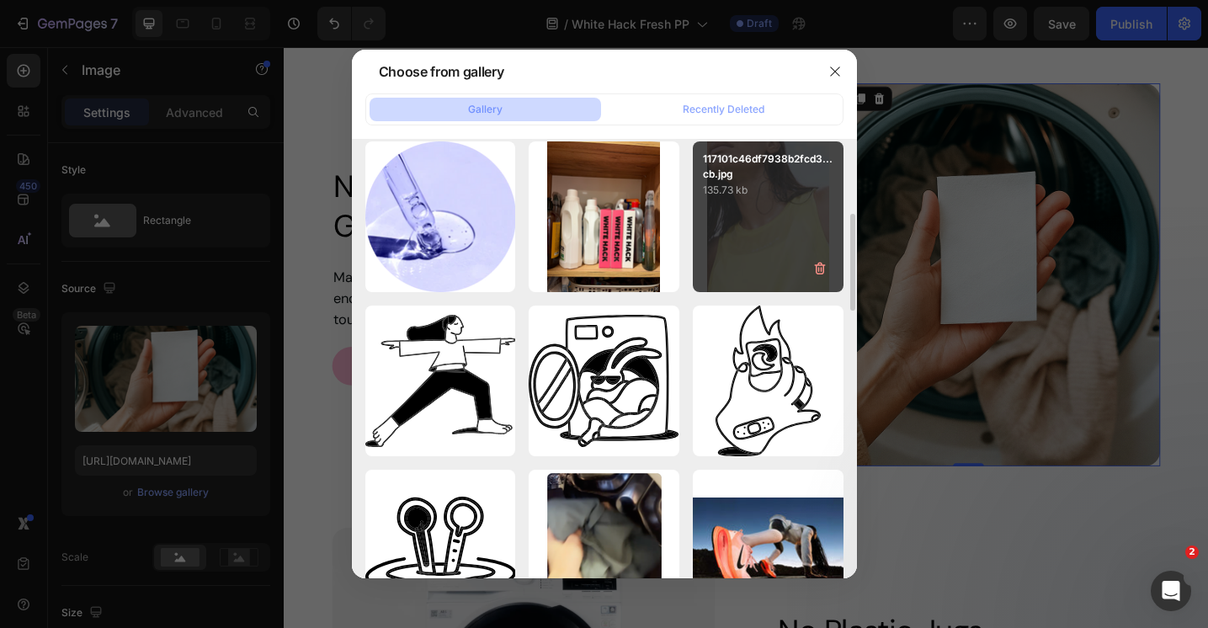
click at [764, 219] on div "117101c46df7938b2fcd3...cb.jpg 135.73 kb" at bounding box center [768, 216] width 151 height 151
type input "[URL][DOMAIN_NAME]"
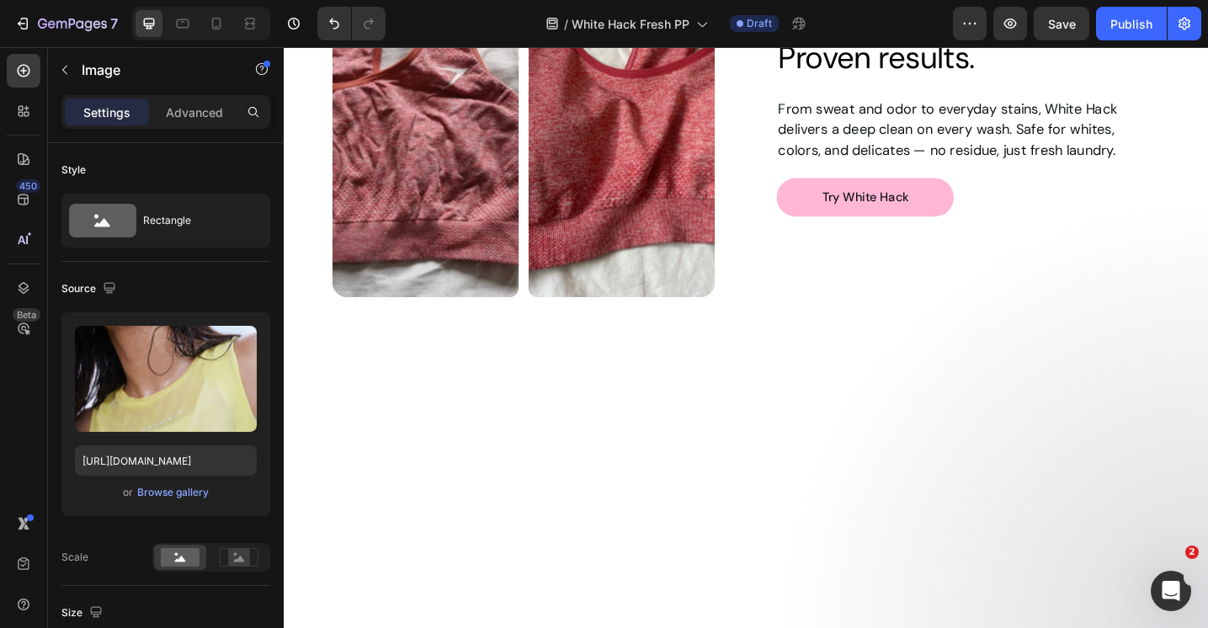
scroll to position [2088, 0]
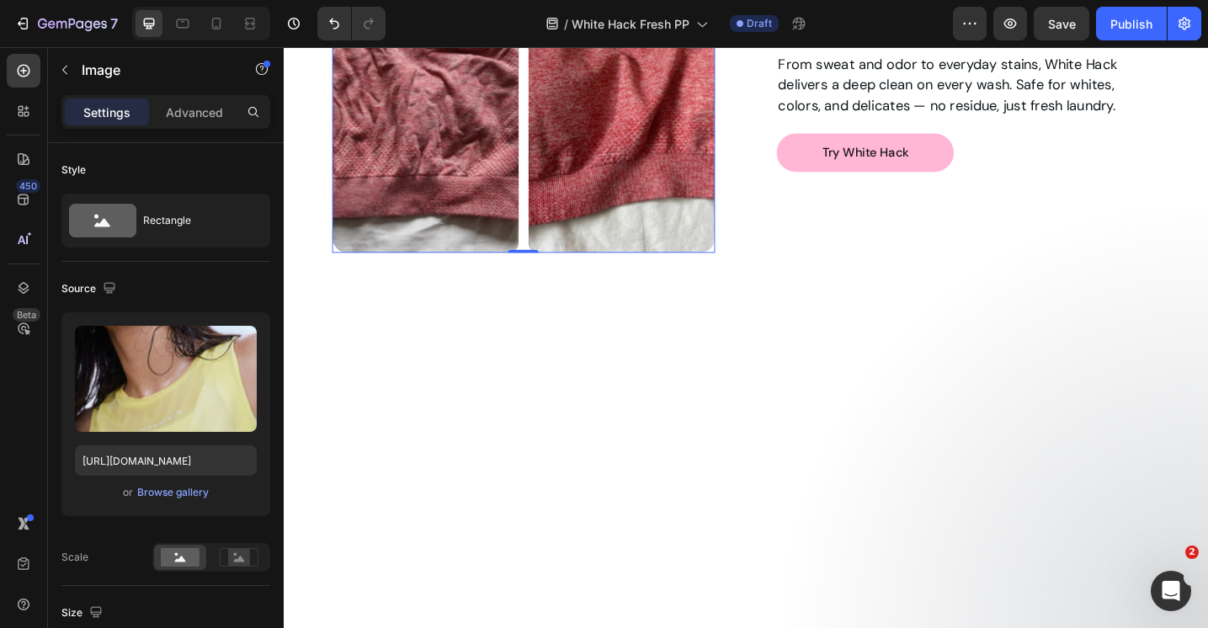
click at [640, 273] on img at bounding box center [546, 63] width 419 height 419
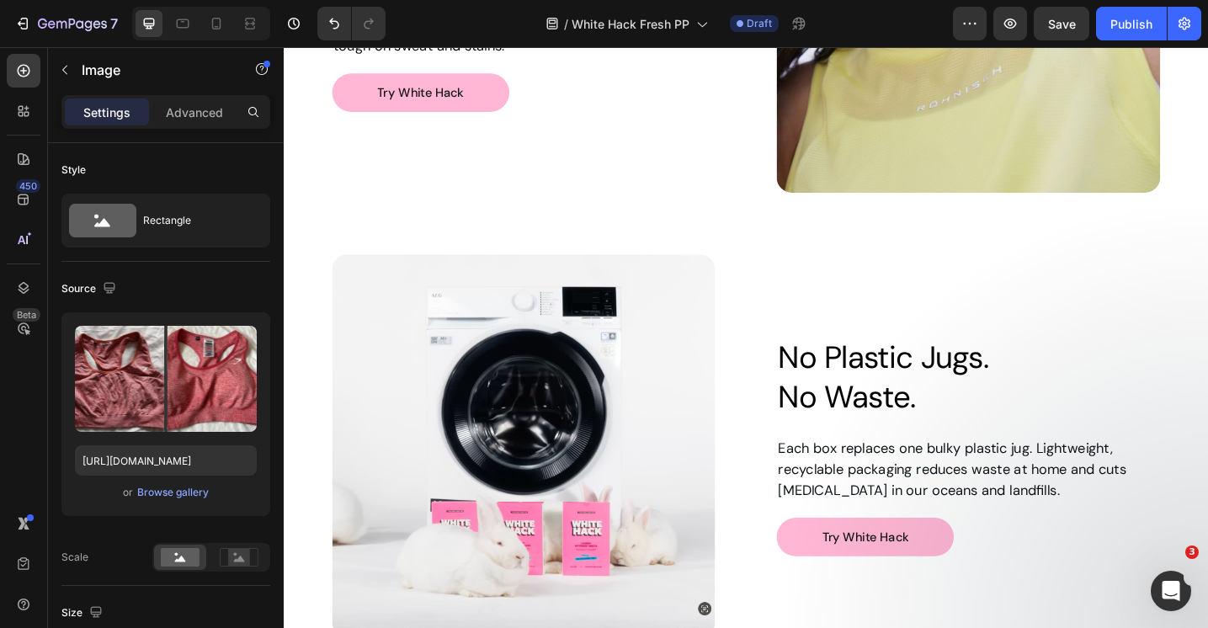
scroll to position [3136, 0]
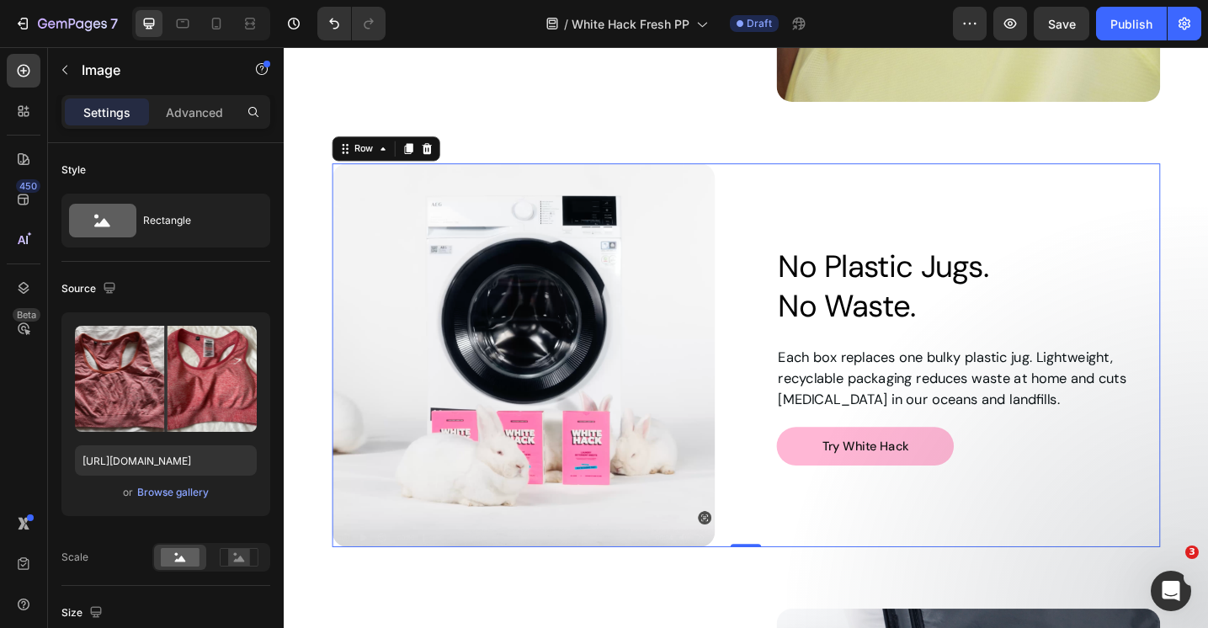
click at [875, 217] on div "No Plastic Jugs. No Waste. Heading Each box replaces one bulky plastic jug. Lig…" at bounding box center [1031, 383] width 419 height 419
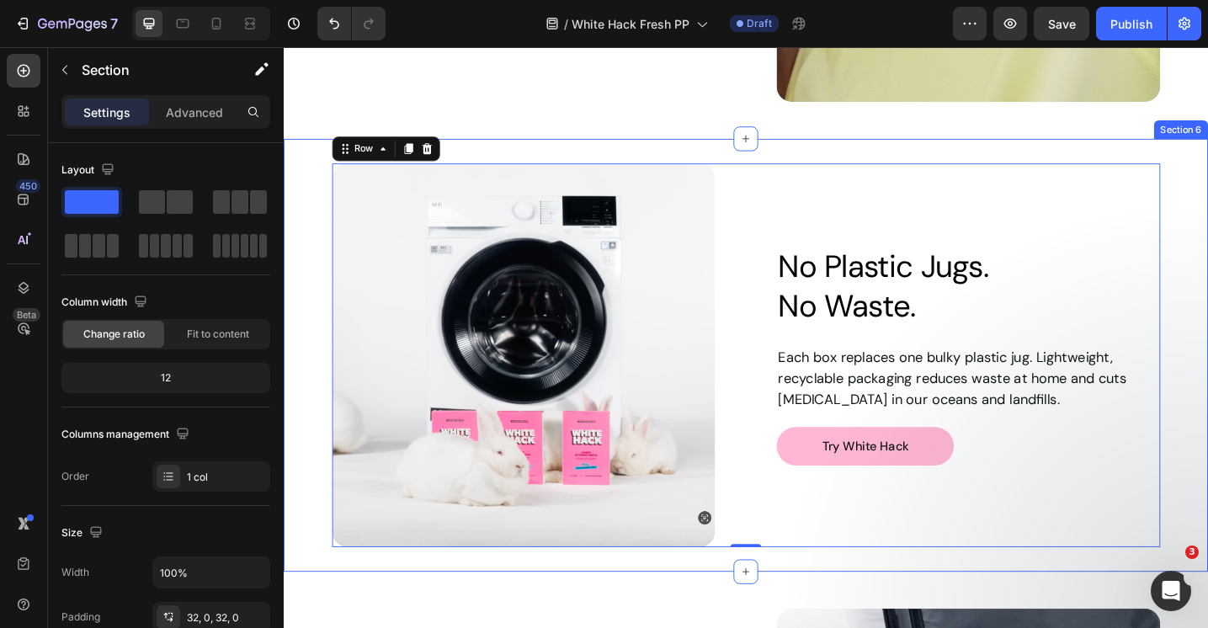
click at [317, 213] on div "Image Row No Plastic Jugs. No Waste. Heading Each box replaces one bulky plasti…" at bounding box center [789, 383] width 1010 height 419
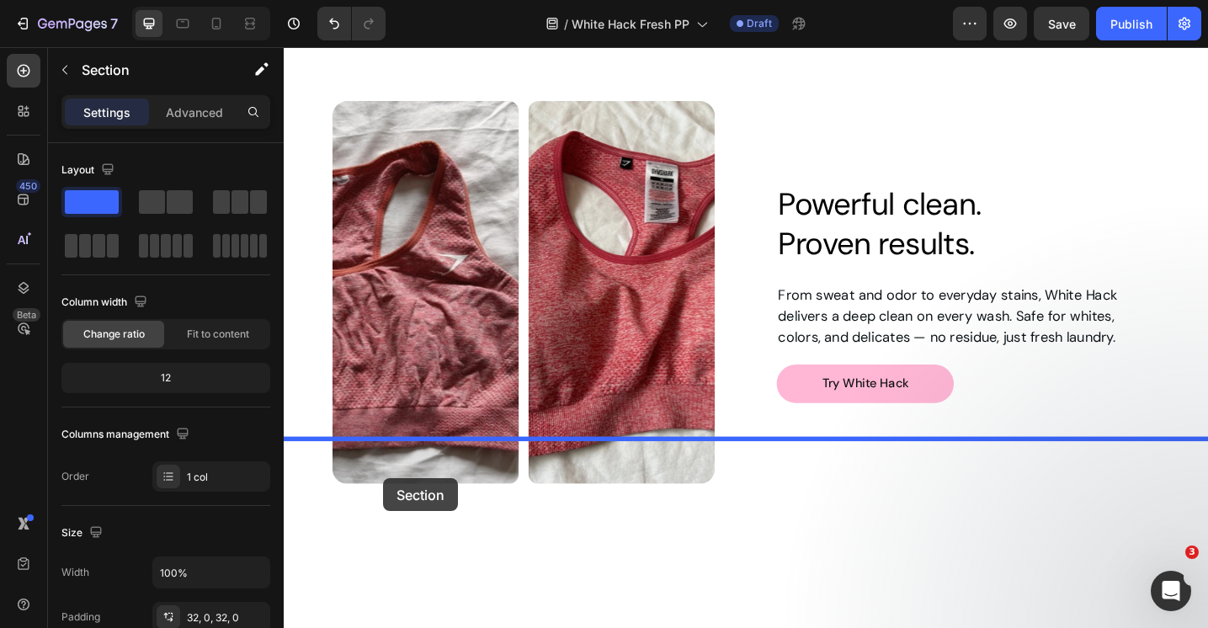
scroll to position [1844, 0]
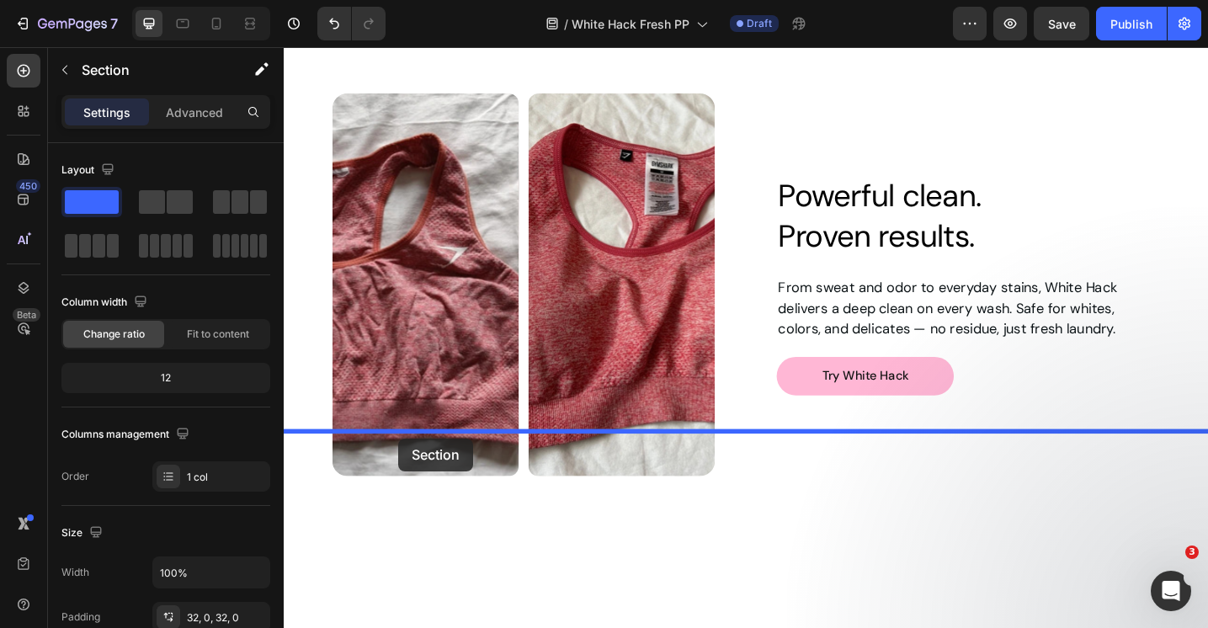
drag, startPoint x: 317, startPoint y: 245, endPoint x: 409, endPoint y: 475, distance: 247.4
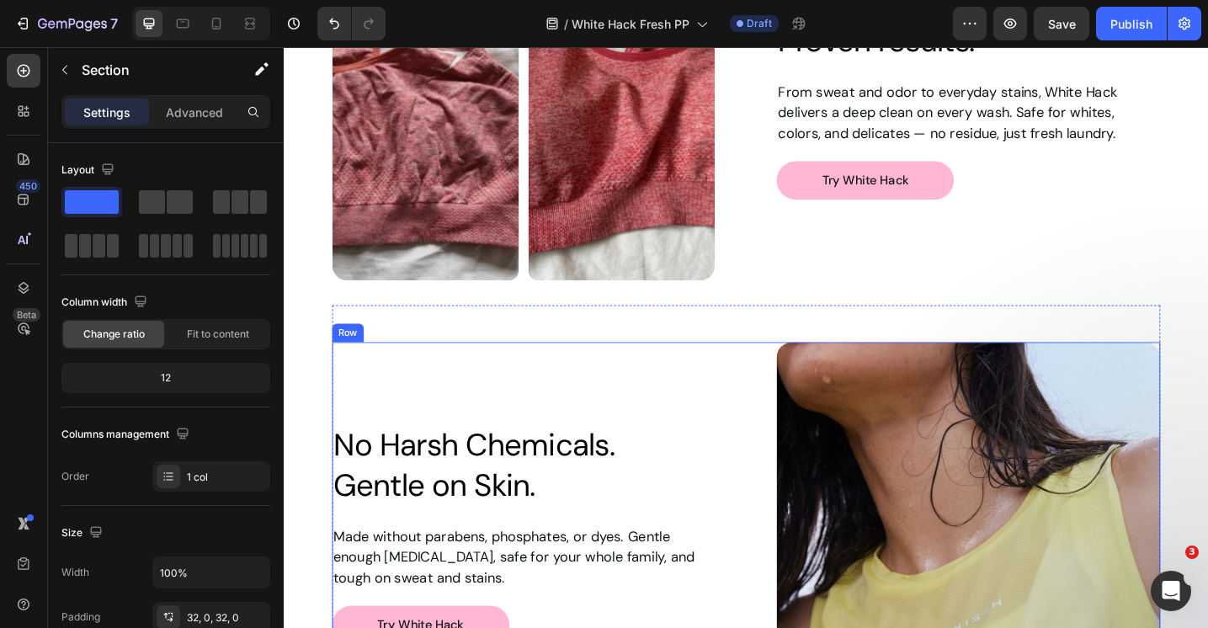
scroll to position [2911, 0]
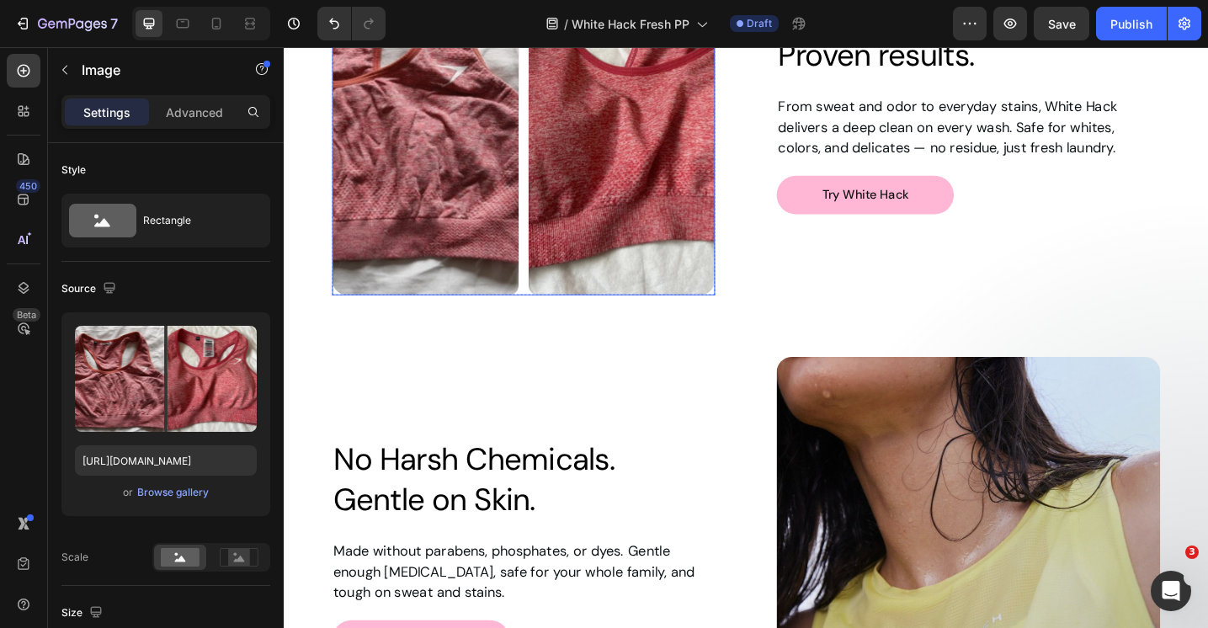
click at [642, 153] on img at bounding box center [546, 109] width 419 height 419
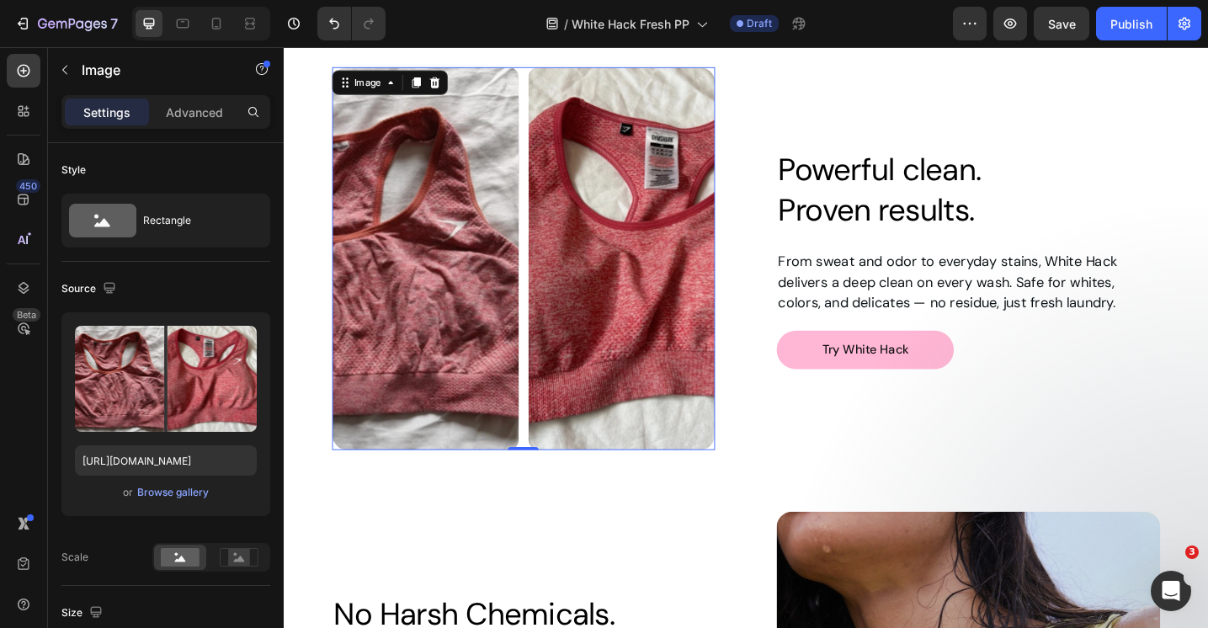
scroll to position [2716, 0]
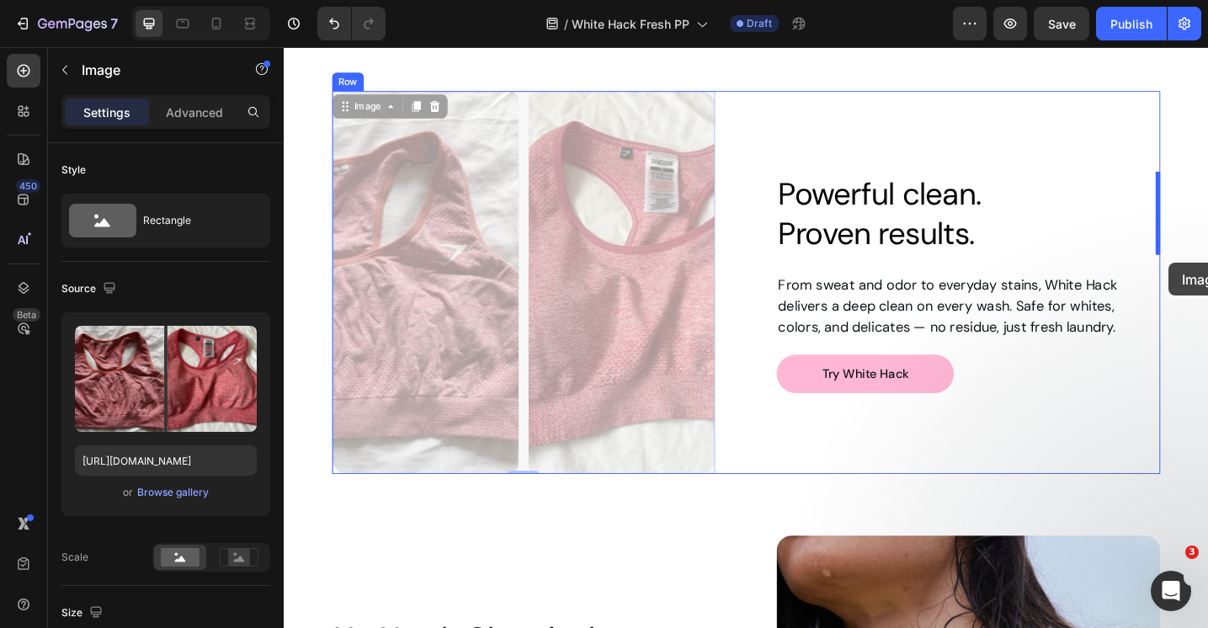
drag, startPoint x: 588, startPoint y: 297, endPoint x: 1251, endPoint y: 284, distance: 662.5
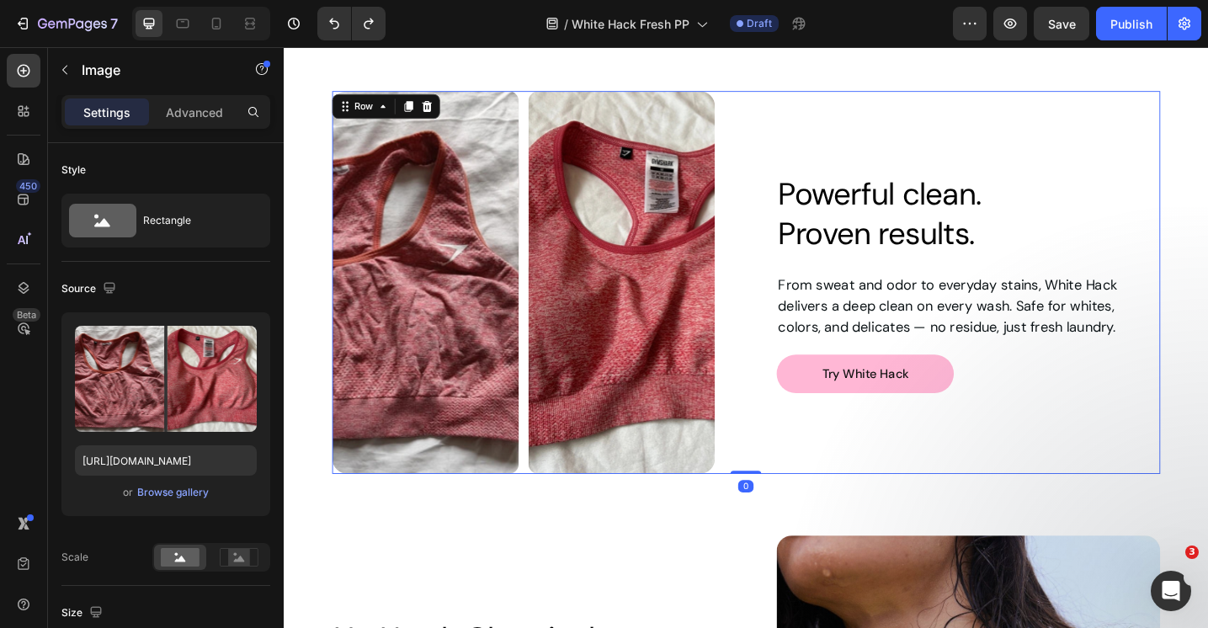
click at [970, 136] on div "Powerful clean. Proven results. Heading From sweat and odor to everyday stains,…" at bounding box center [1031, 304] width 419 height 419
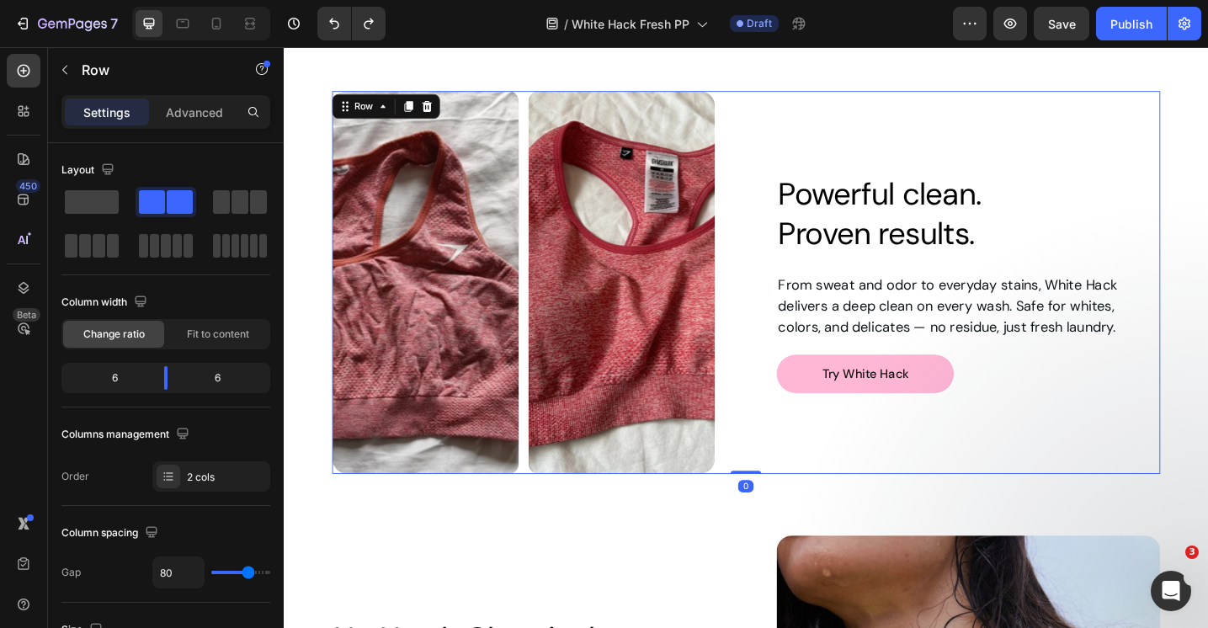
click at [799, 152] on div "Image Row Powerful clean. Proven results. Heading From sweat and odor to everyd…" at bounding box center [789, 304] width 905 height 419
click at [815, 374] on div "Image Row Powerful clean. Proven results. Heading From sweat and odor to everyd…" at bounding box center [789, 304] width 905 height 419
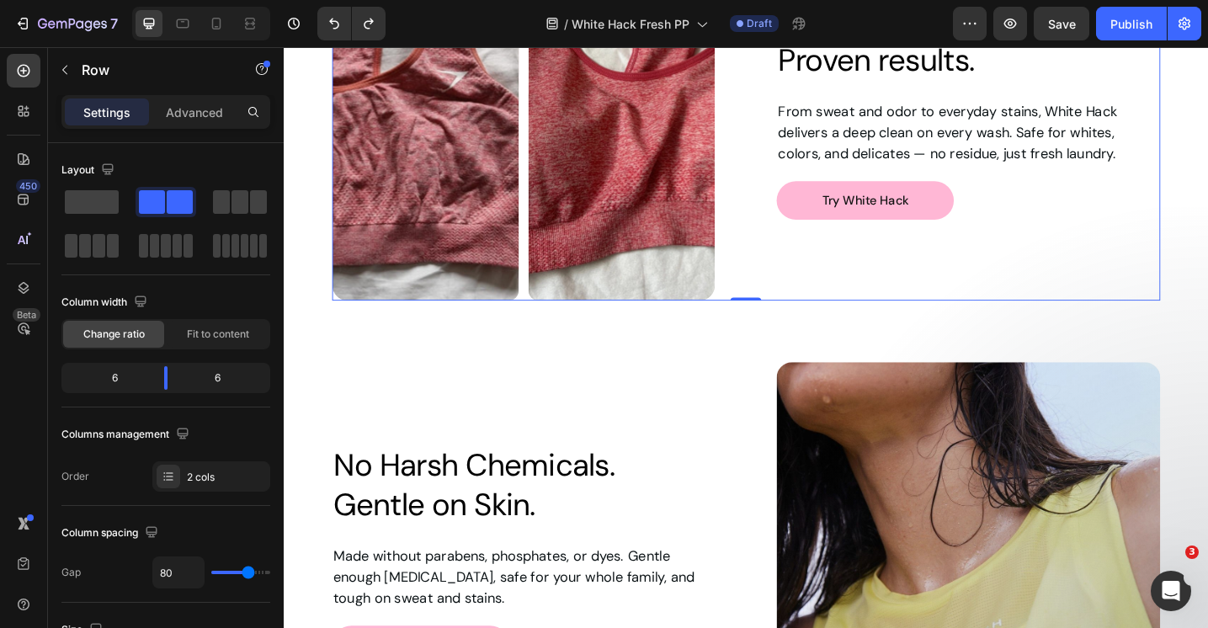
scroll to position [2880, 0]
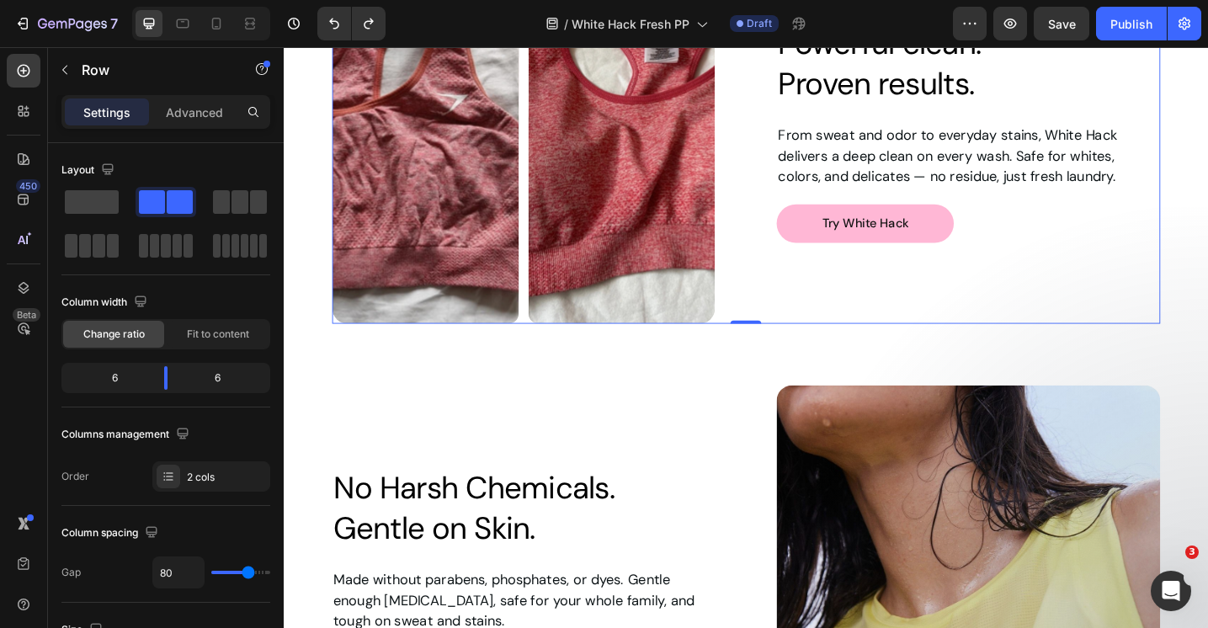
click at [767, 456] on div "Image No Harsh Chemicals. Gentle on Skin. Heading Row Made without parabens, ph…" at bounding box center [789, 626] width 905 height 419
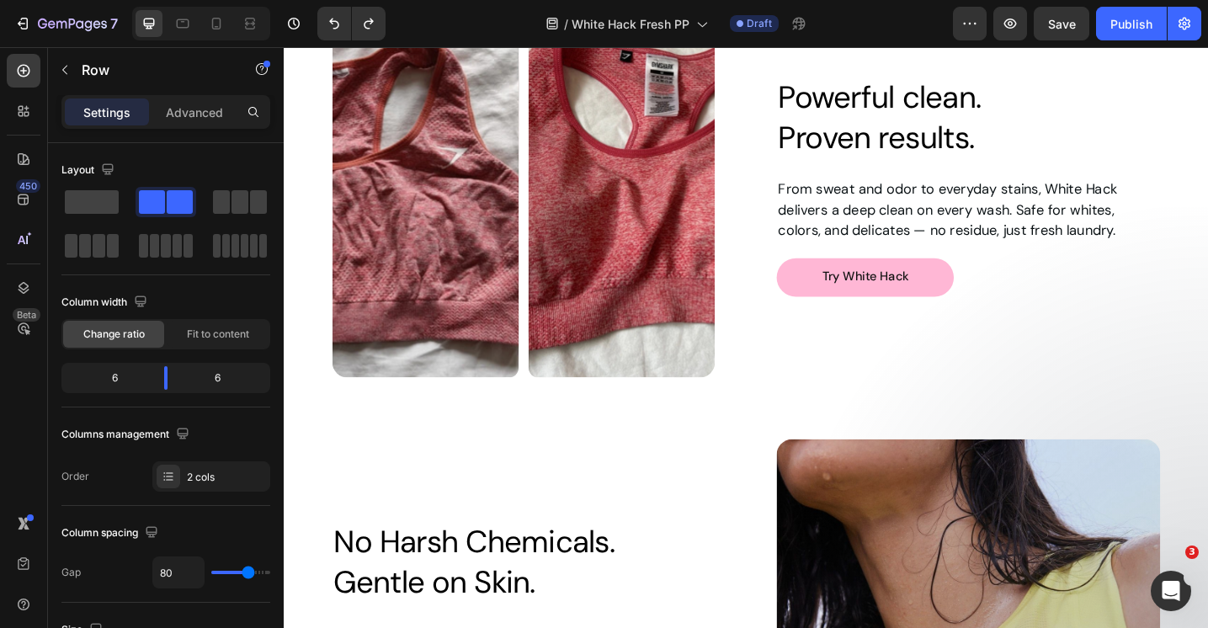
scroll to position [2530, 0]
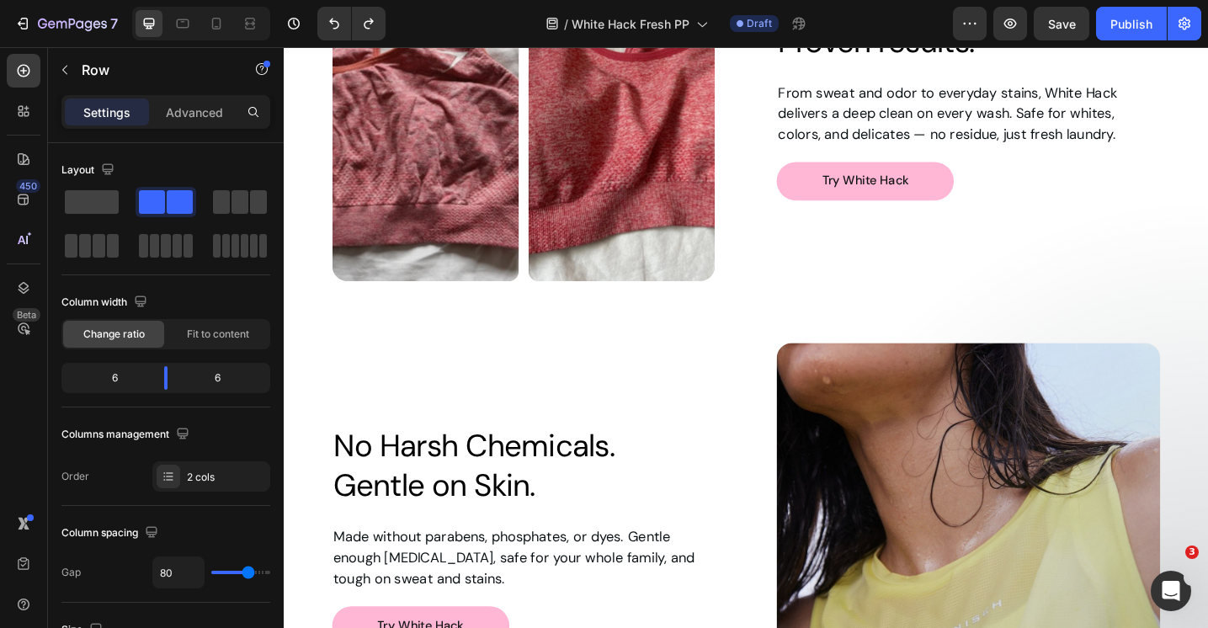
click at [707, 377] on div "Image No Harsh Chemicals. Gentle on Skin. Heading Row Made without parabens, ph…" at bounding box center [546, 579] width 419 height 419
click at [941, 403] on img at bounding box center [1031, 579] width 419 height 419
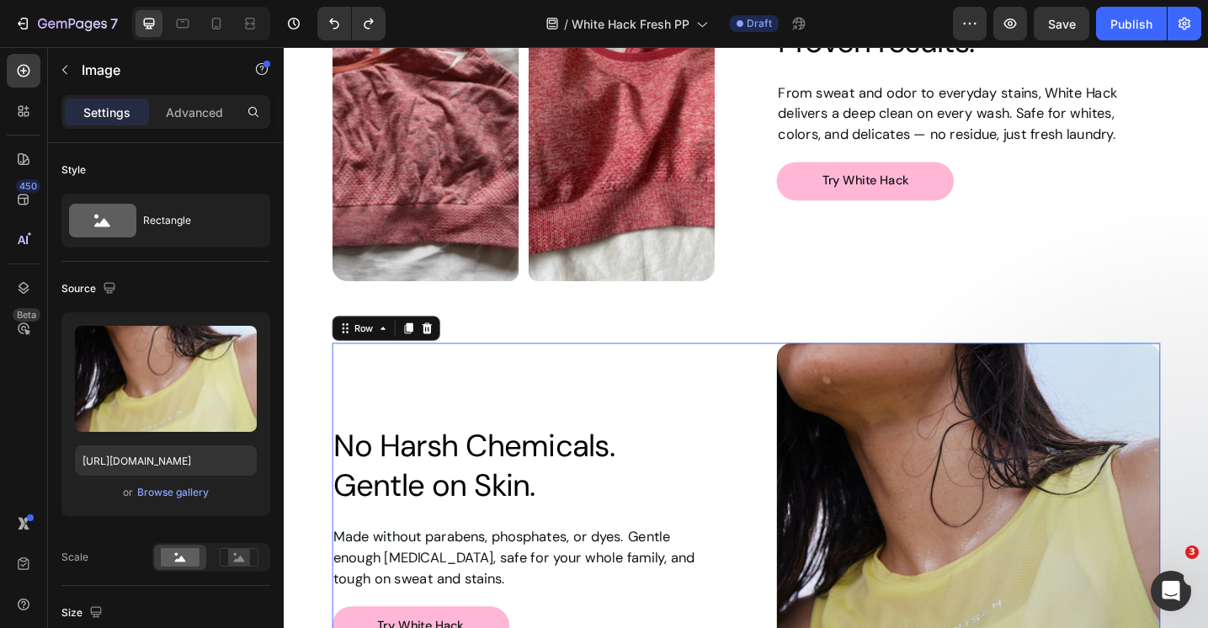
click at [774, 401] on div "Image No Harsh Chemicals. Gentle on Skin. Heading Row Made without parabens, ph…" at bounding box center [789, 579] width 905 height 419
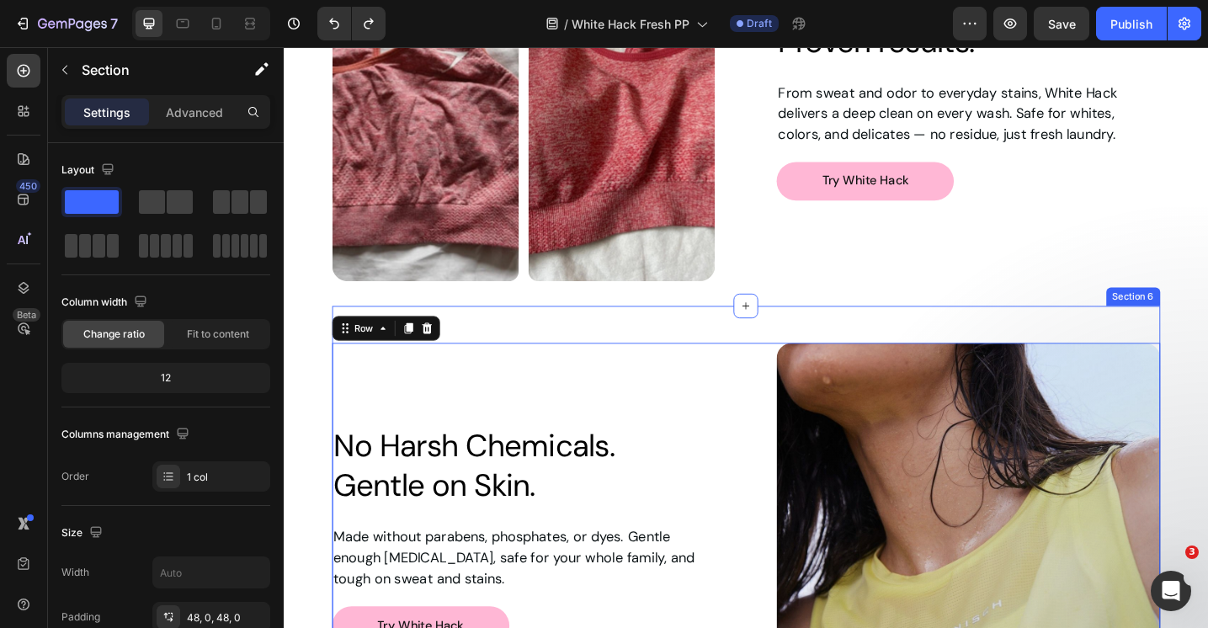
click at [633, 355] on div "Image No Harsh Chemicals. Gentle on Skin. Heading Row Made without parabens, ph…" at bounding box center [789, 580] width 905 height 500
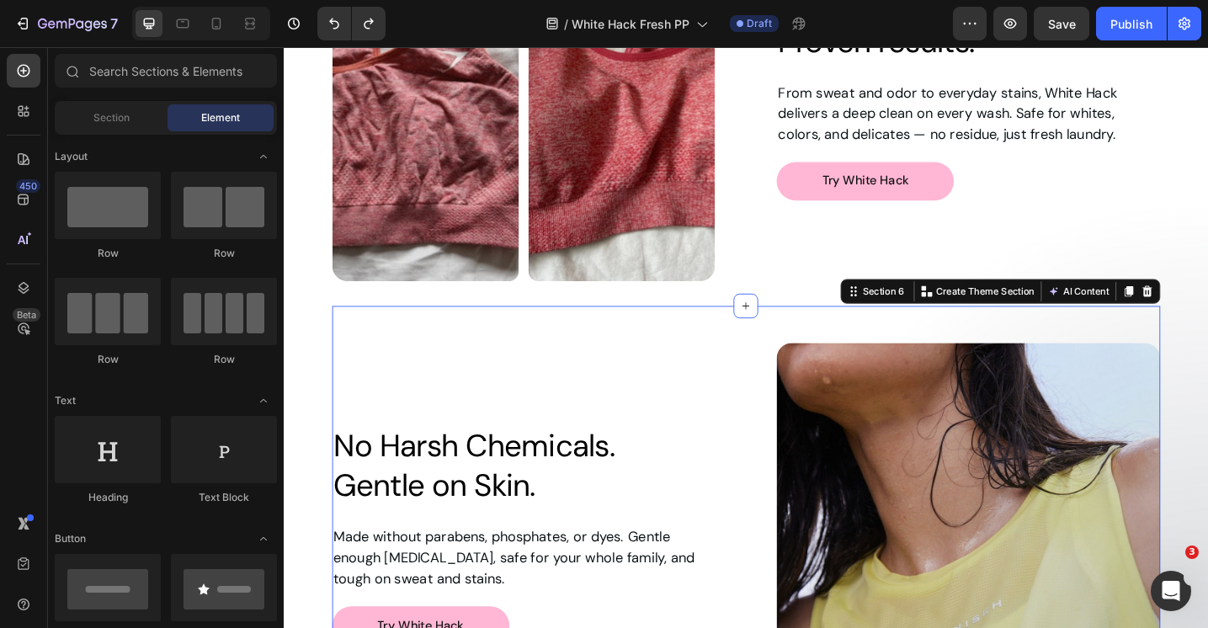
click at [316, 376] on div "Image Row Powerful clean. Proven results. Heading From sweat and odor to everyd…" at bounding box center [789, 190] width 1010 height 5276
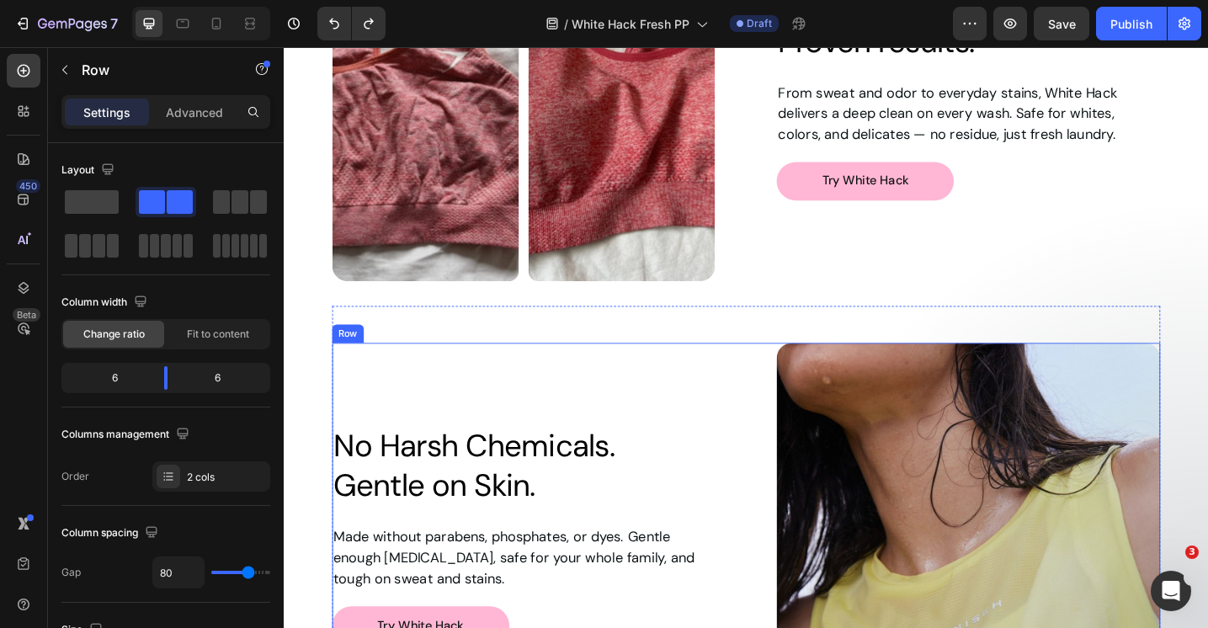
click at [377, 379] on div "Image No Harsh Chemicals. Gentle on Skin. Heading Row Made without parabens, ph…" at bounding box center [546, 579] width 419 height 419
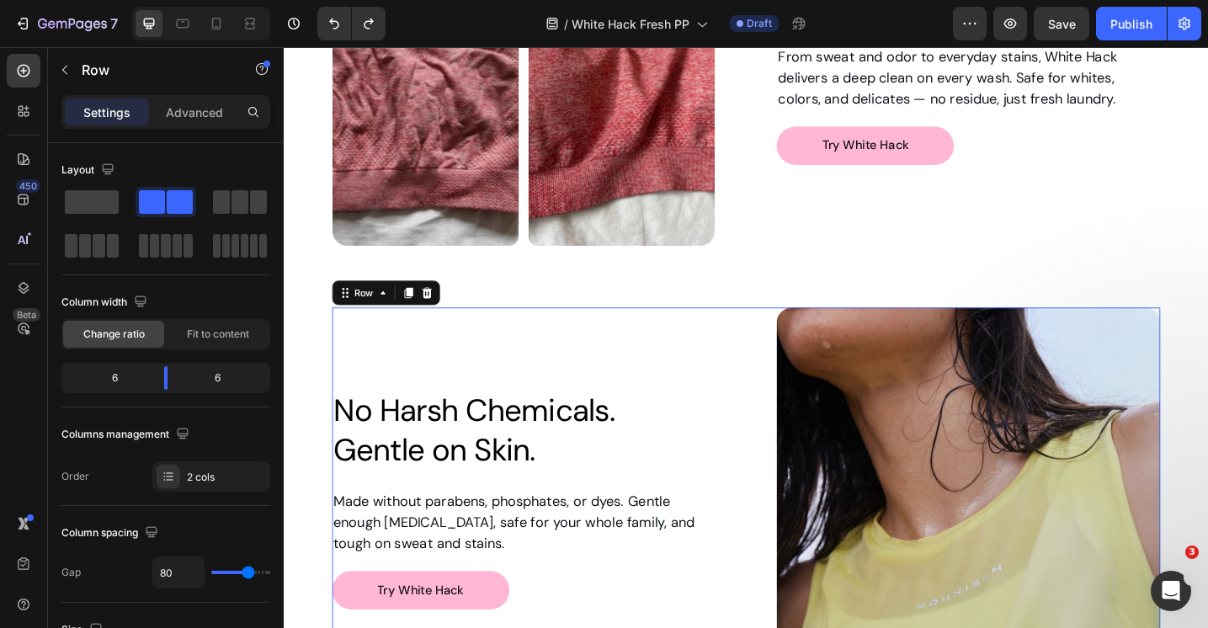
scroll to position [2527, 0]
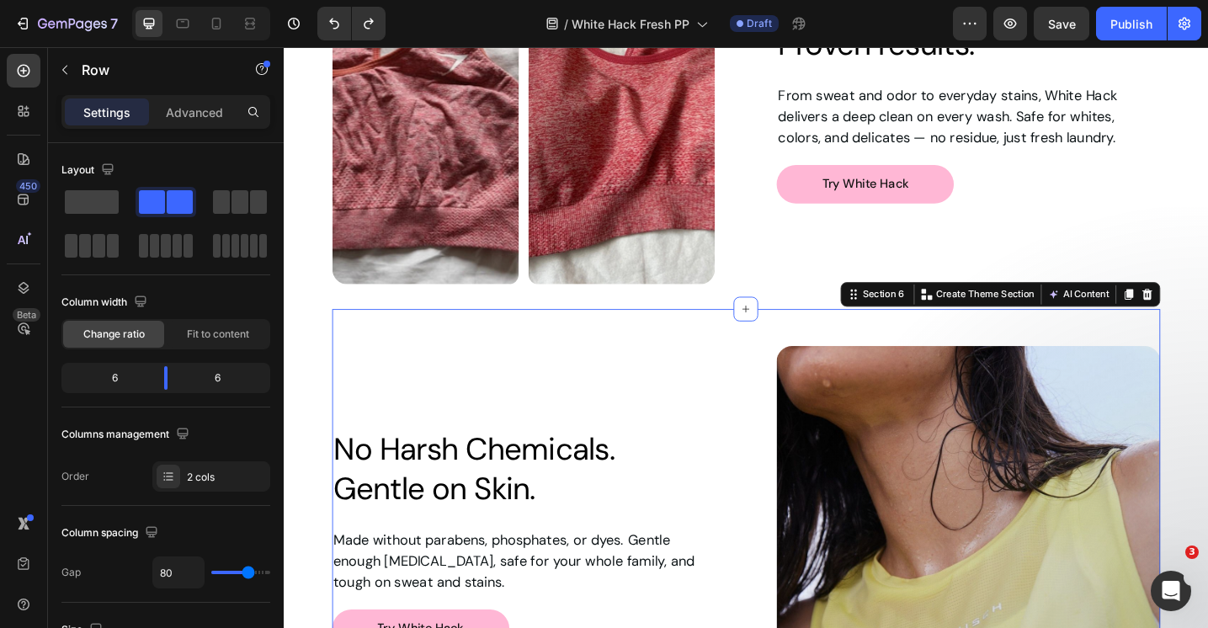
click at [666, 352] on div "Image No Harsh Chemicals. Gentle on Skin. Heading Row Made without parabens, ph…" at bounding box center [789, 583] width 905 height 500
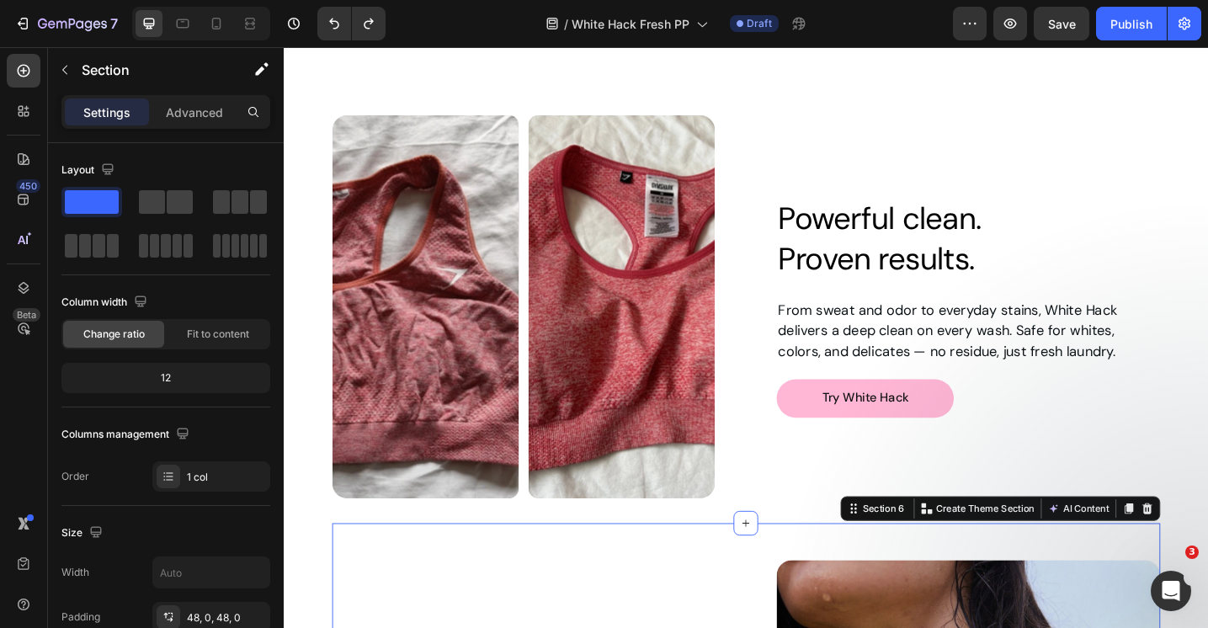
scroll to position [2286, 0]
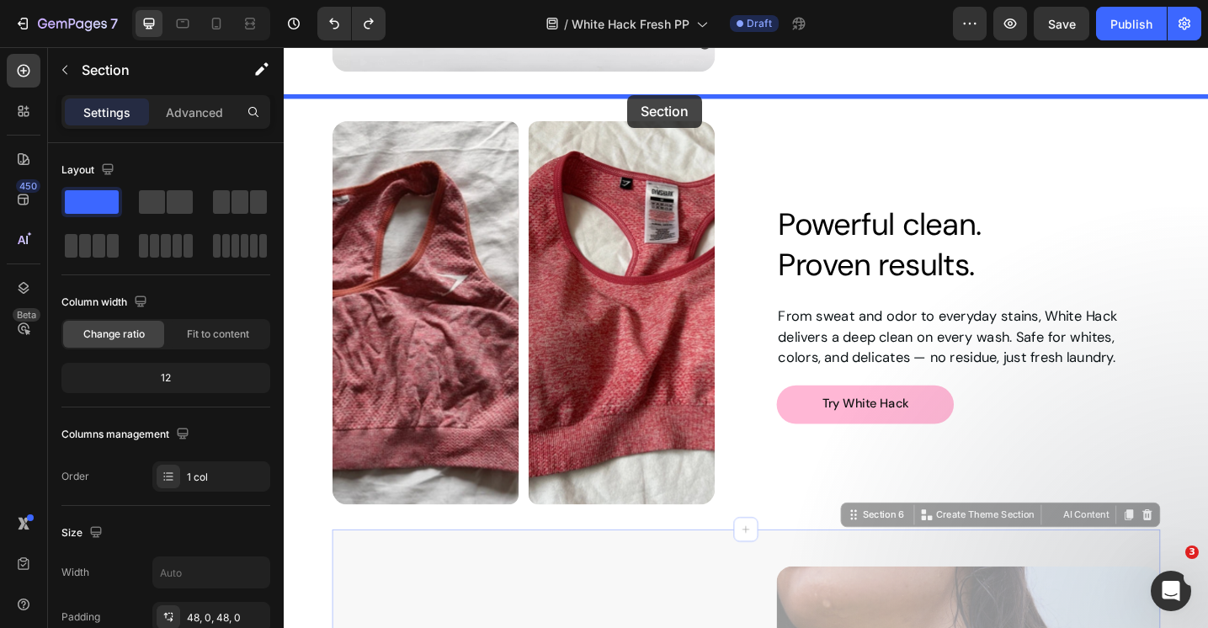
drag, startPoint x: 632, startPoint y: 586, endPoint x: 659, endPoint y: 101, distance: 485.6
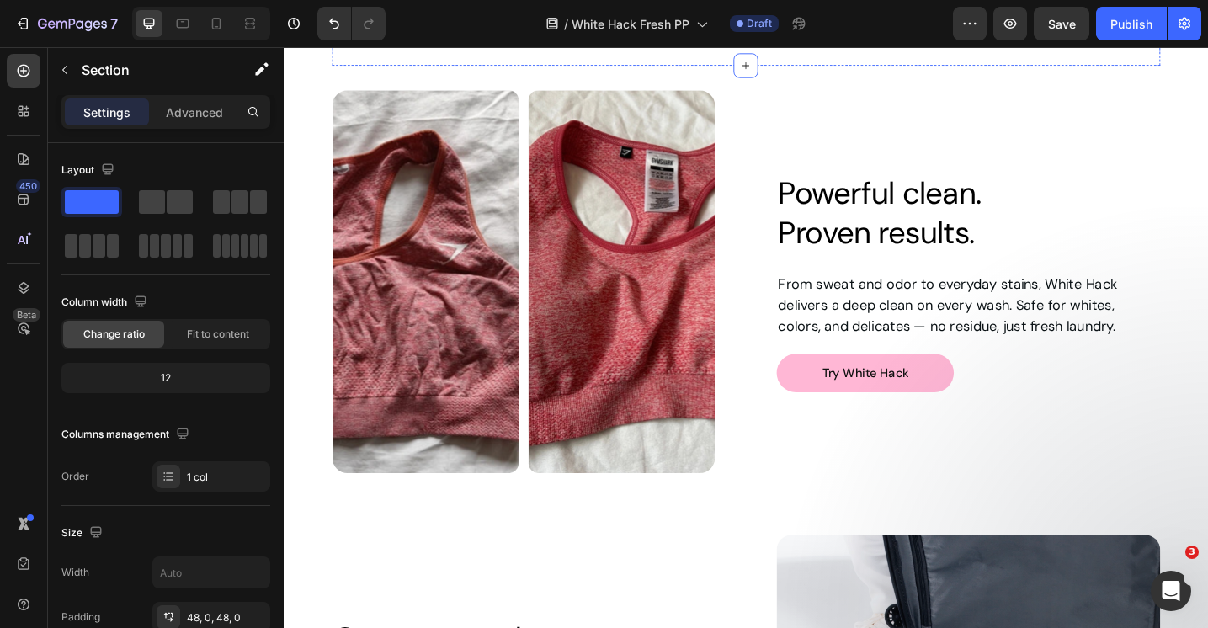
scroll to position [2836, 0]
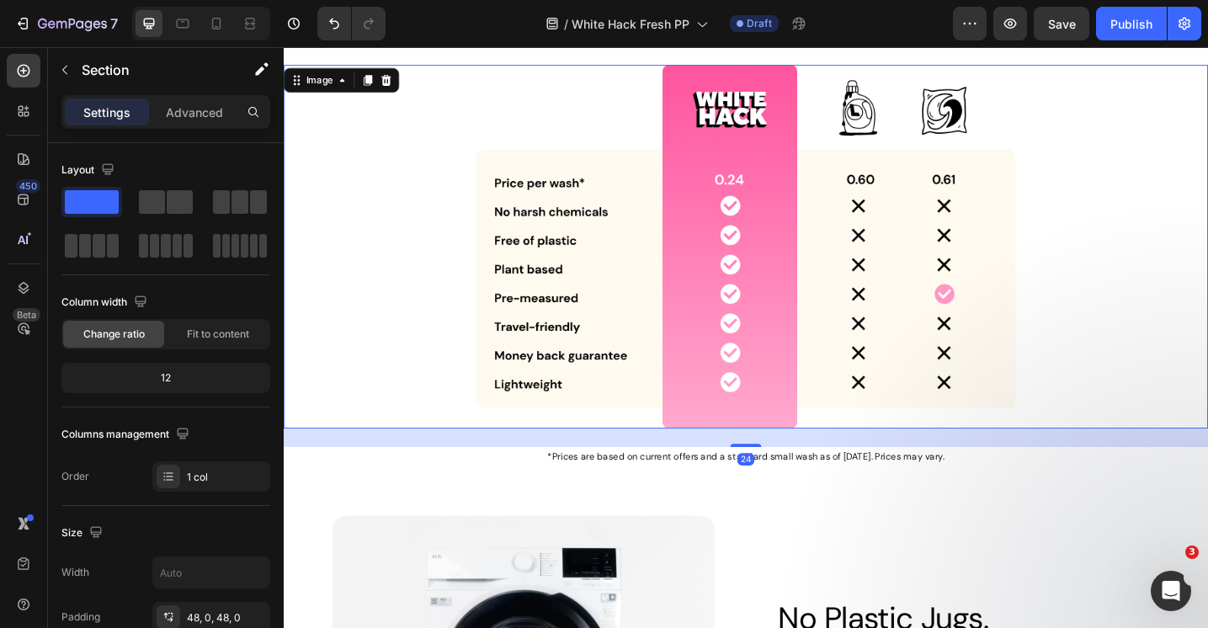
click at [1172, 199] on div at bounding box center [789, 264] width 1010 height 396
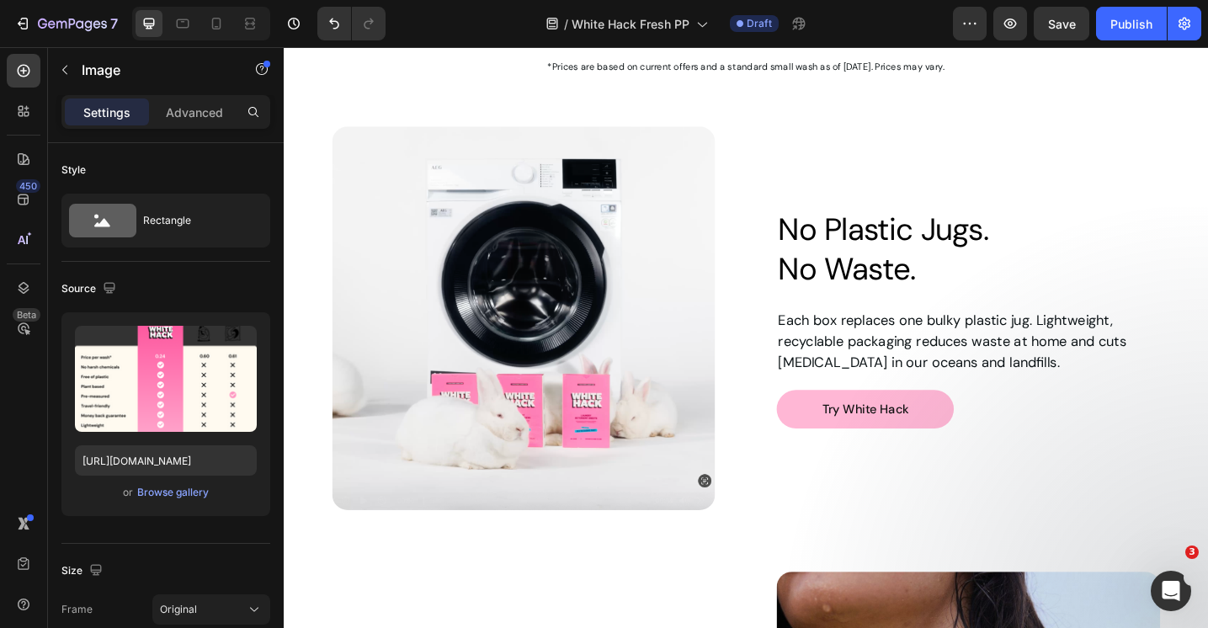
scroll to position [2207, 0]
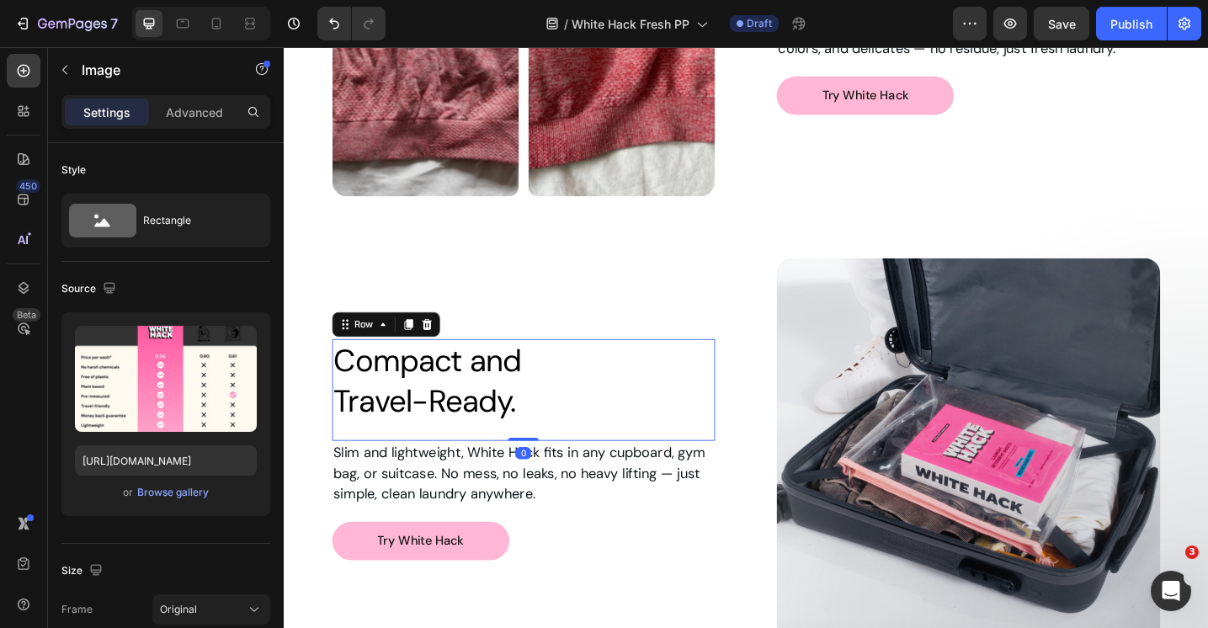
click at [694, 476] on div "Compact and Travel-Ready. Heading" at bounding box center [546, 421] width 419 height 111
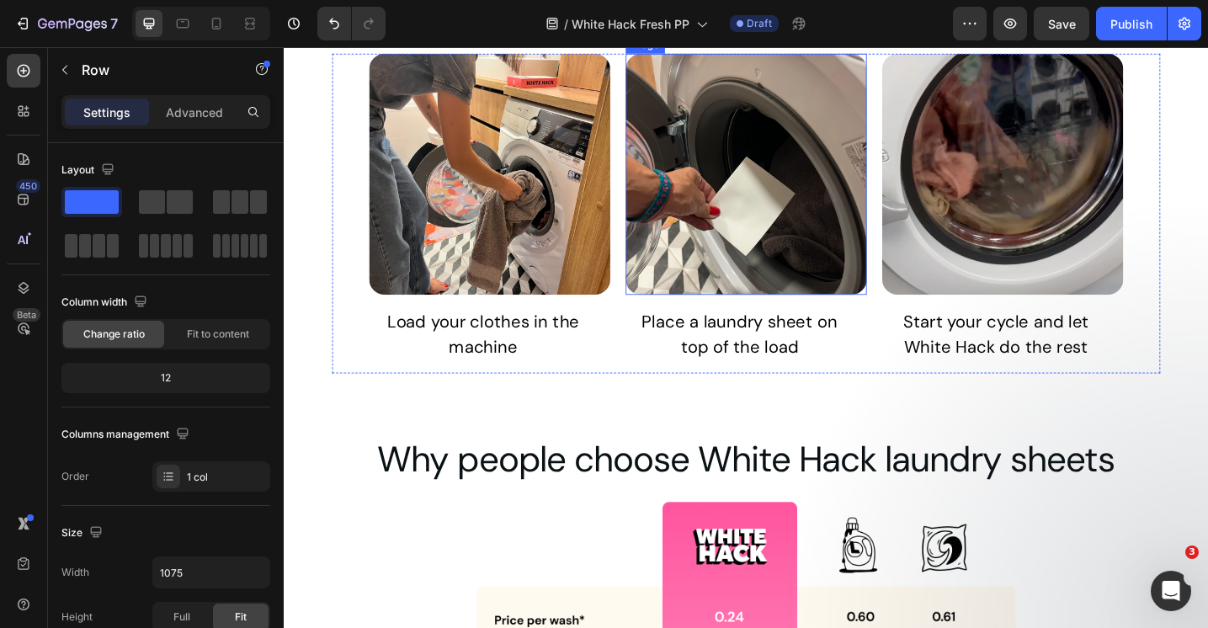
scroll to position [1014, 0]
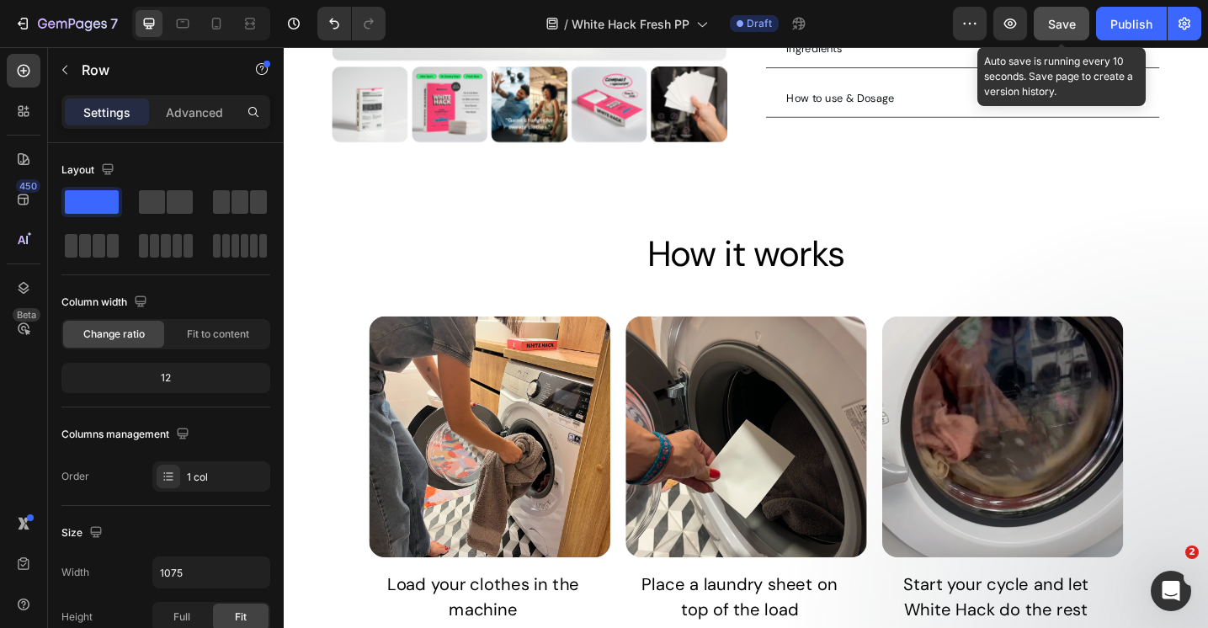
click at [1069, 29] on span "Save" at bounding box center [1062, 24] width 28 height 14
click at [1061, 27] on span "Save" at bounding box center [1062, 24] width 28 height 14
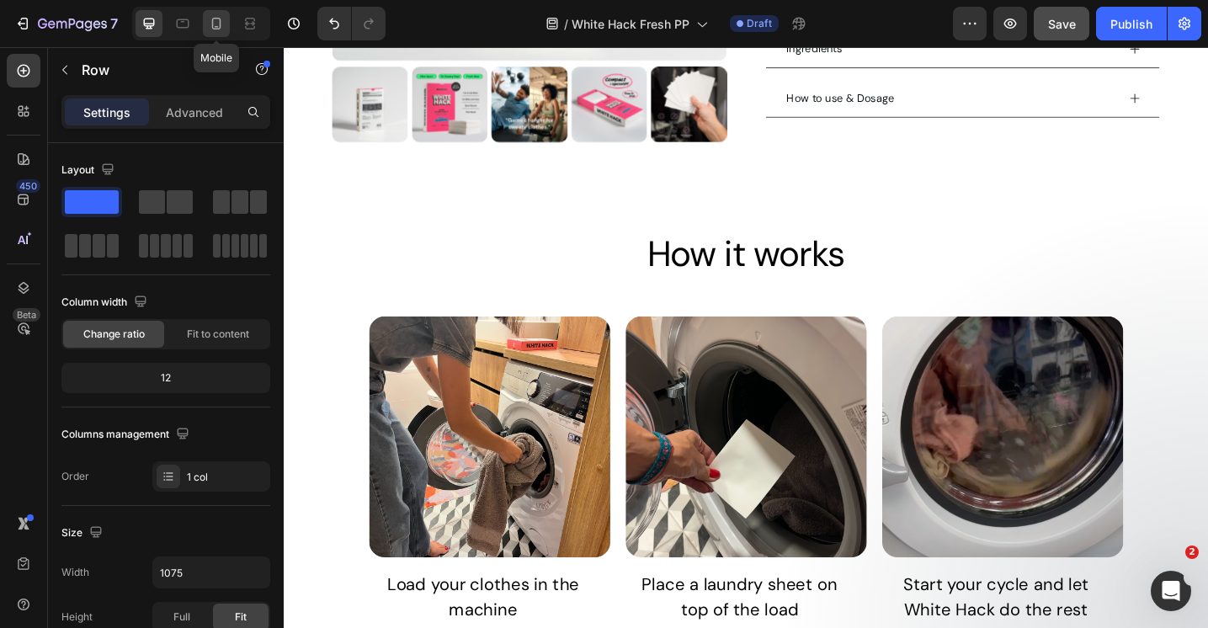
click at [219, 24] on icon at bounding box center [216, 23] width 17 height 17
type input "100%"
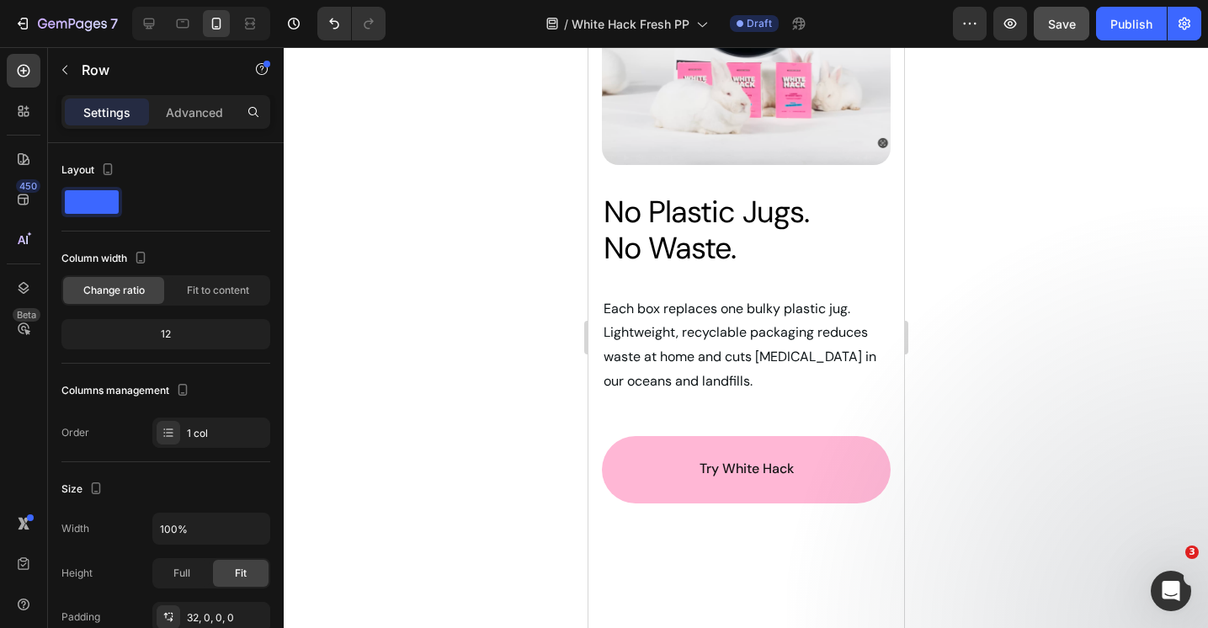
scroll to position [2565, 0]
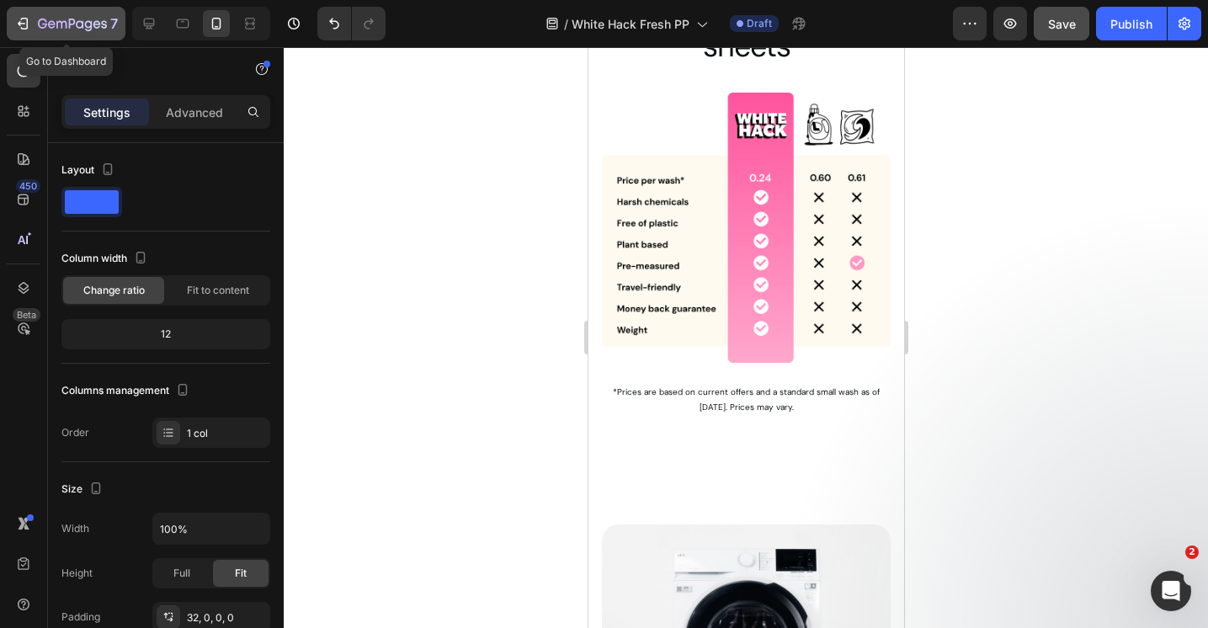
click at [69, 19] on icon "button" at bounding box center [72, 24] width 7 height 10
